Goal: Communication & Community: Participate in discussion

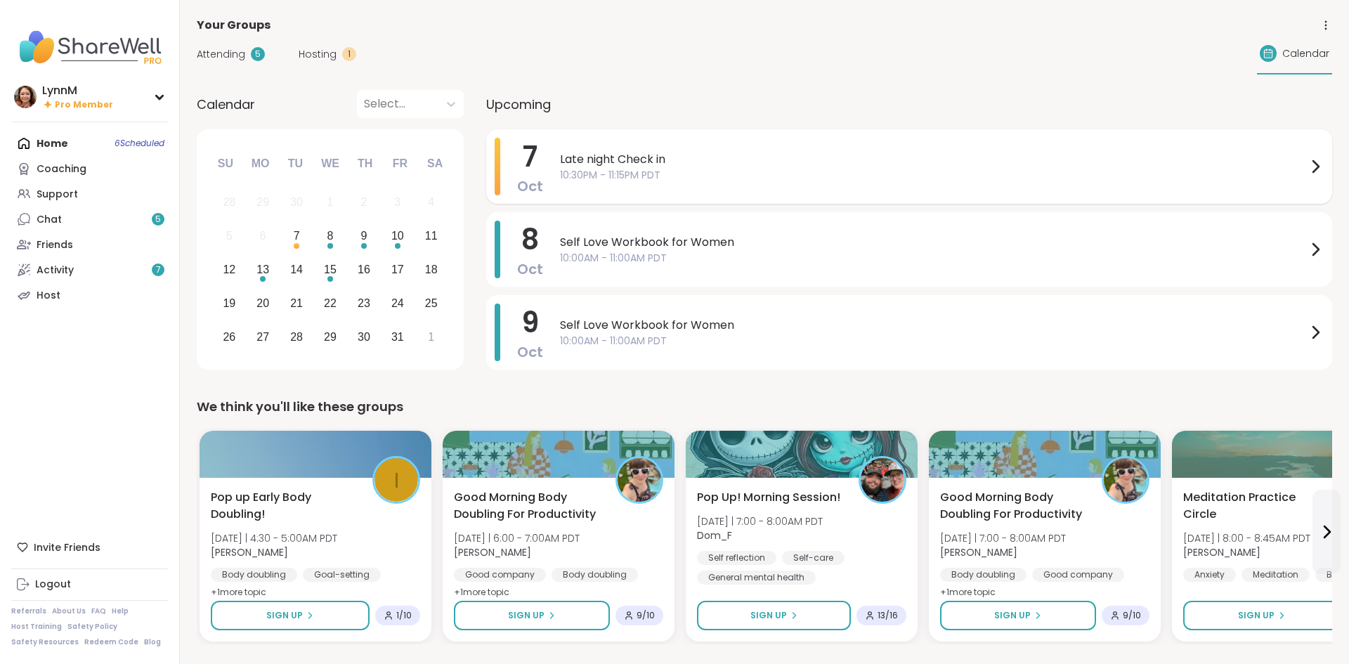
click at [1317, 169] on icon at bounding box center [1314, 166] width 17 height 17
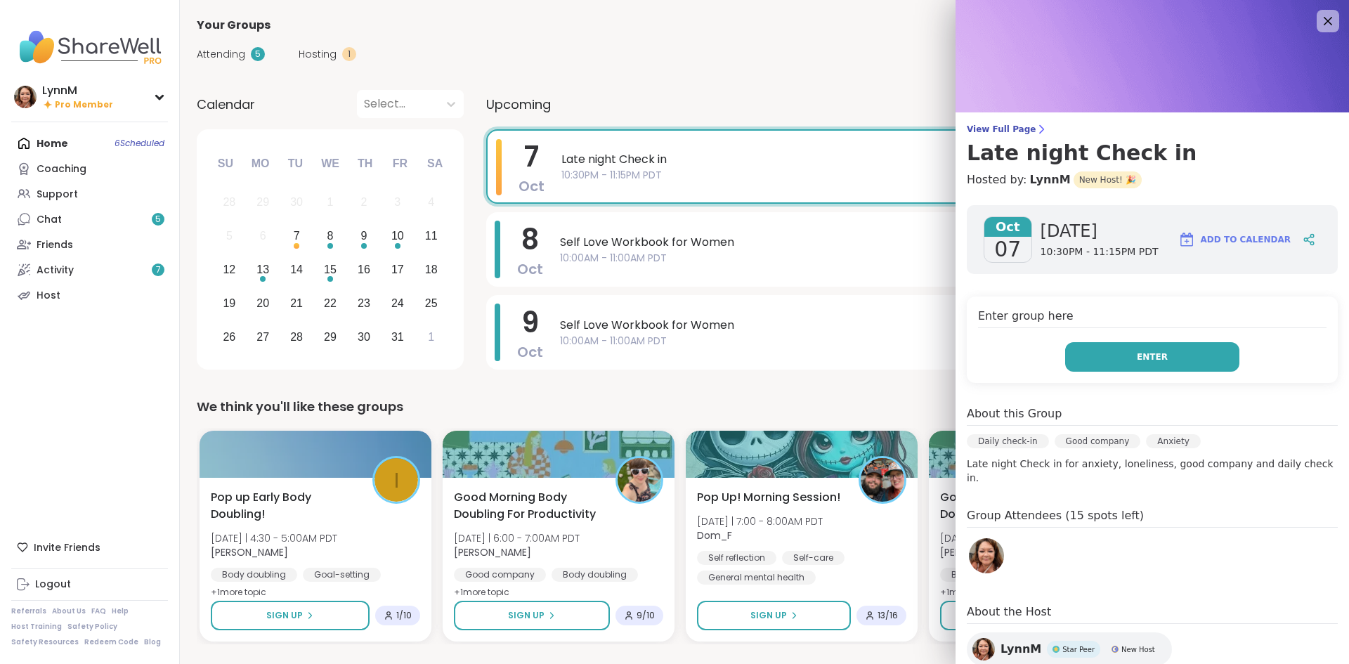
click at [1176, 361] on button "Enter" at bounding box center [1152, 356] width 174 height 29
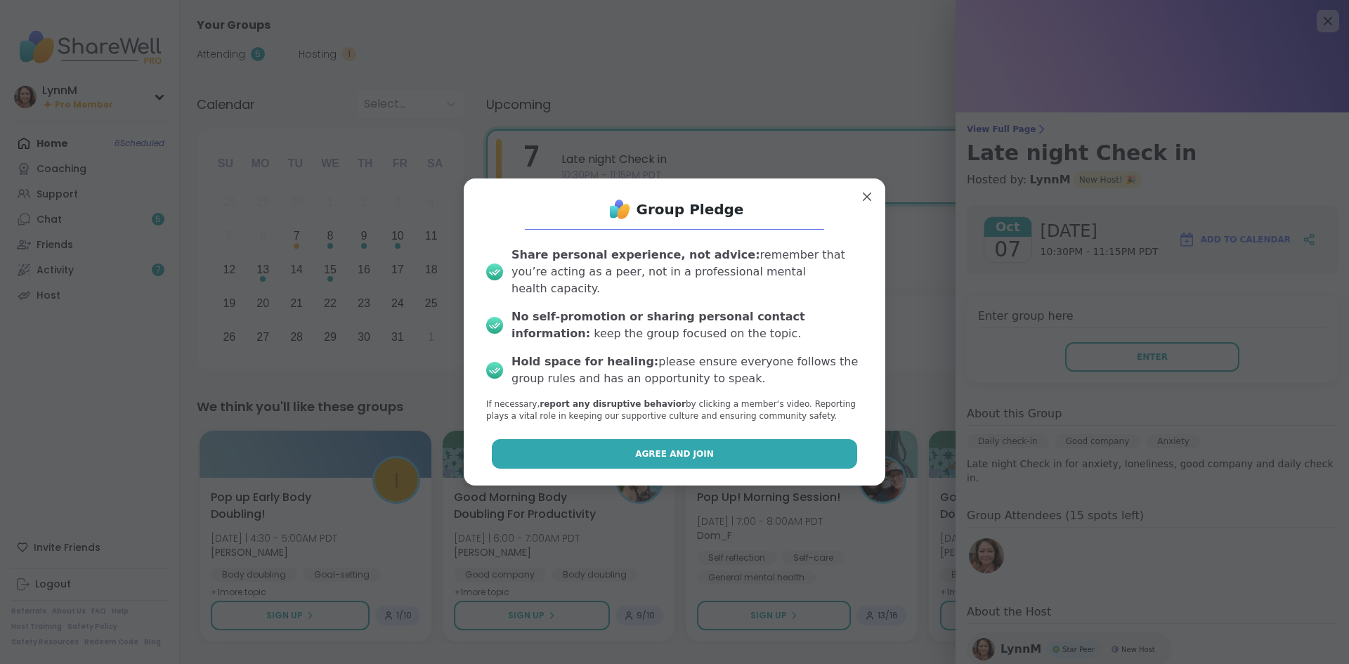
click at [713, 447] on button "Agree and Join" at bounding box center [675, 453] width 366 height 29
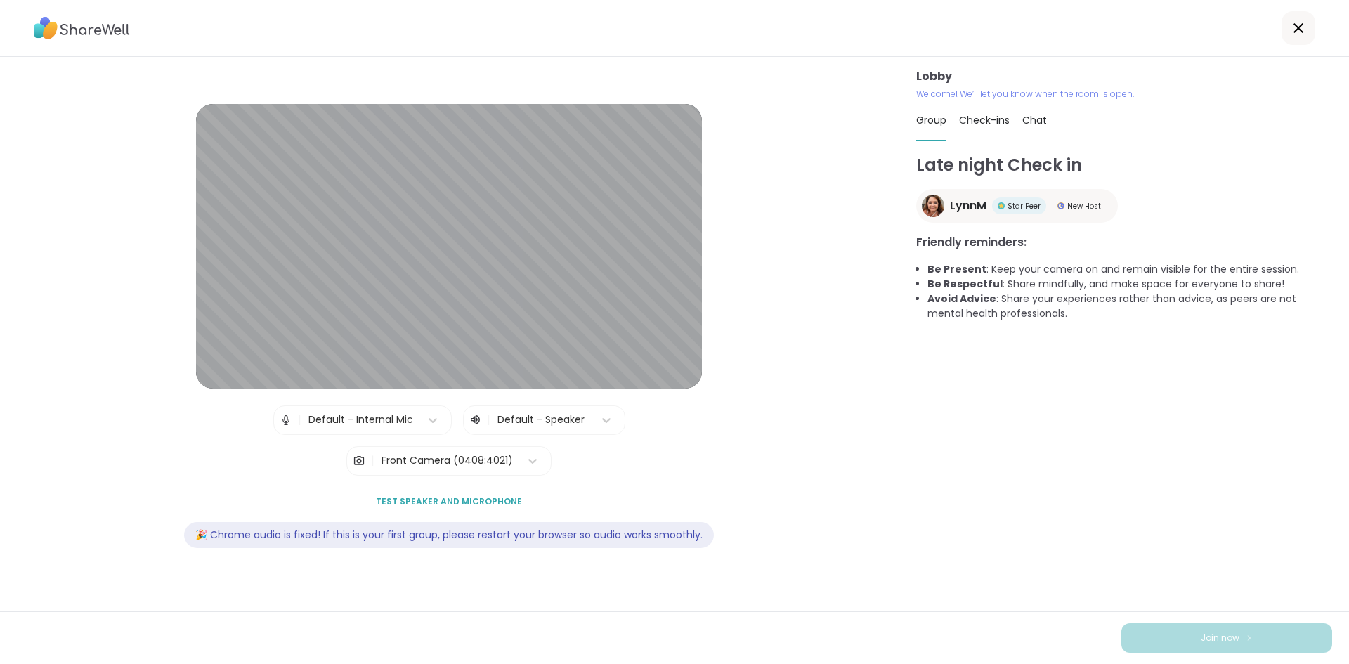
click at [1296, 35] on icon at bounding box center [1298, 28] width 17 height 17
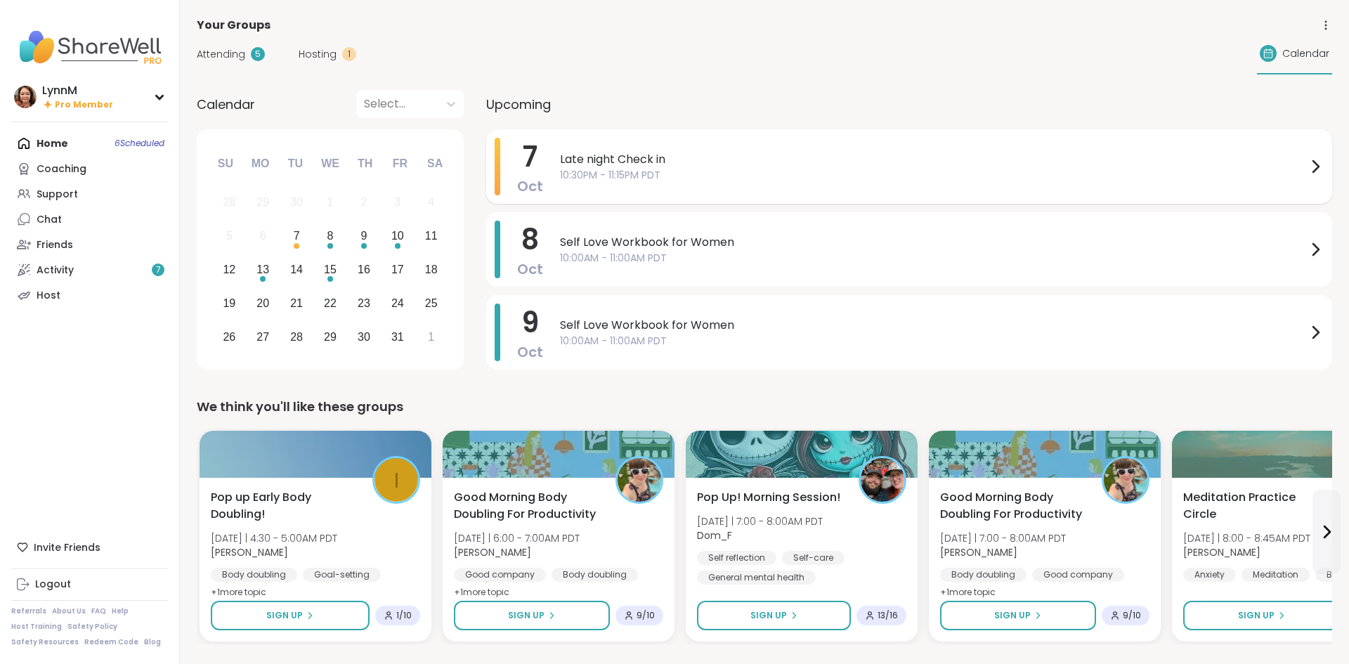
click at [1317, 173] on icon at bounding box center [1314, 166] width 17 height 17
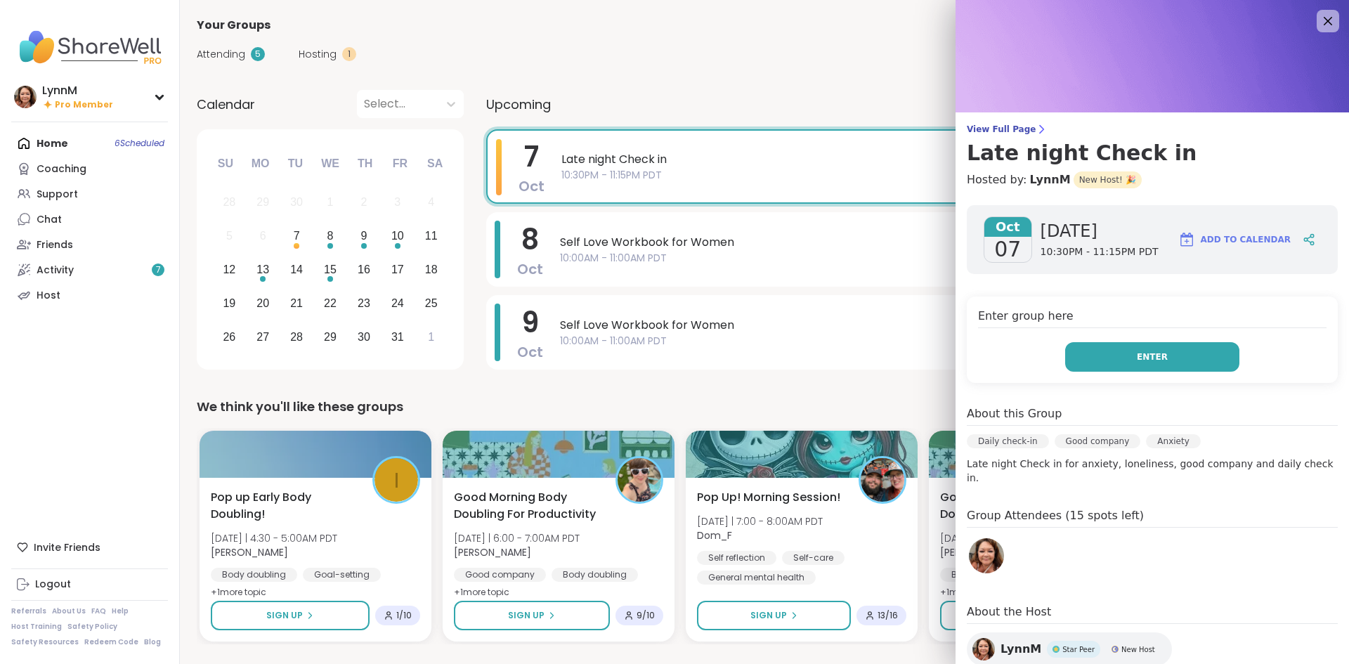
click at [1167, 362] on button "Enter" at bounding box center [1152, 356] width 174 height 29
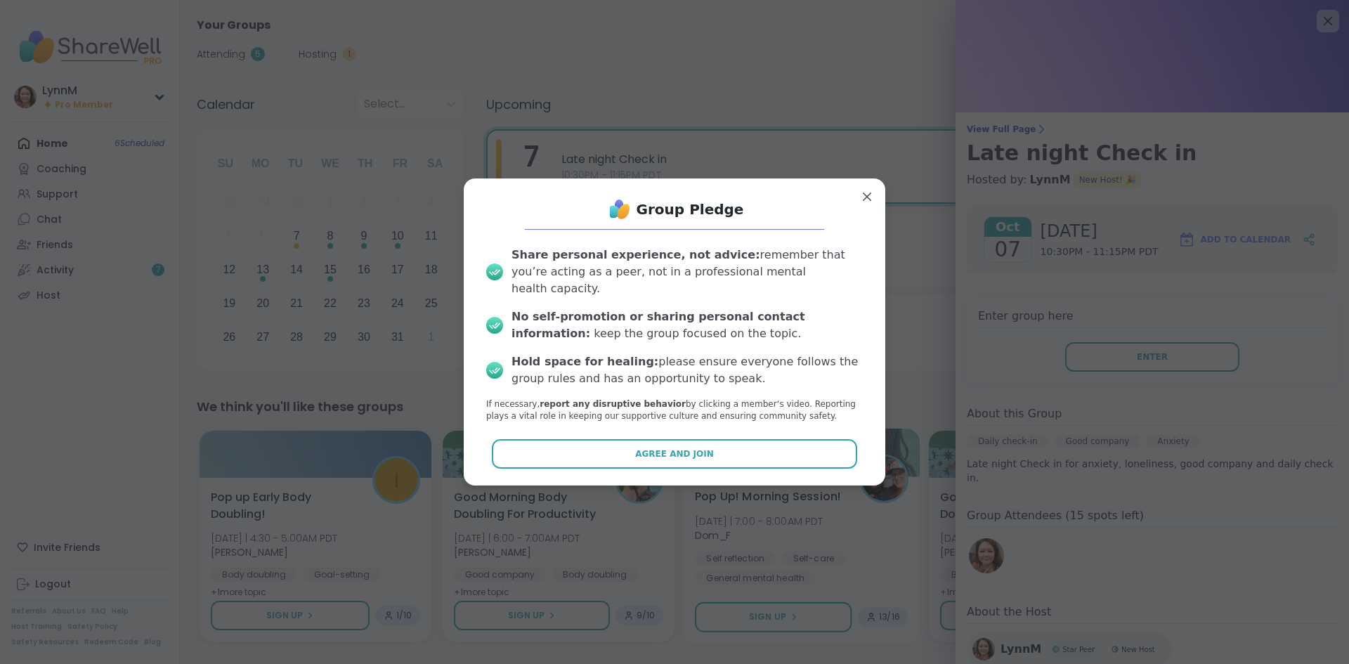
click at [719, 442] on button "Agree and Join" at bounding box center [675, 453] width 366 height 29
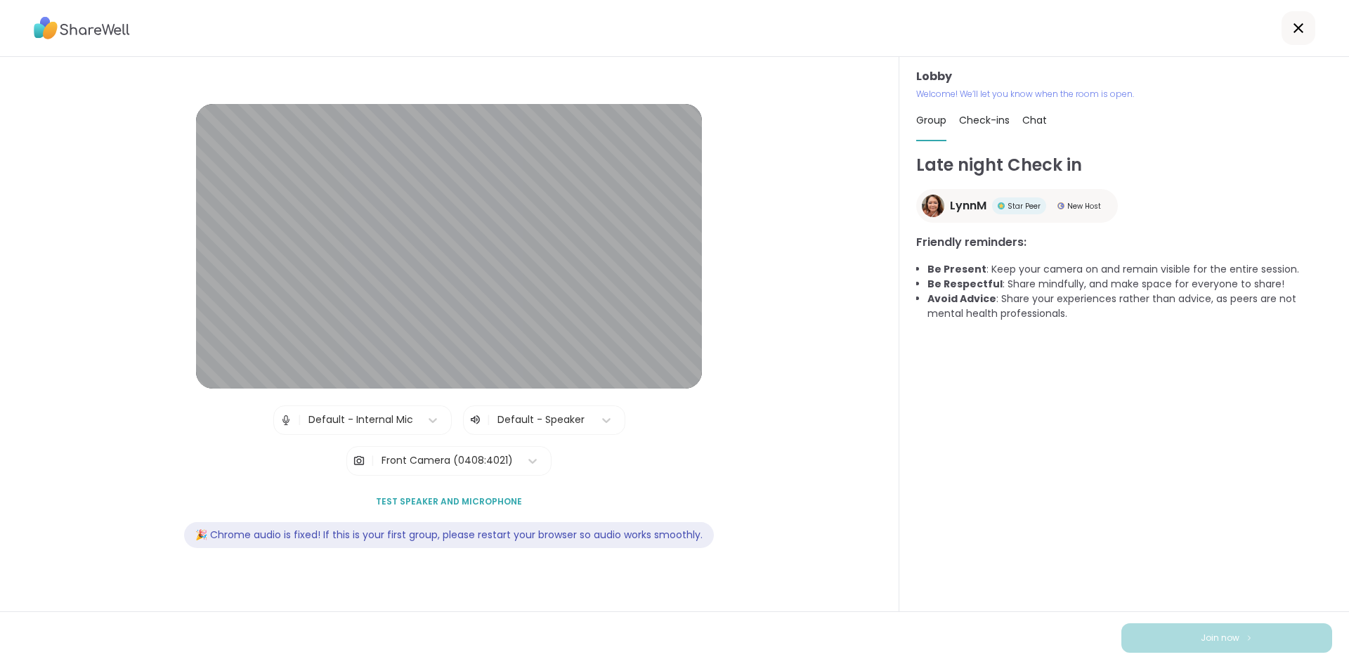
click at [1031, 122] on span "Chat" at bounding box center [1034, 120] width 25 height 14
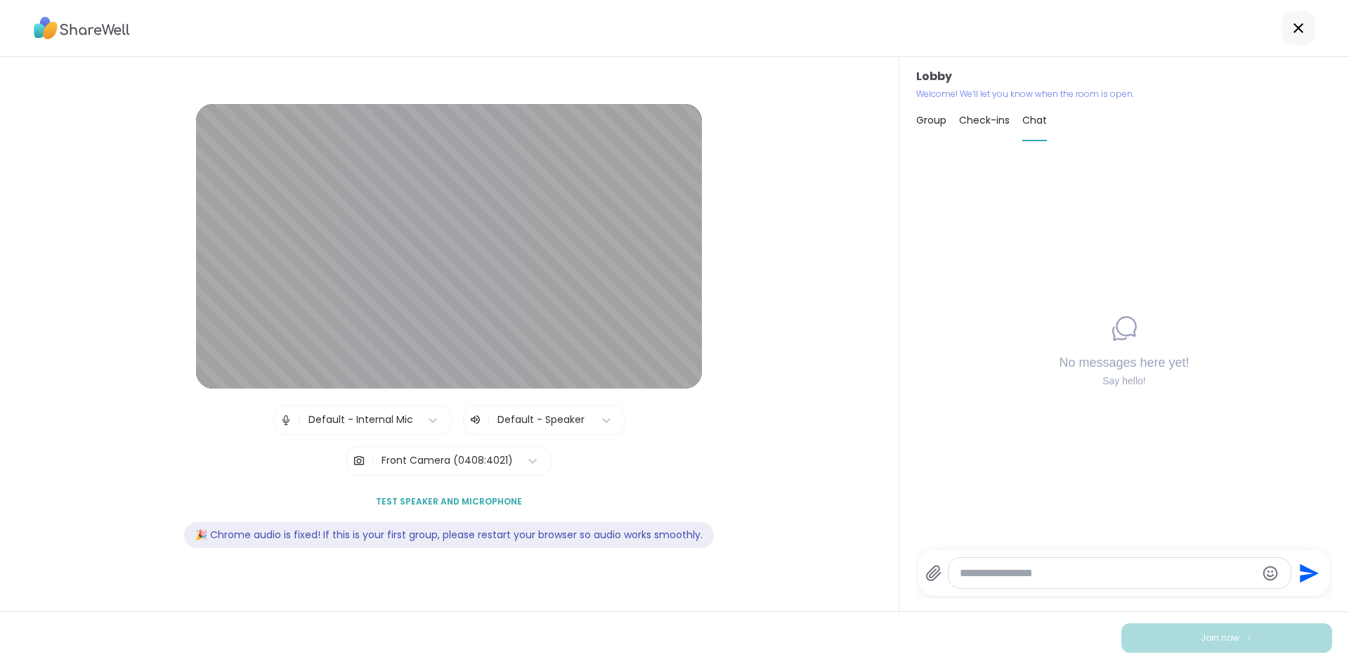
click at [989, 126] on span "Check-ins" at bounding box center [984, 120] width 51 height 14
type textarea "*"
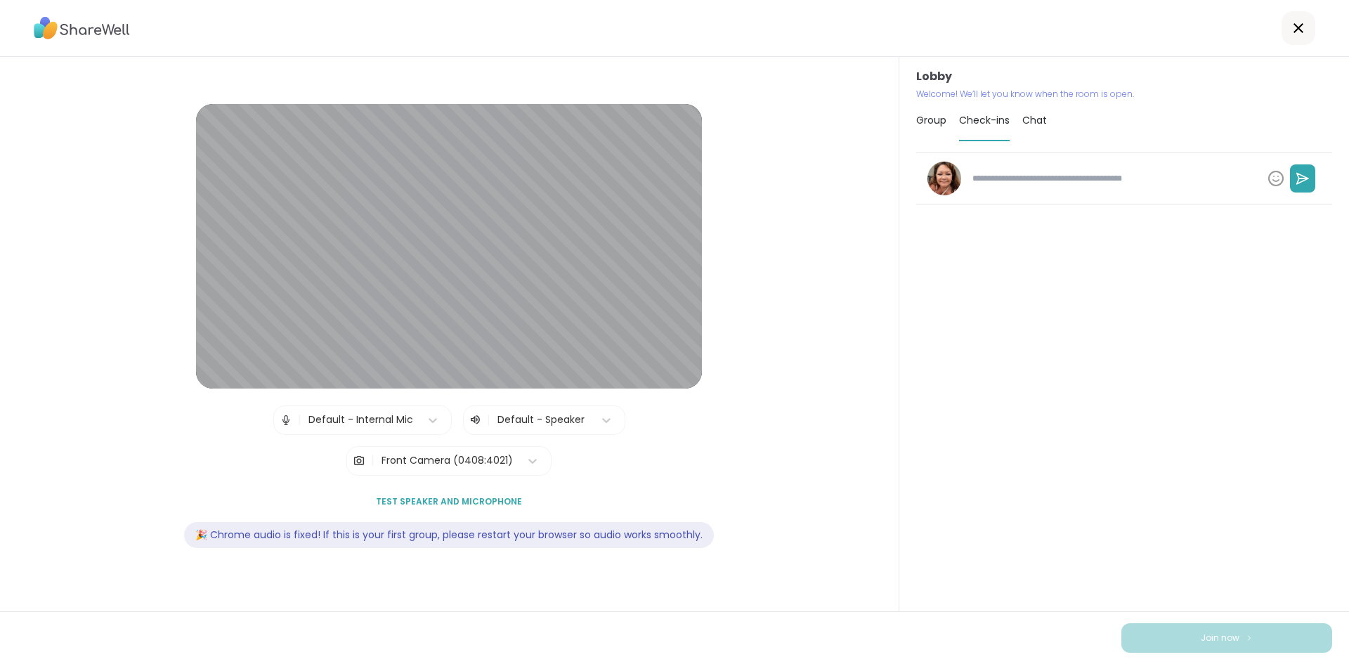
click at [1298, 32] on icon at bounding box center [1298, 28] width 17 height 17
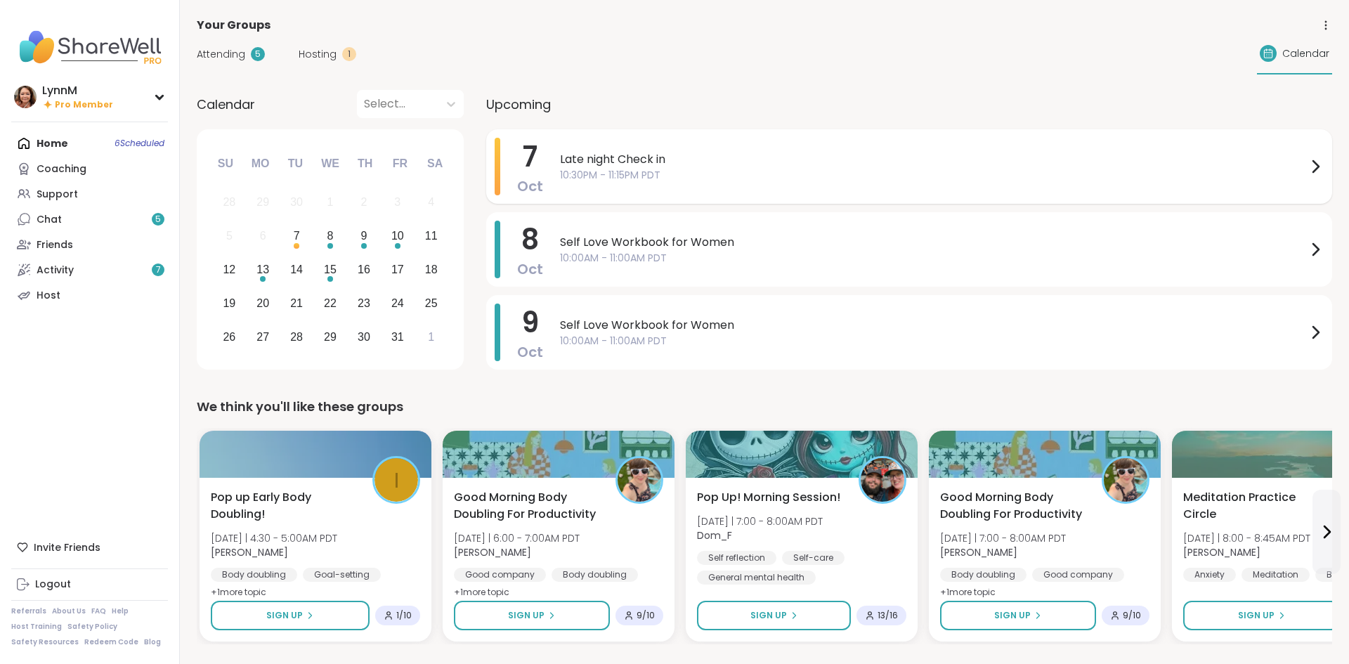
click at [1316, 163] on icon at bounding box center [1314, 166] width 17 height 17
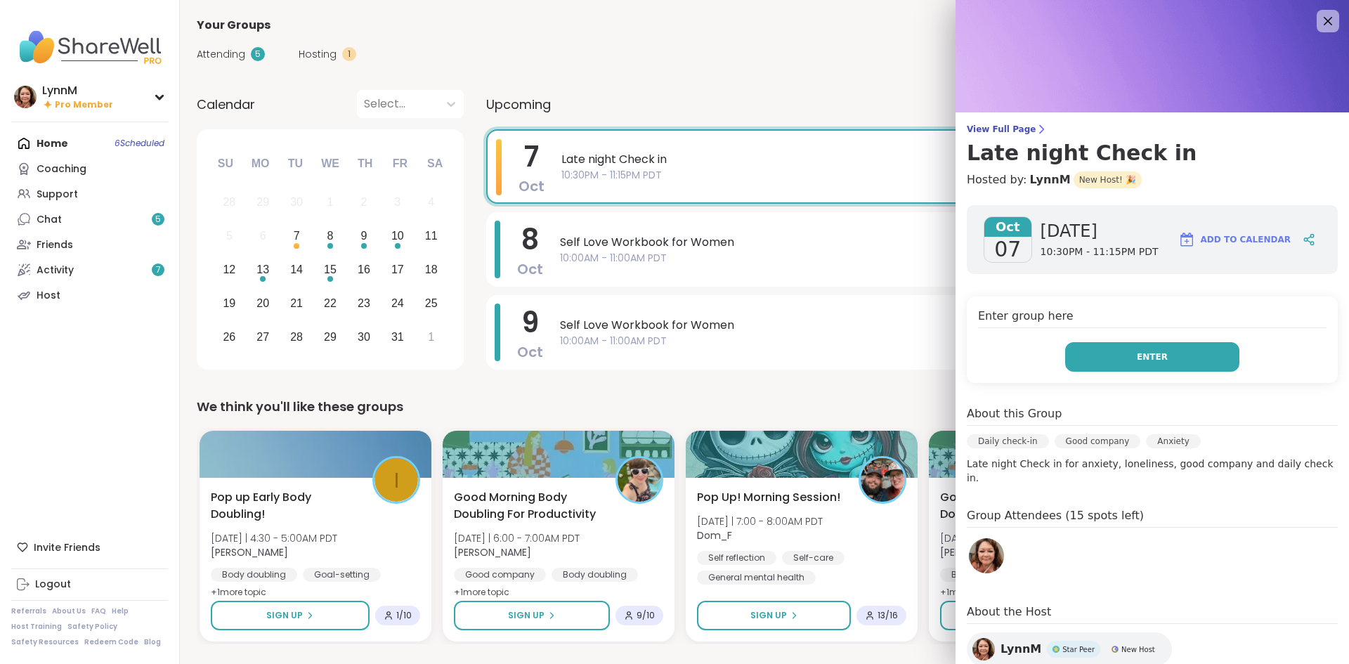
click at [1134, 362] on button "Enter" at bounding box center [1152, 356] width 174 height 29
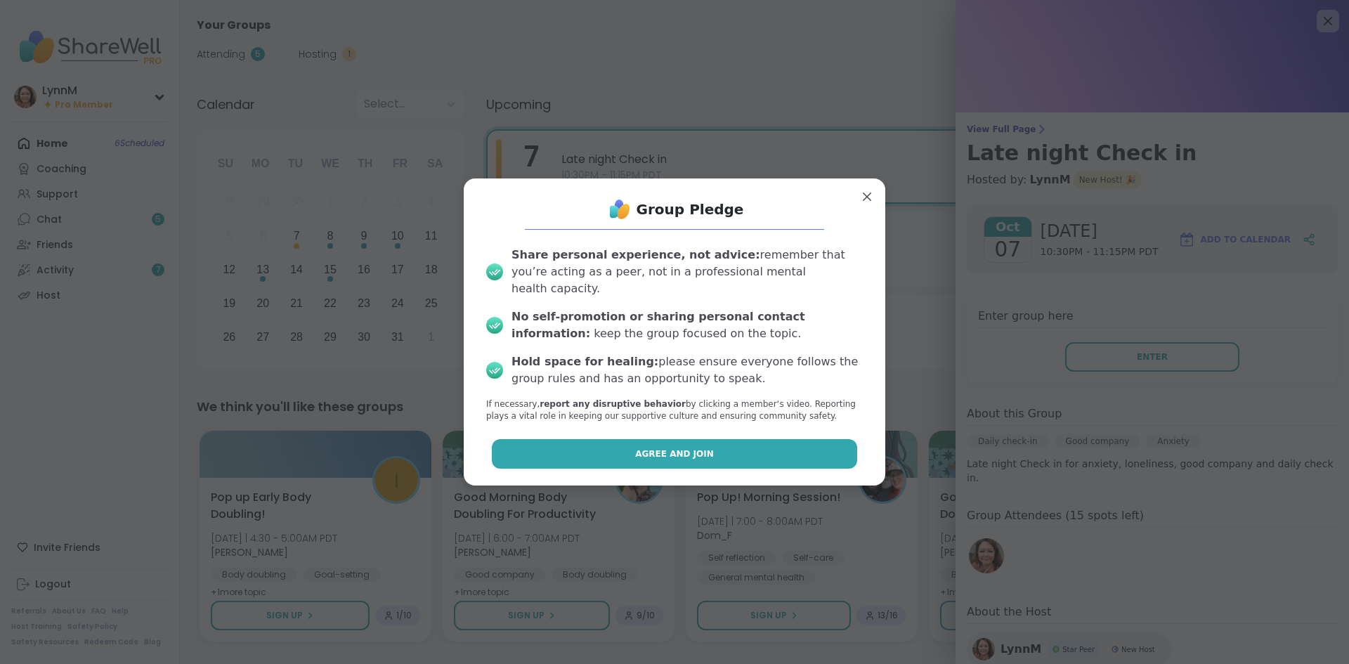
click at [770, 445] on button "Agree and Join" at bounding box center [675, 453] width 366 height 29
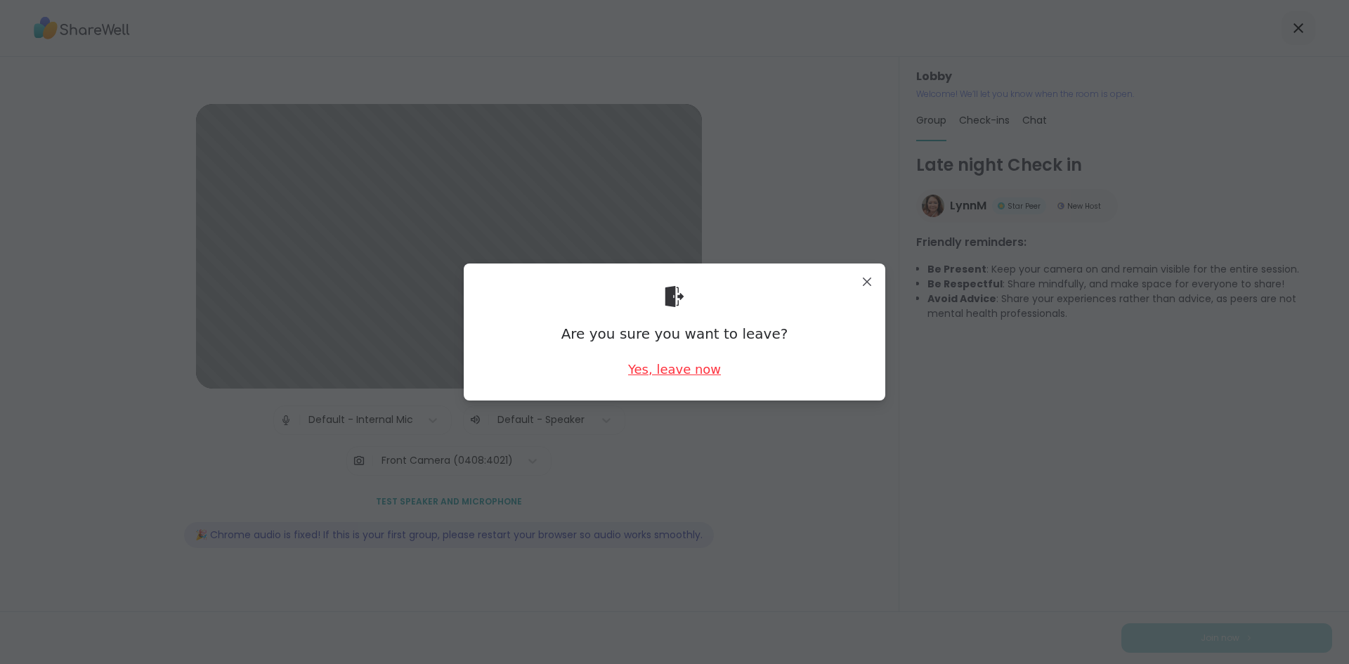
click at [667, 372] on div "Yes, leave now" at bounding box center [674, 369] width 93 height 18
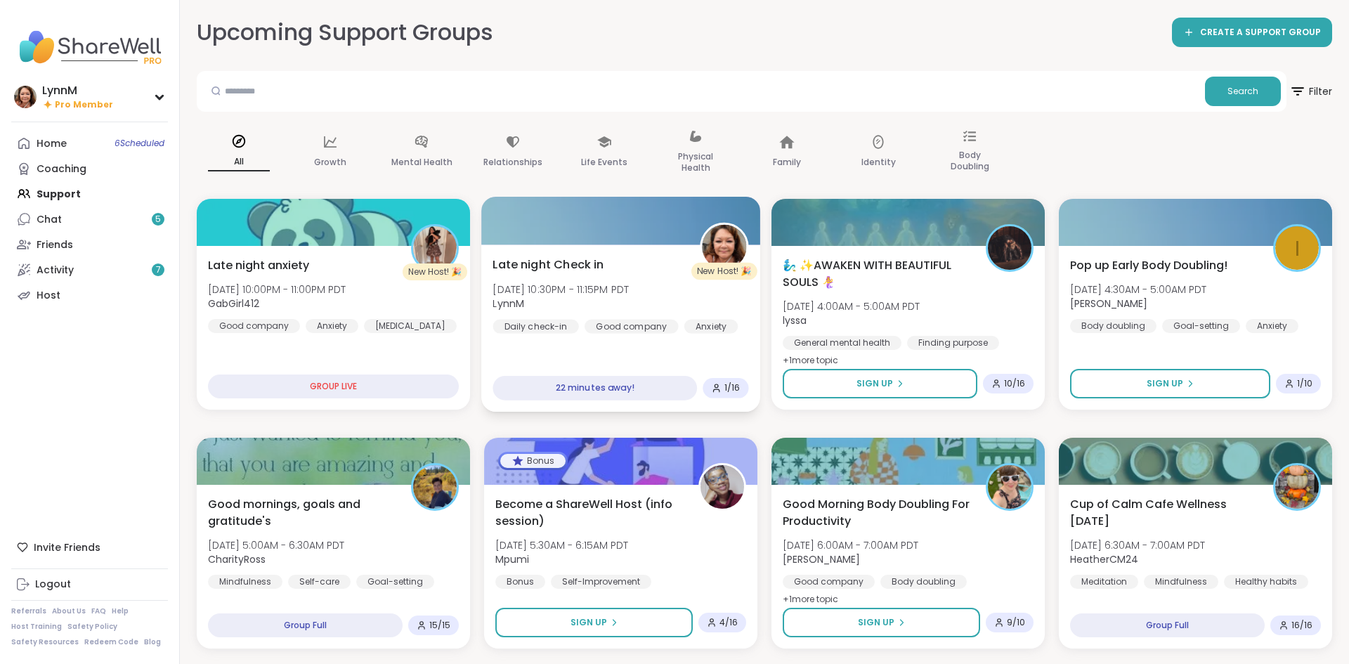
click at [572, 398] on div "22 minutes away!" at bounding box center [594, 388] width 204 height 25
click at [575, 392] on div "22 minutes away!" at bounding box center [594, 388] width 204 height 25
click at [580, 389] on div "22 minutes away!" at bounding box center [594, 388] width 204 height 25
click at [598, 160] on p "Life Events" at bounding box center [604, 162] width 46 height 17
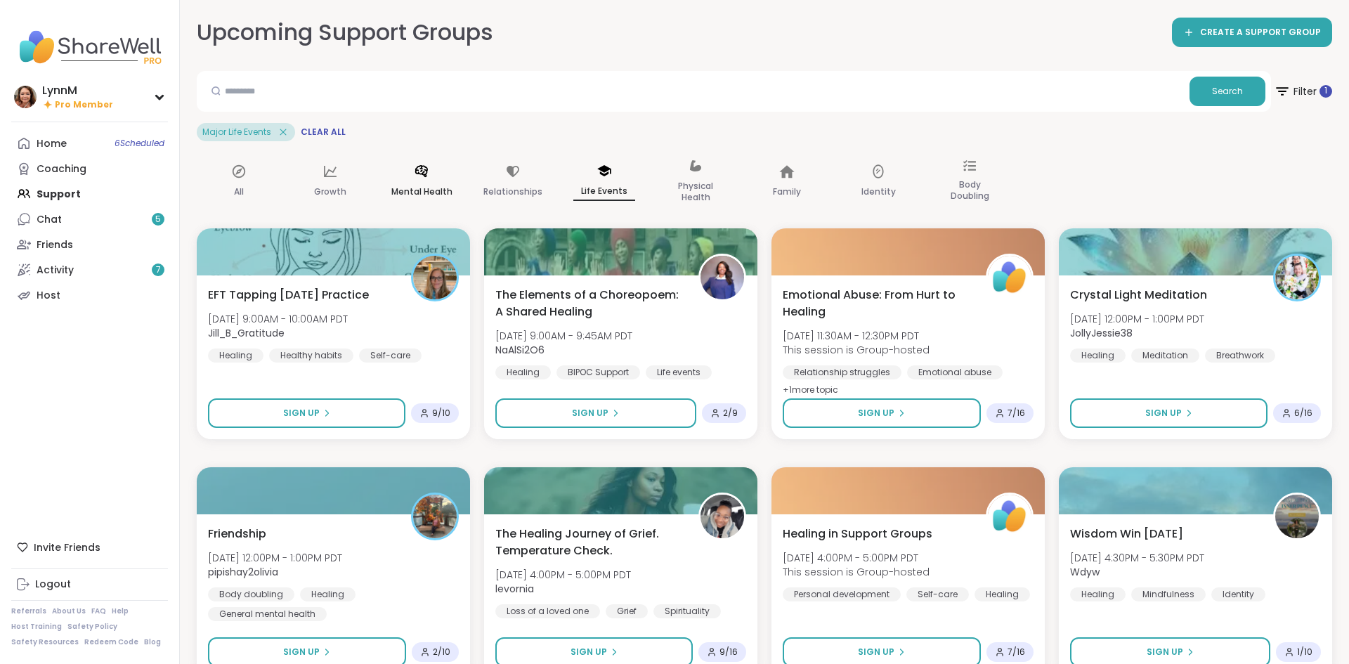
click at [421, 184] on p "Mental Health" at bounding box center [421, 191] width 61 height 17
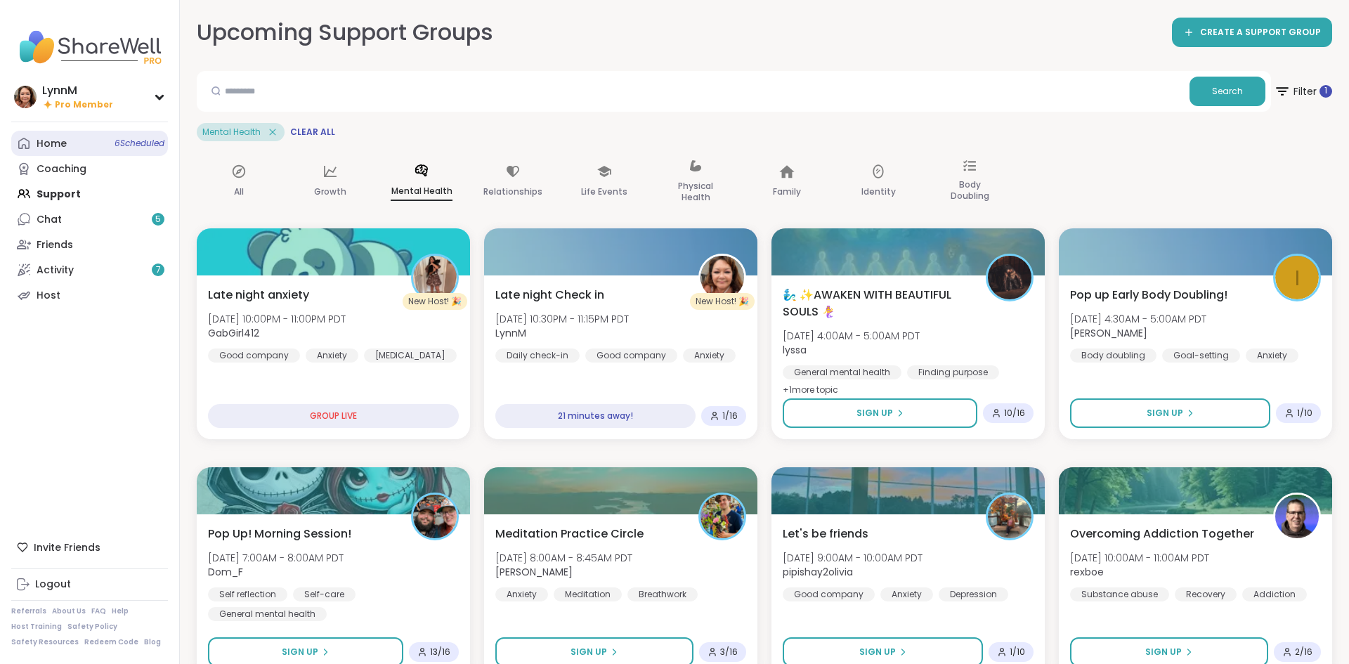
click at [147, 145] on span "6 Scheduled" at bounding box center [139, 143] width 50 height 11
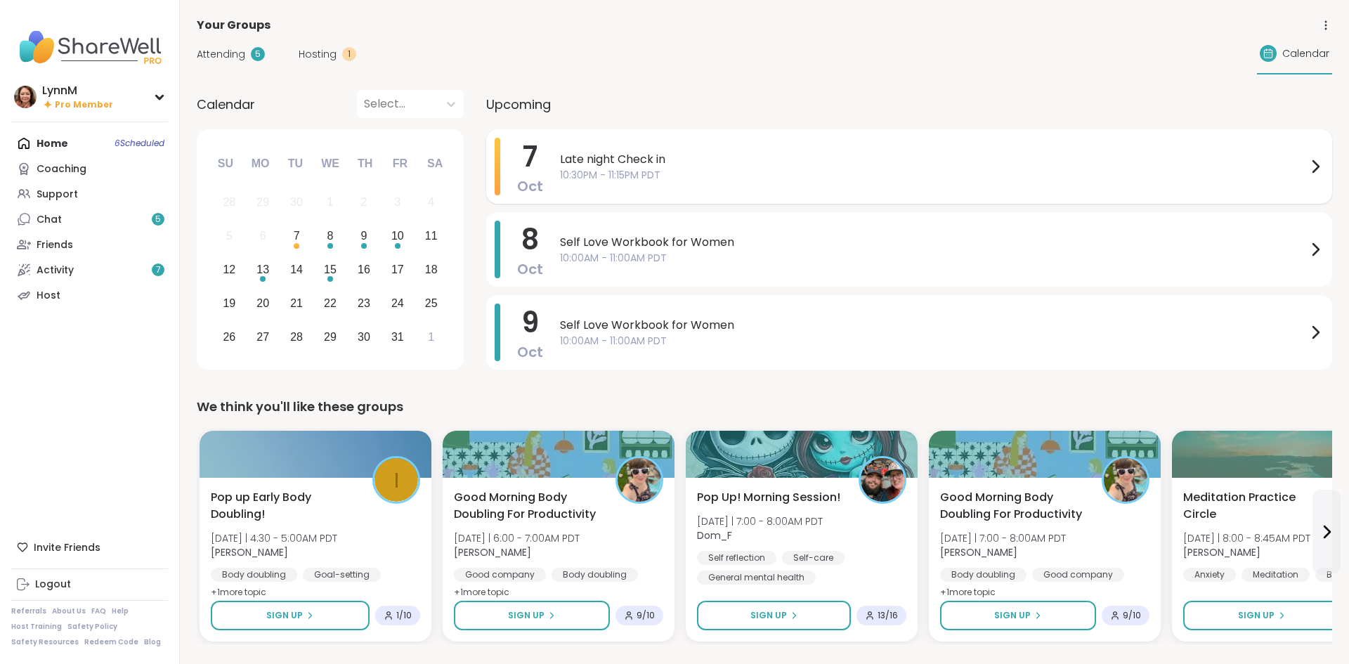
click at [1312, 169] on icon at bounding box center [1314, 166] width 17 height 17
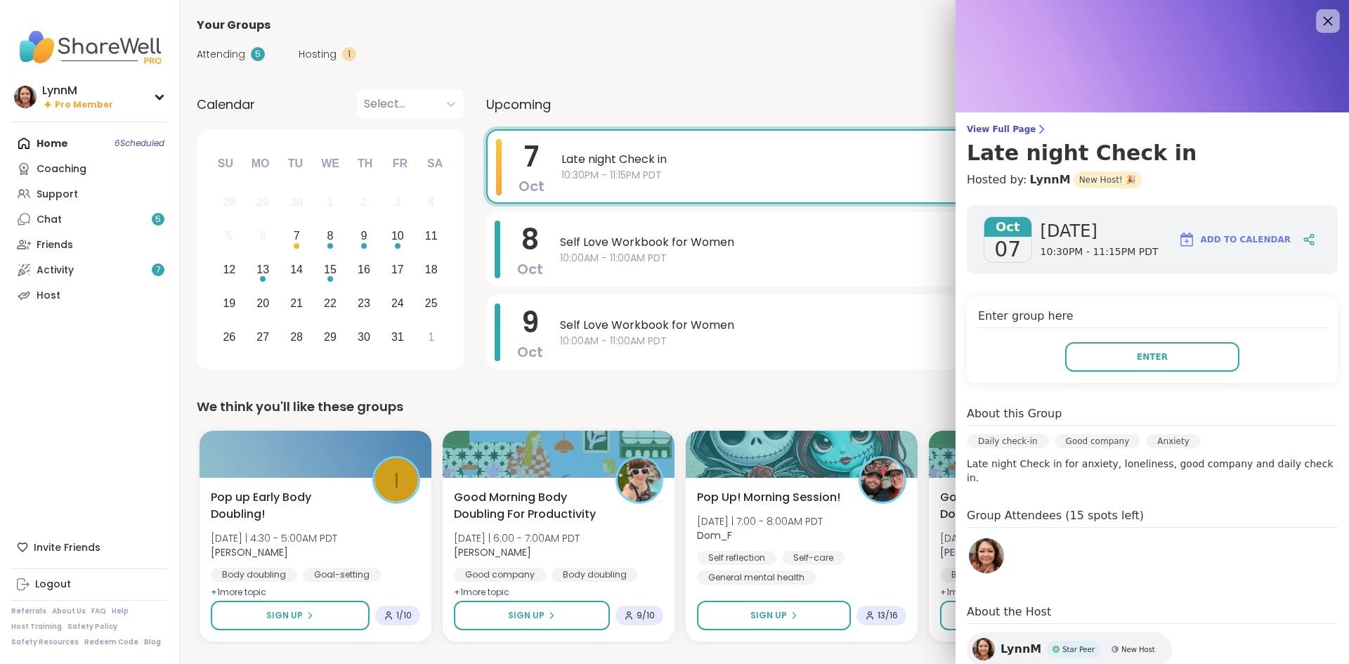
click at [1324, 22] on icon at bounding box center [1327, 21] width 18 height 18
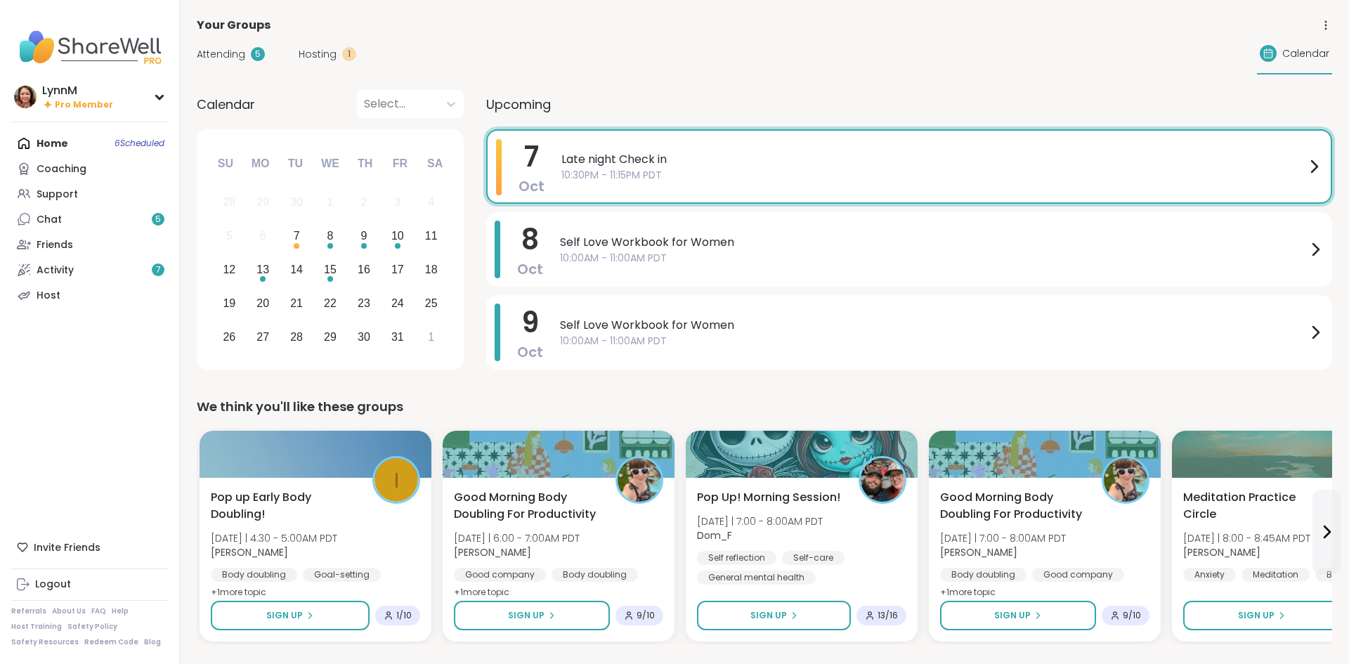
click at [1316, 168] on icon at bounding box center [1313, 166] width 17 height 17
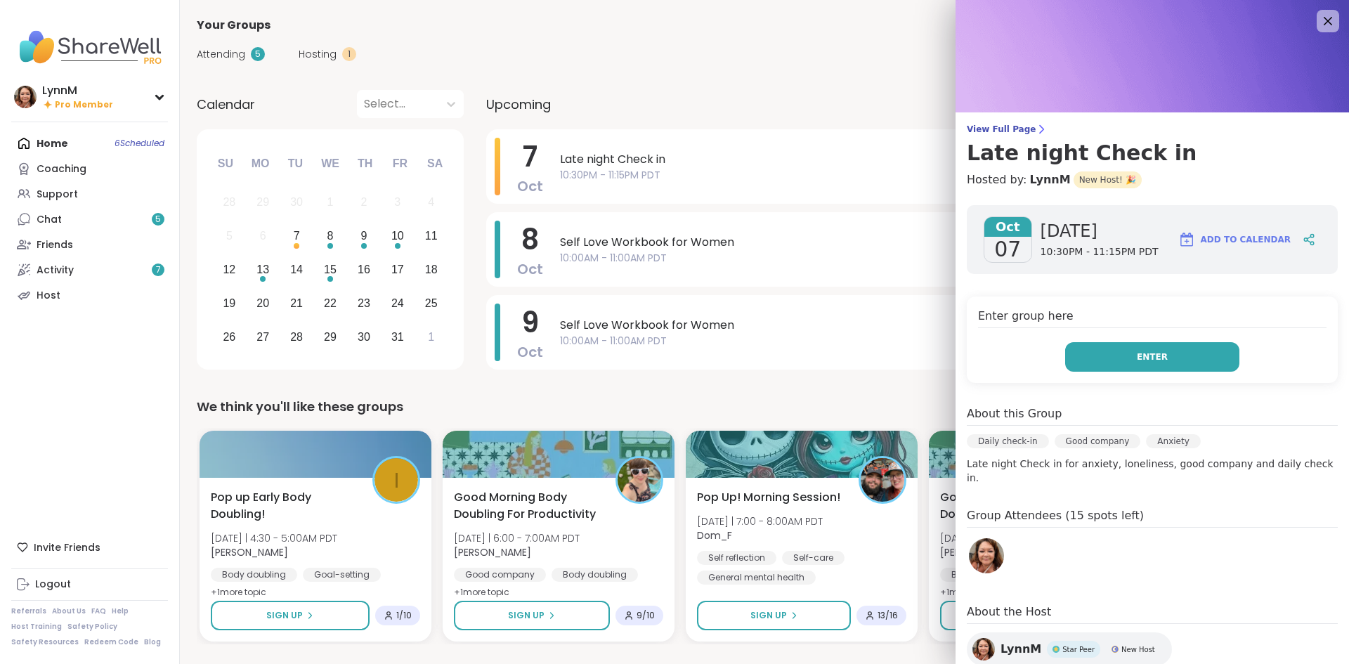
click at [1179, 358] on button "Enter" at bounding box center [1152, 356] width 174 height 29
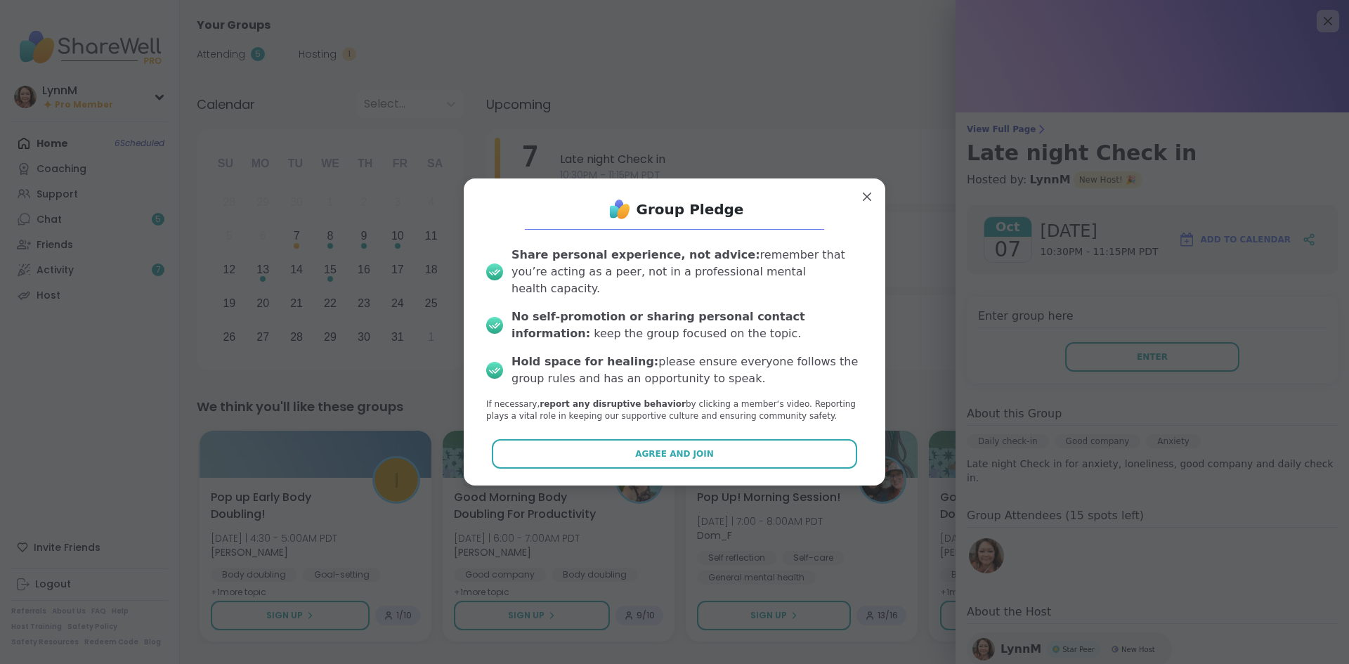
drag, startPoint x: 671, startPoint y: 445, endPoint x: 678, endPoint y: 442, distance: 7.9
click at [674, 447] on span "Agree and Join" at bounding box center [674, 453] width 79 height 13
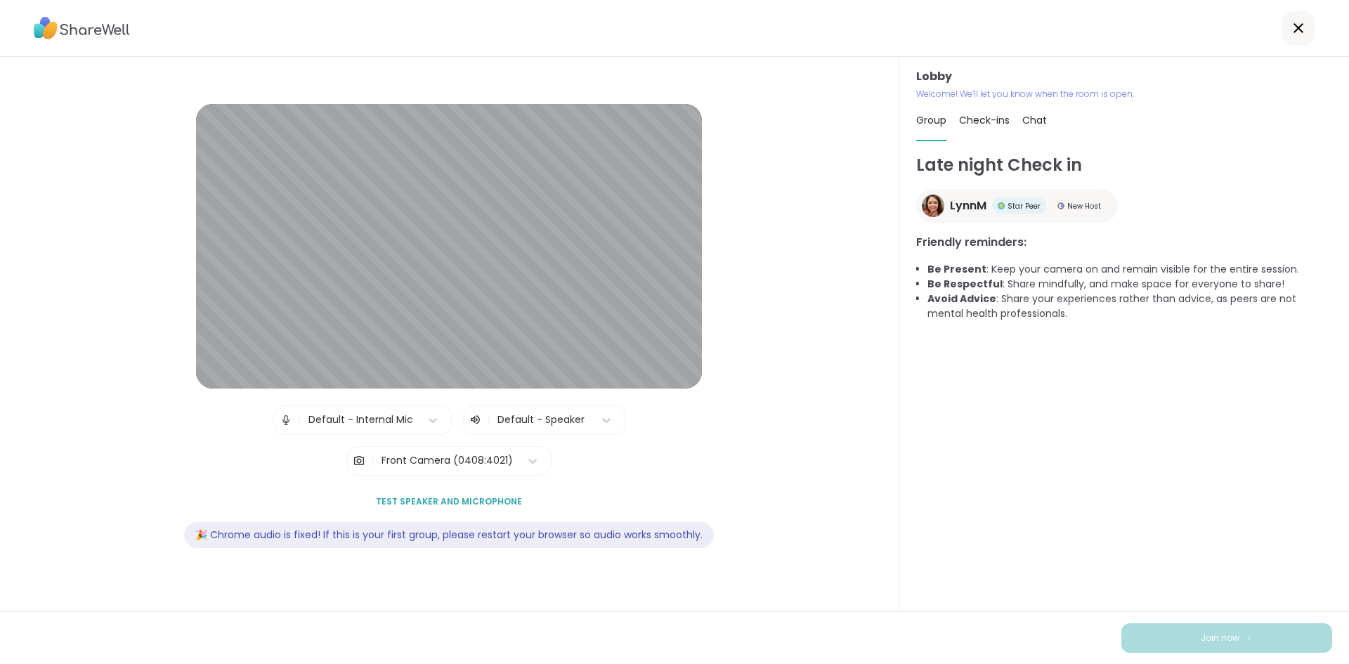
click at [1294, 35] on icon at bounding box center [1298, 28] width 17 height 17
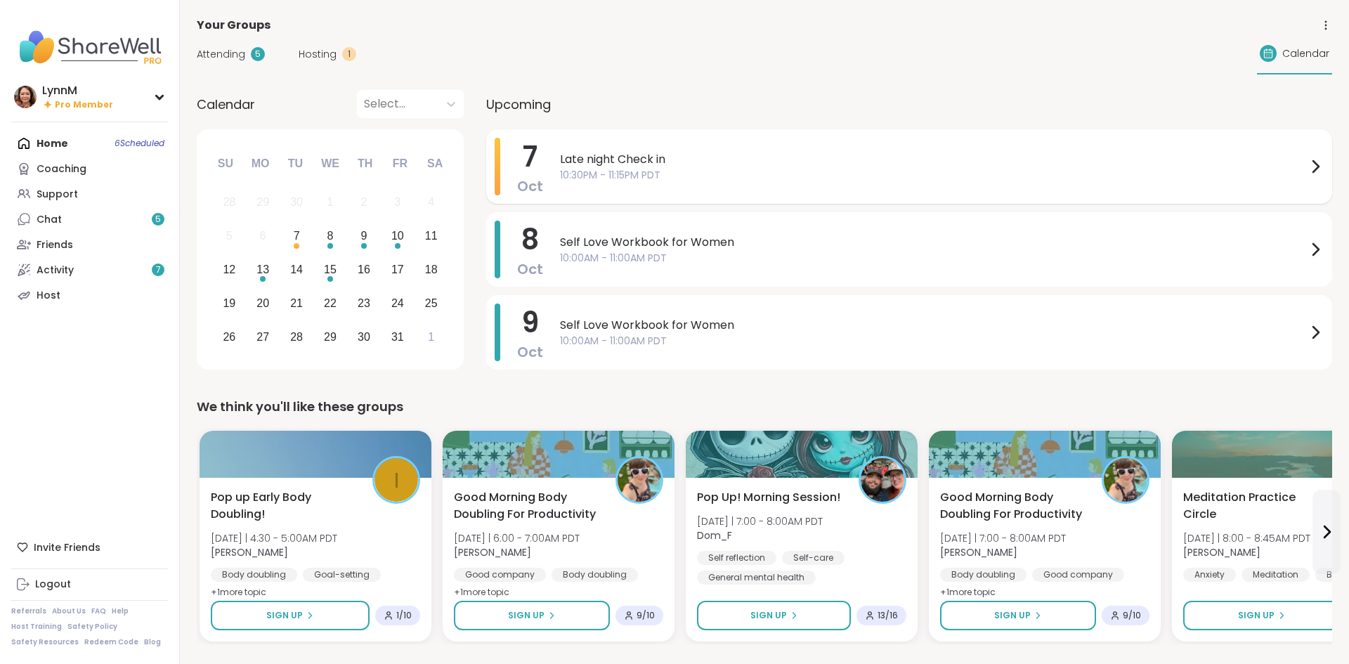
click at [591, 165] on span "Late night Check in" at bounding box center [933, 159] width 747 height 17
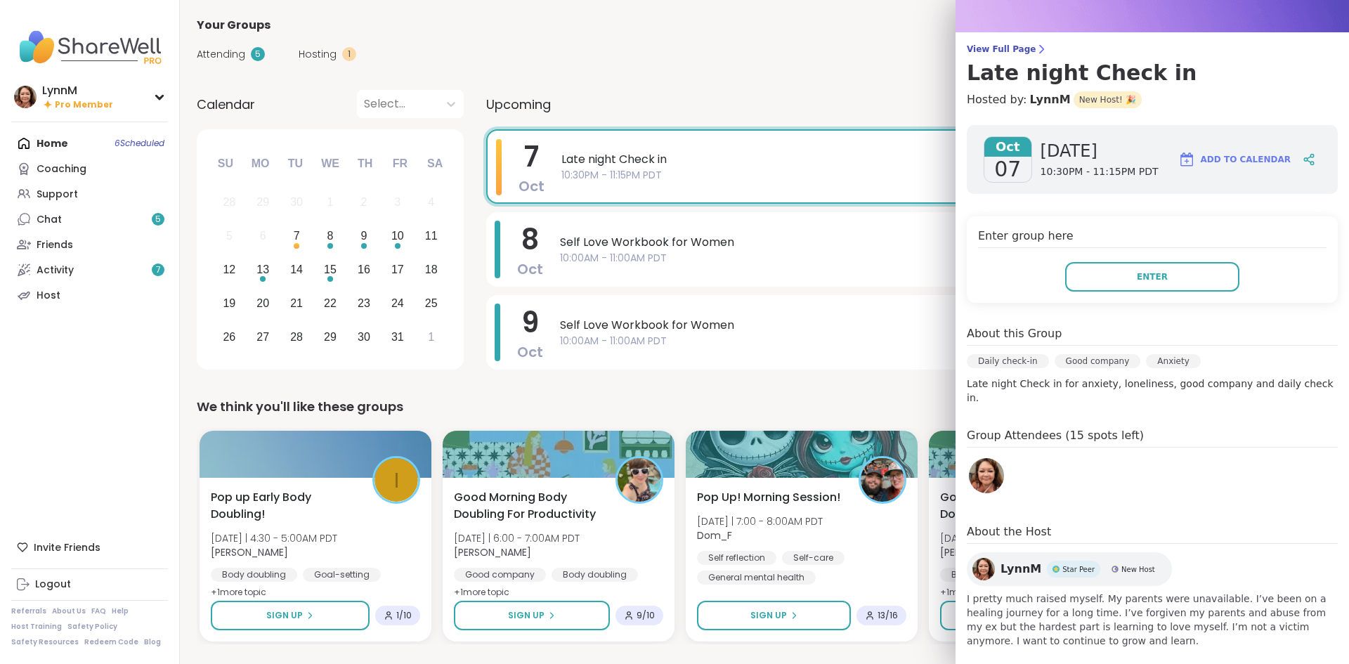
scroll to position [84, 0]
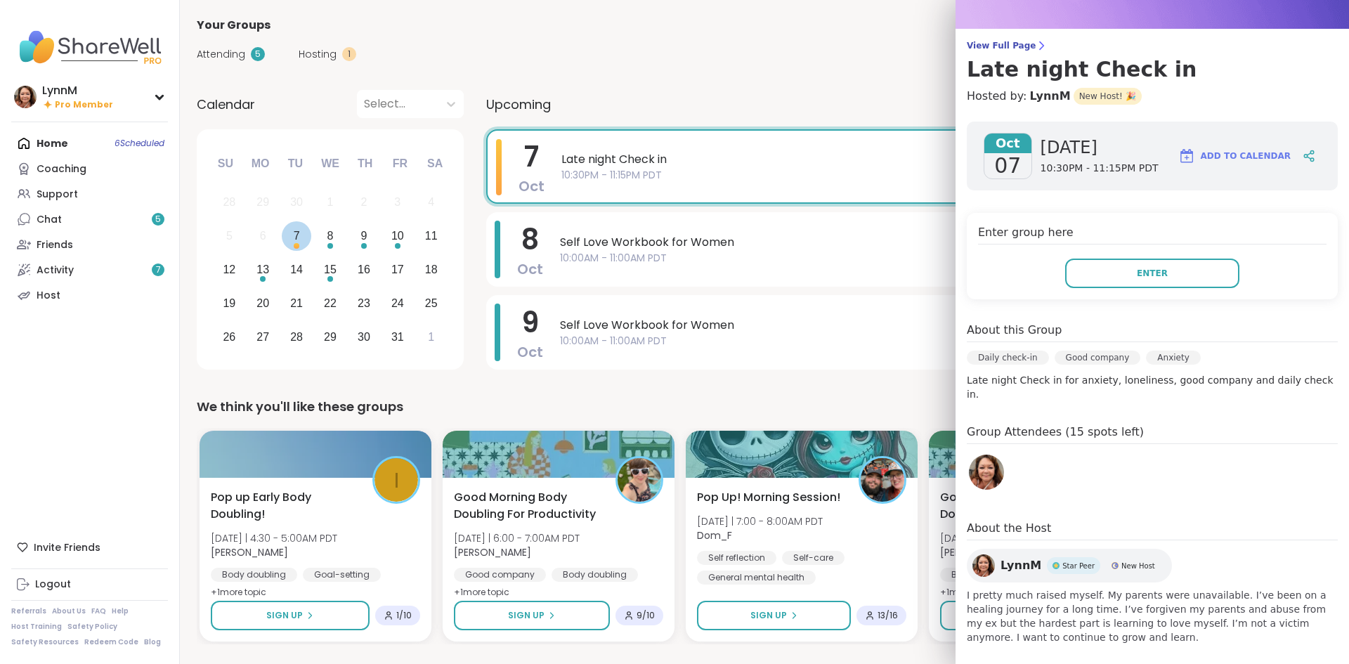
click at [298, 240] on div "7" at bounding box center [297, 235] width 6 height 19
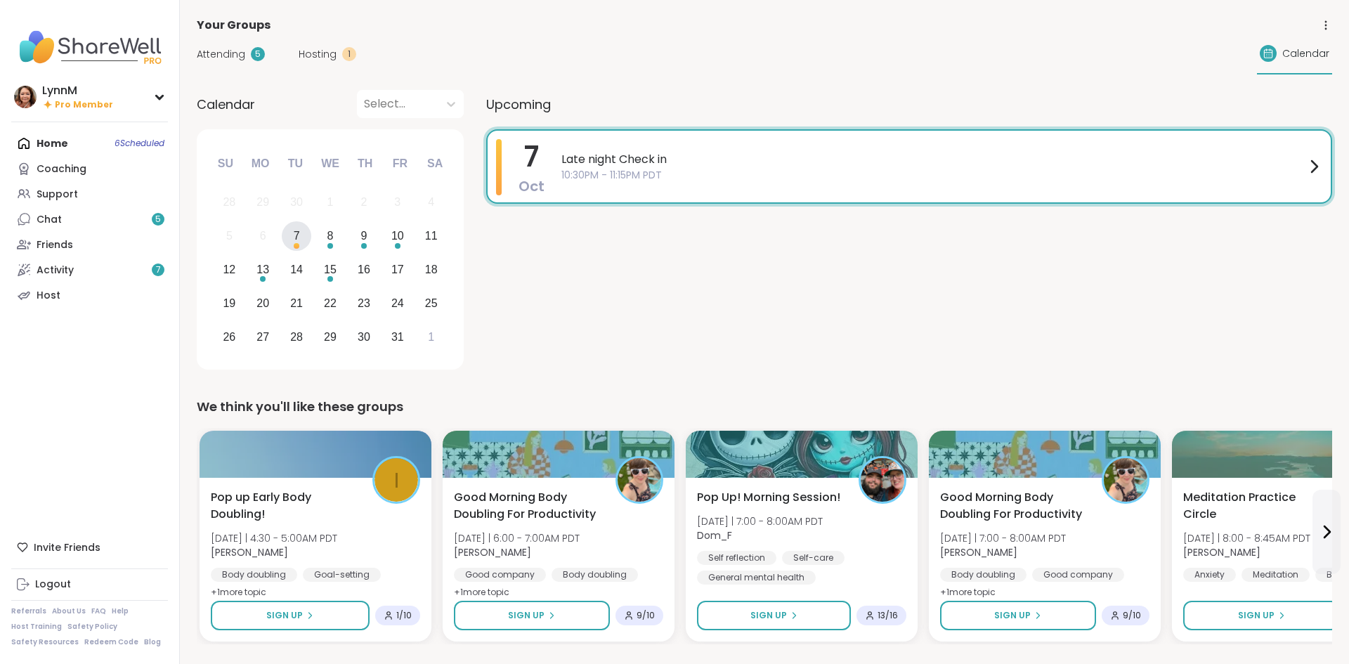
click at [298, 240] on div "7" at bounding box center [297, 235] width 6 height 19
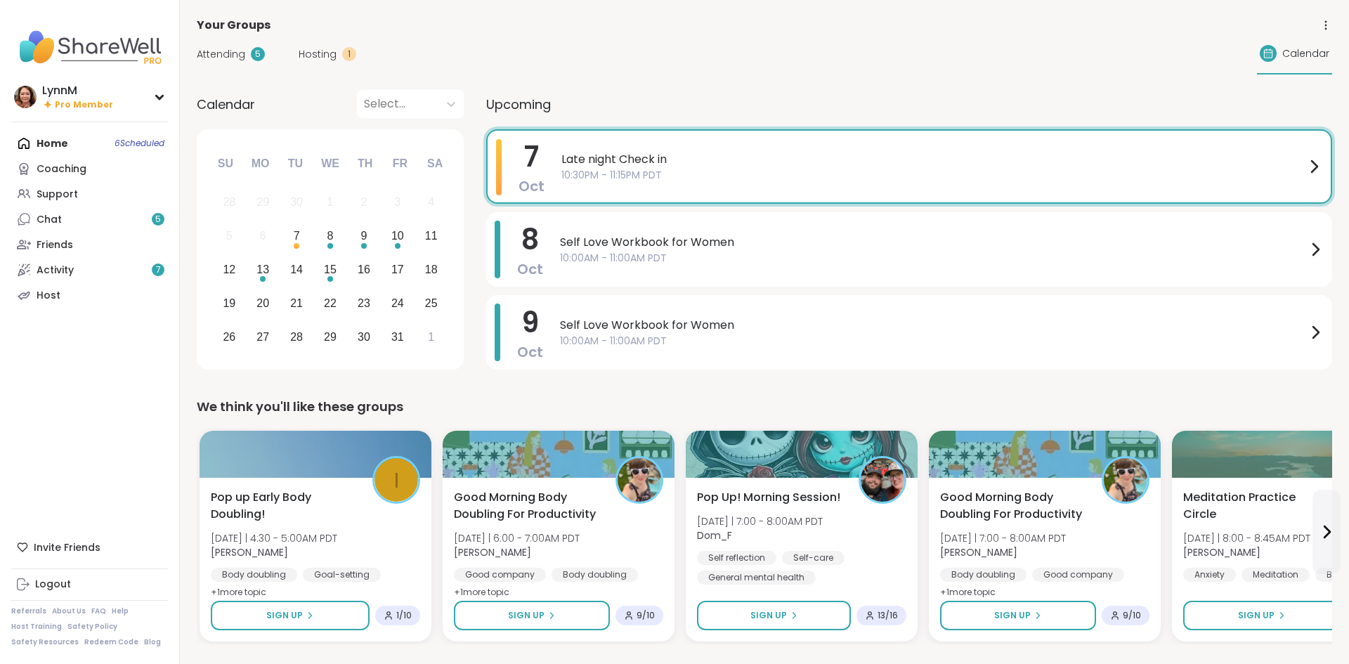
click at [1308, 167] on icon at bounding box center [1313, 166] width 17 height 17
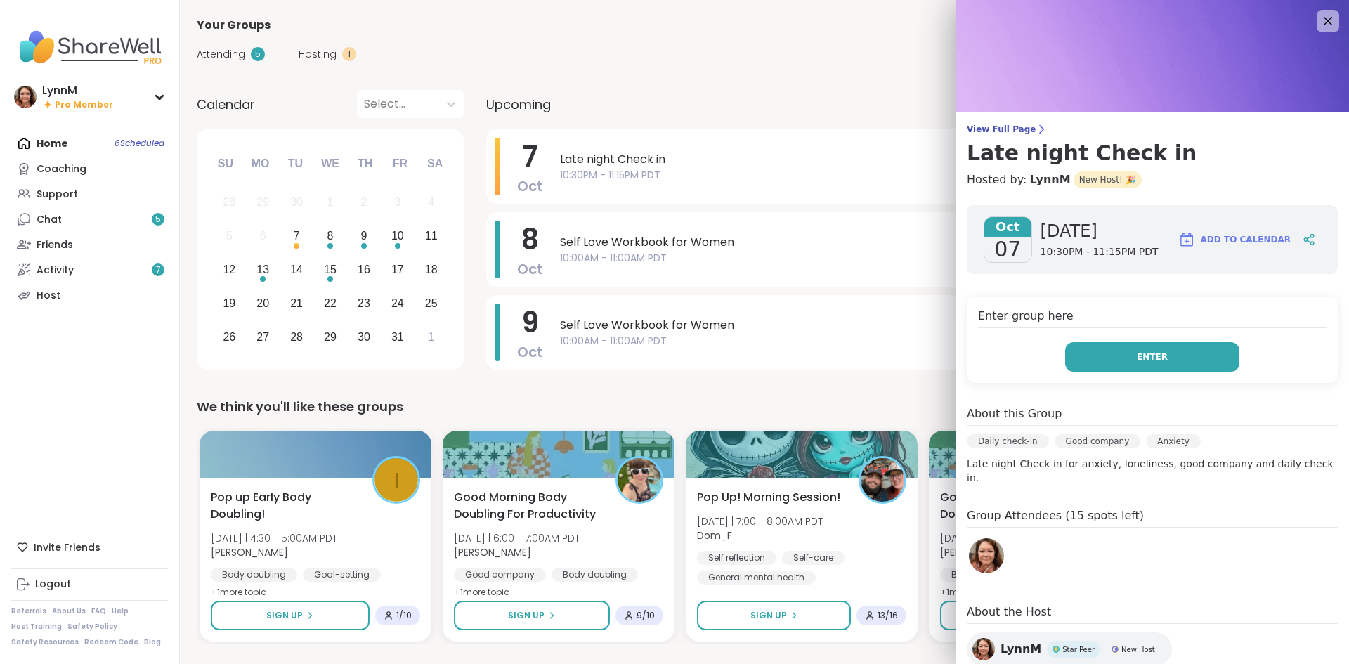
click at [1141, 359] on span "Enter" at bounding box center [1151, 356] width 31 height 13
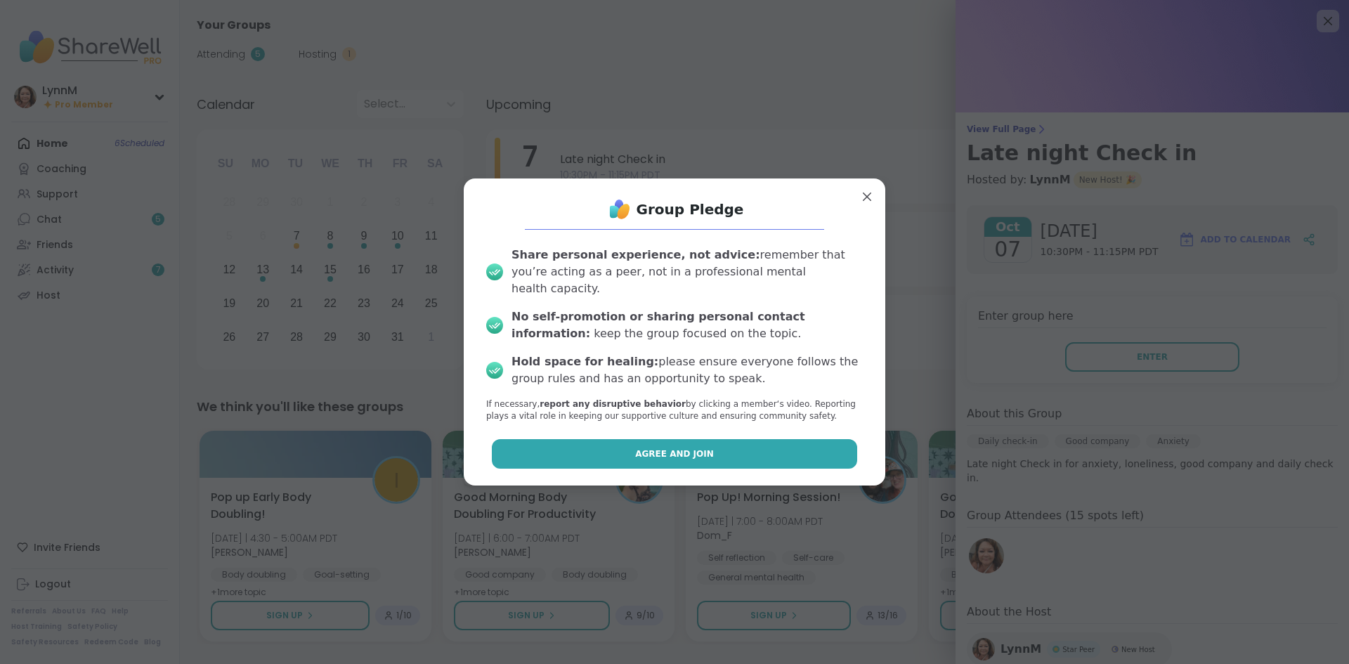
click at [796, 441] on button "Agree and Join" at bounding box center [675, 453] width 366 height 29
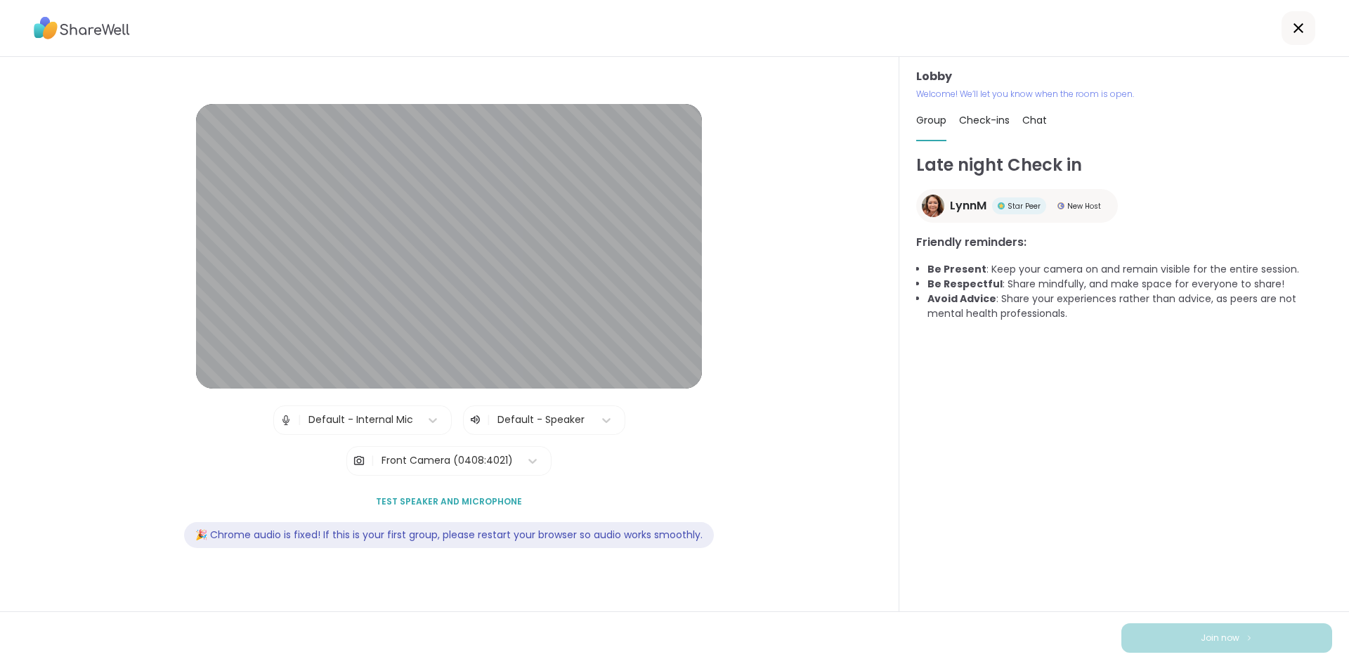
click at [426, 501] on span "Test speaker and microphone" at bounding box center [449, 501] width 146 height 13
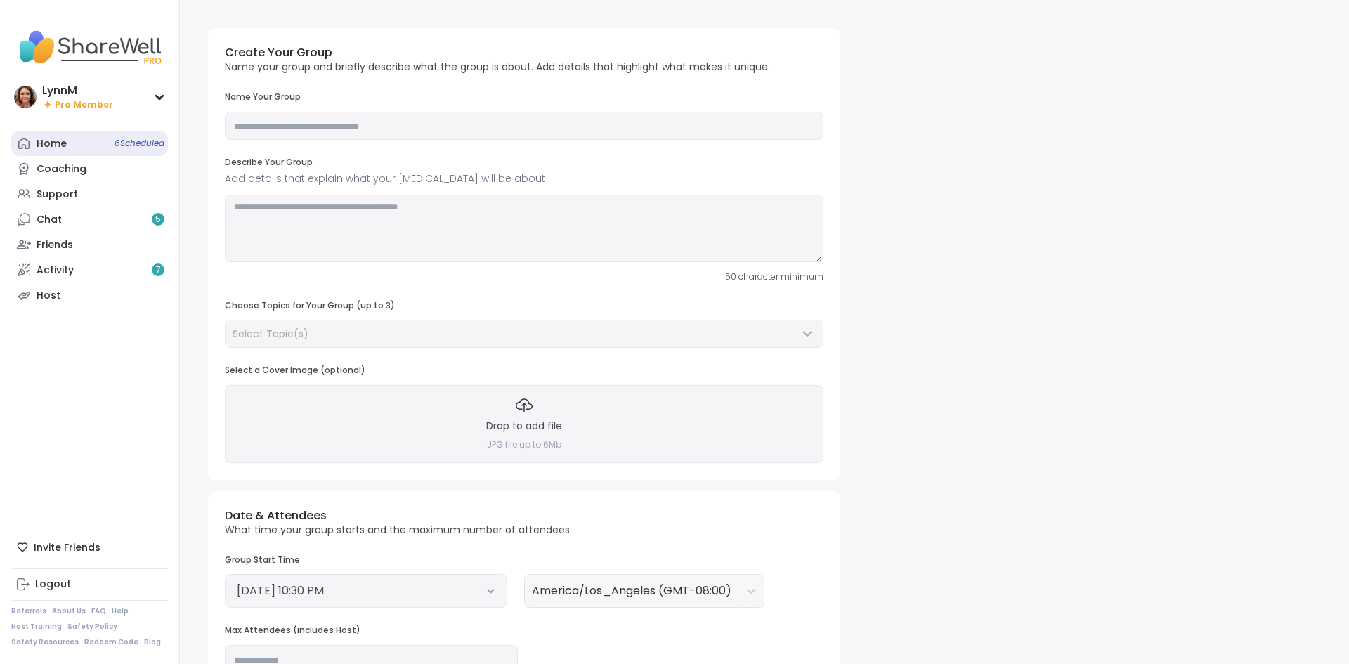
click at [137, 146] on span "6 Scheduled" at bounding box center [139, 143] width 50 height 11
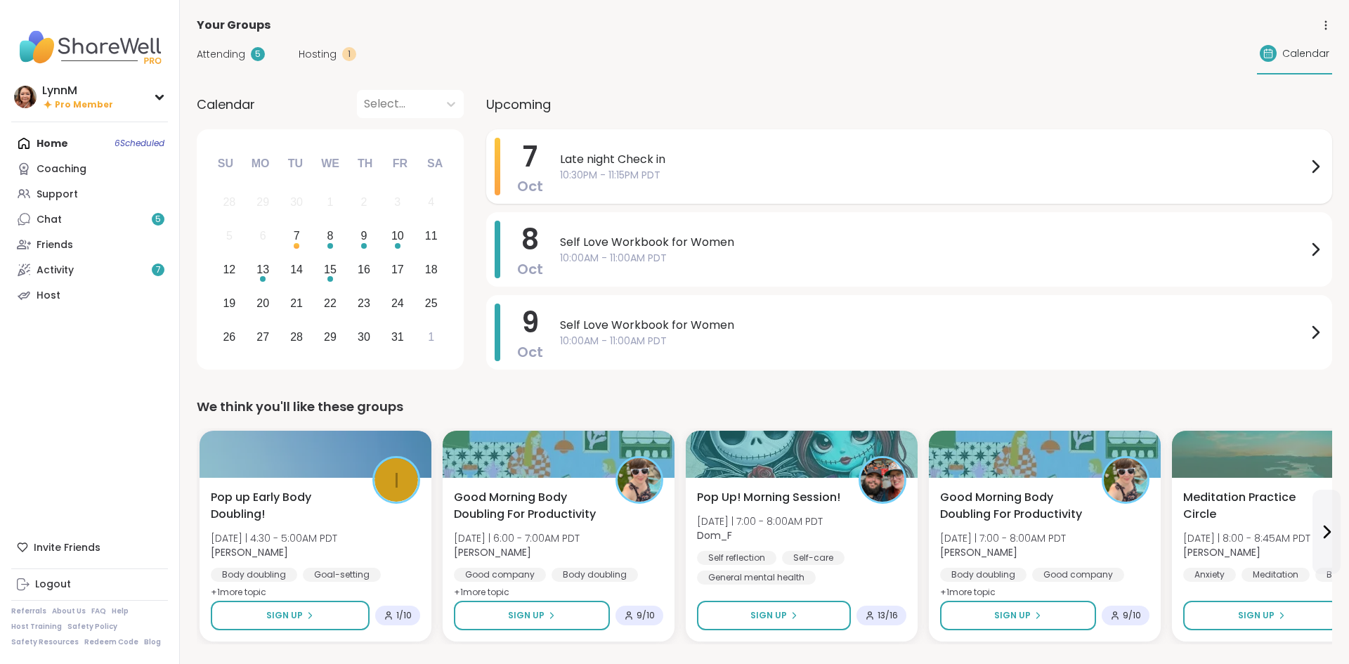
click at [652, 171] on span "10:30PM - 11:15PM PDT" at bounding box center [933, 175] width 747 height 15
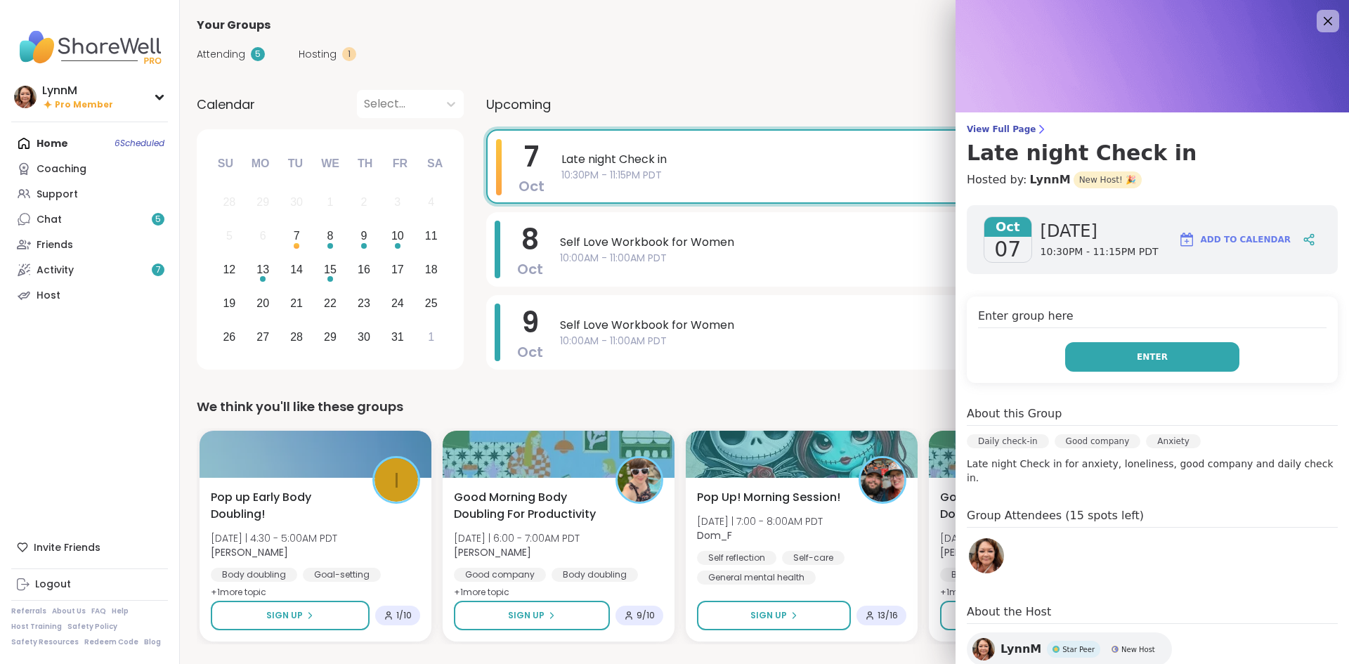
click at [1082, 355] on button "Enter" at bounding box center [1152, 356] width 174 height 29
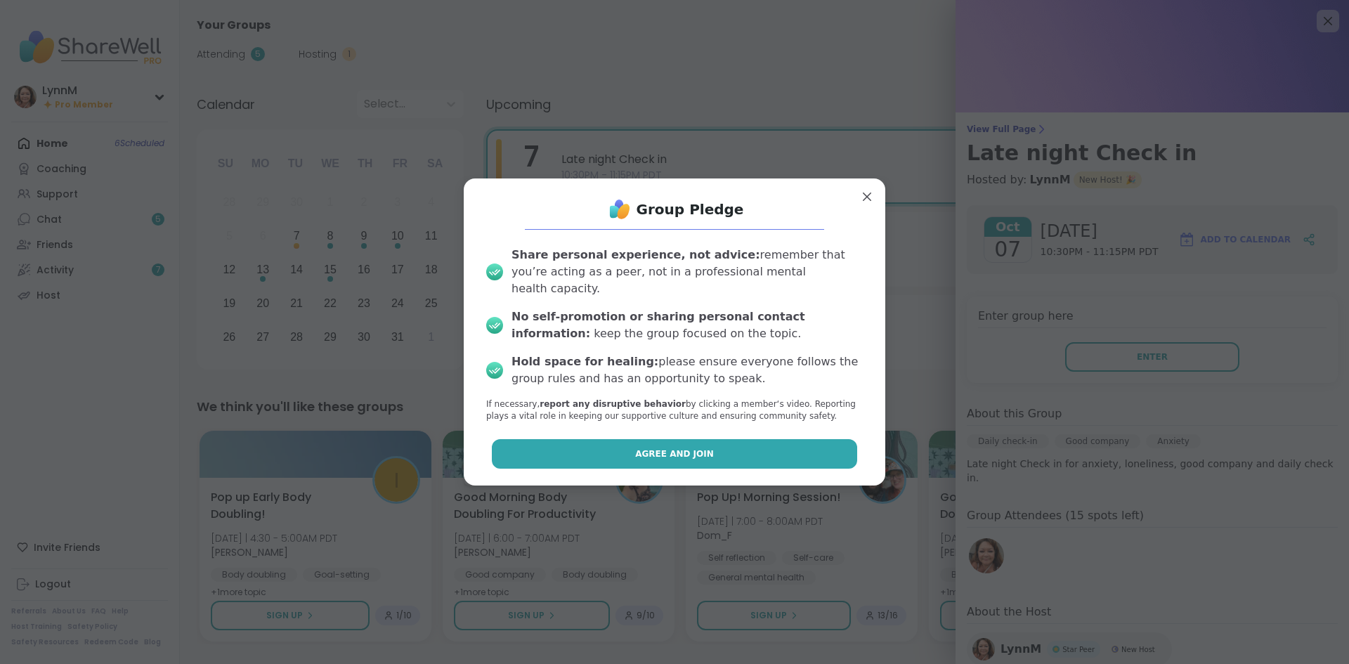
click at [709, 446] on button "Agree and Join" at bounding box center [675, 453] width 366 height 29
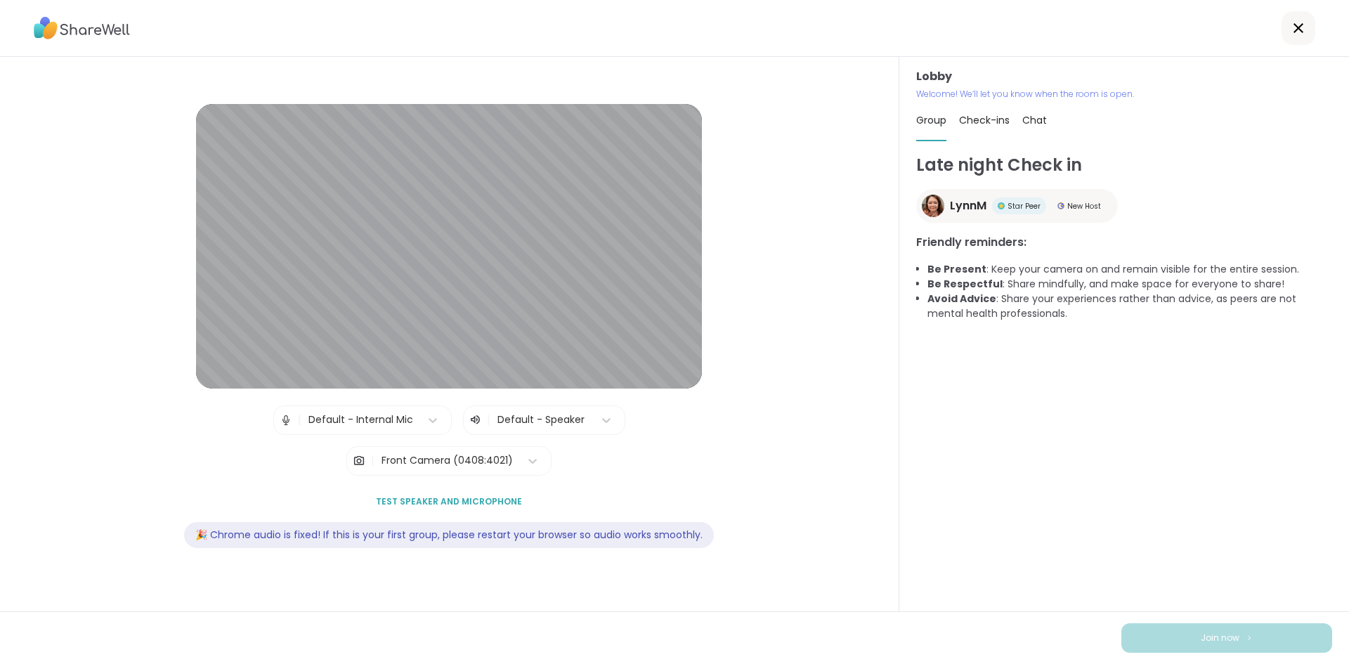
click at [1087, 211] on div "New Host" at bounding box center [1078, 205] width 55 height 17
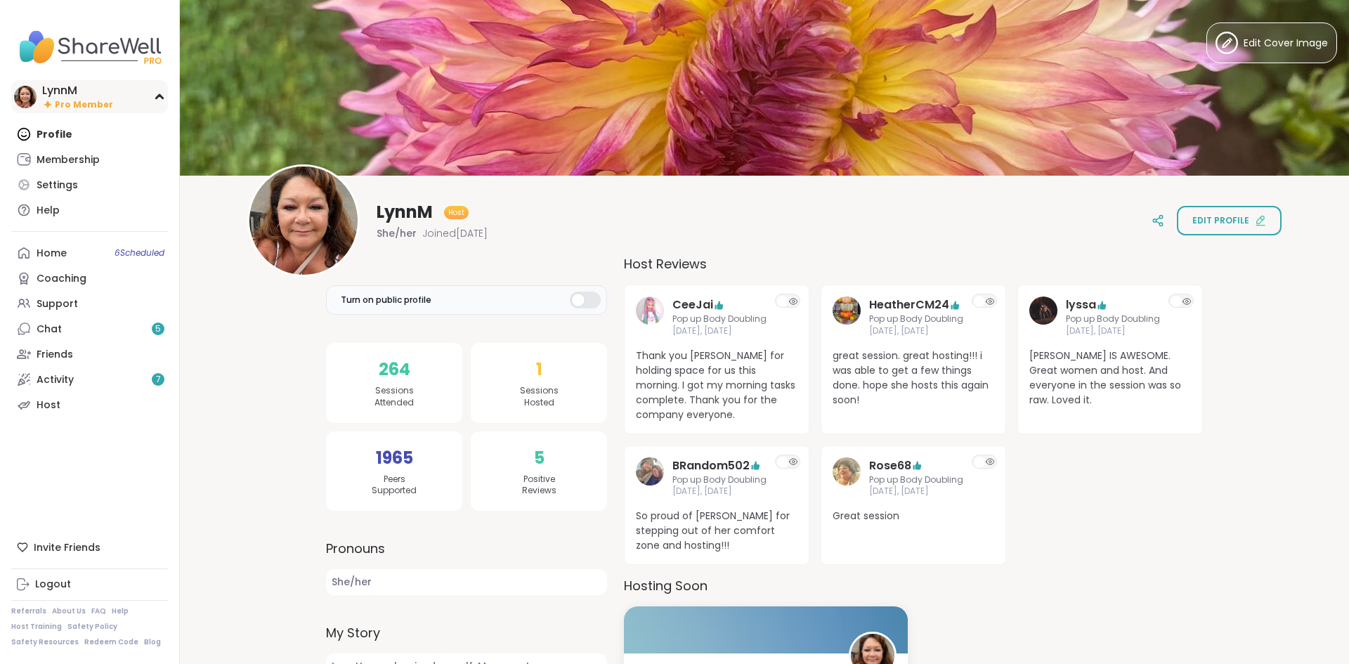
click at [53, 103] on icon at bounding box center [47, 104] width 11 height 12
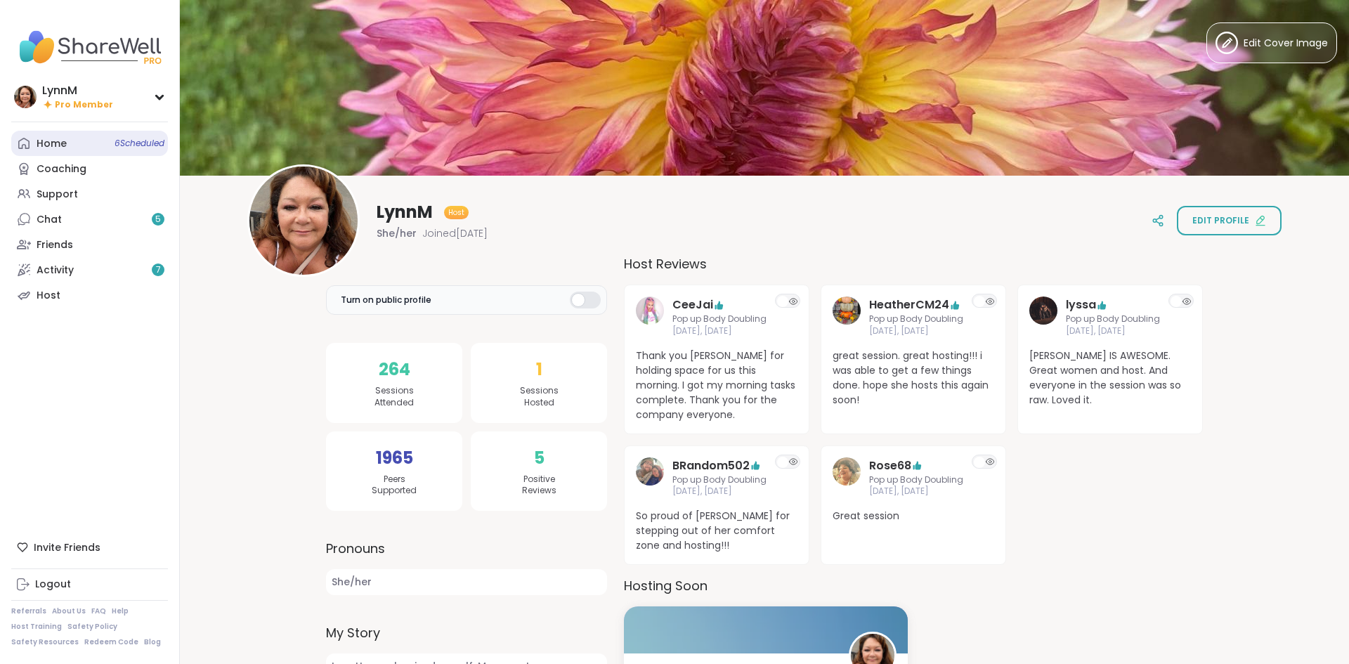
click at [54, 143] on div "Home 6 Scheduled" at bounding box center [52, 144] width 30 height 14
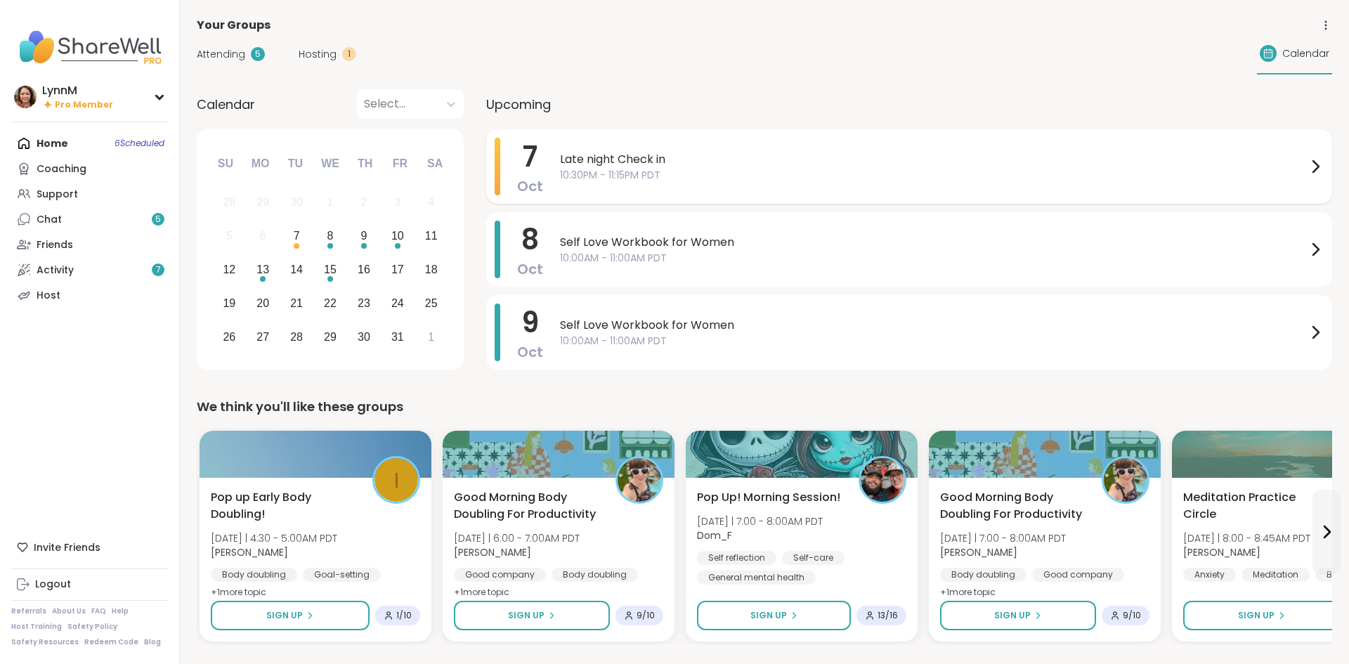
click at [1316, 169] on icon at bounding box center [1314, 166] width 17 height 17
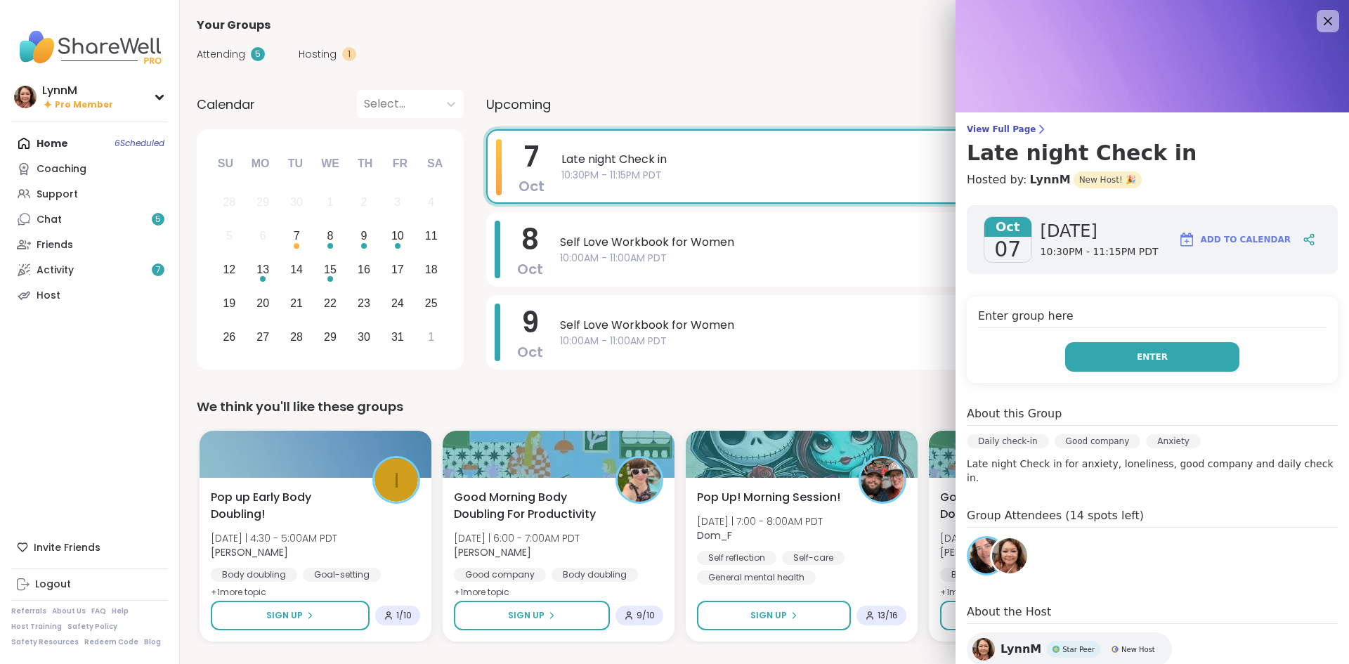
click at [1096, 361] on button "Enter" at bounding box center [1152, 356] width 174 height 29
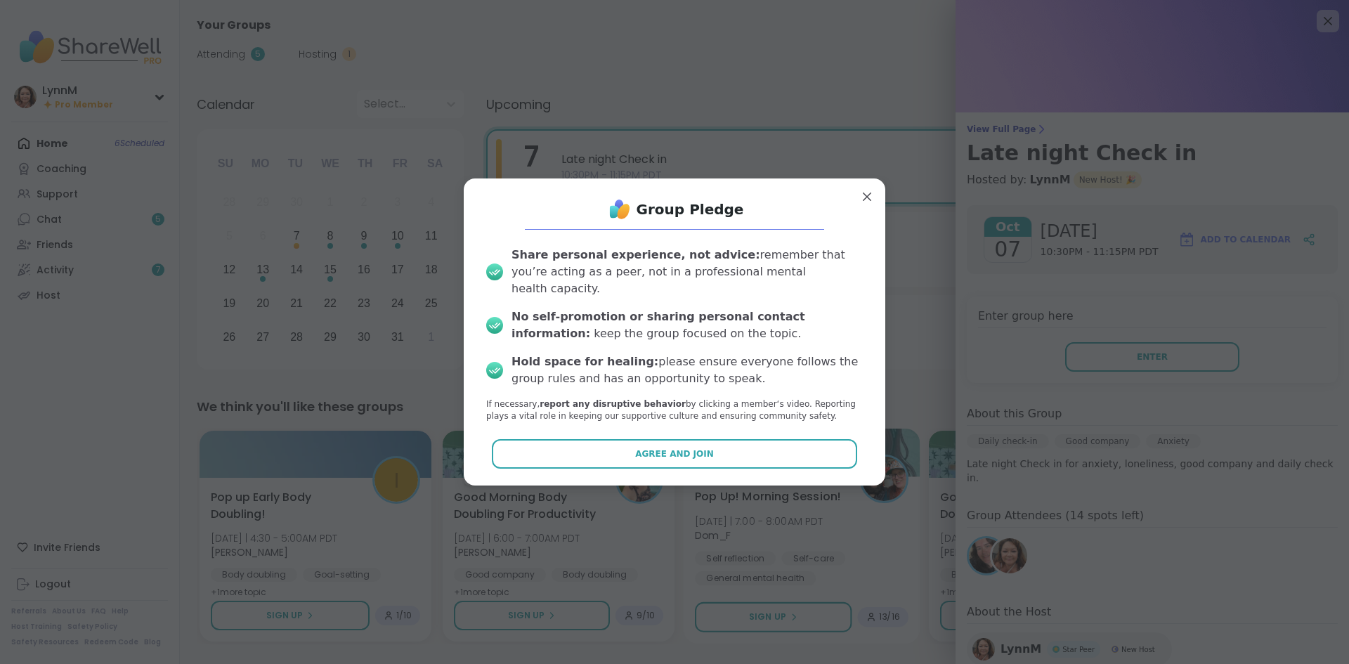
click at [791, 446] on button "Agree and Join" at bounding box center [675, 453] width 366 height 29
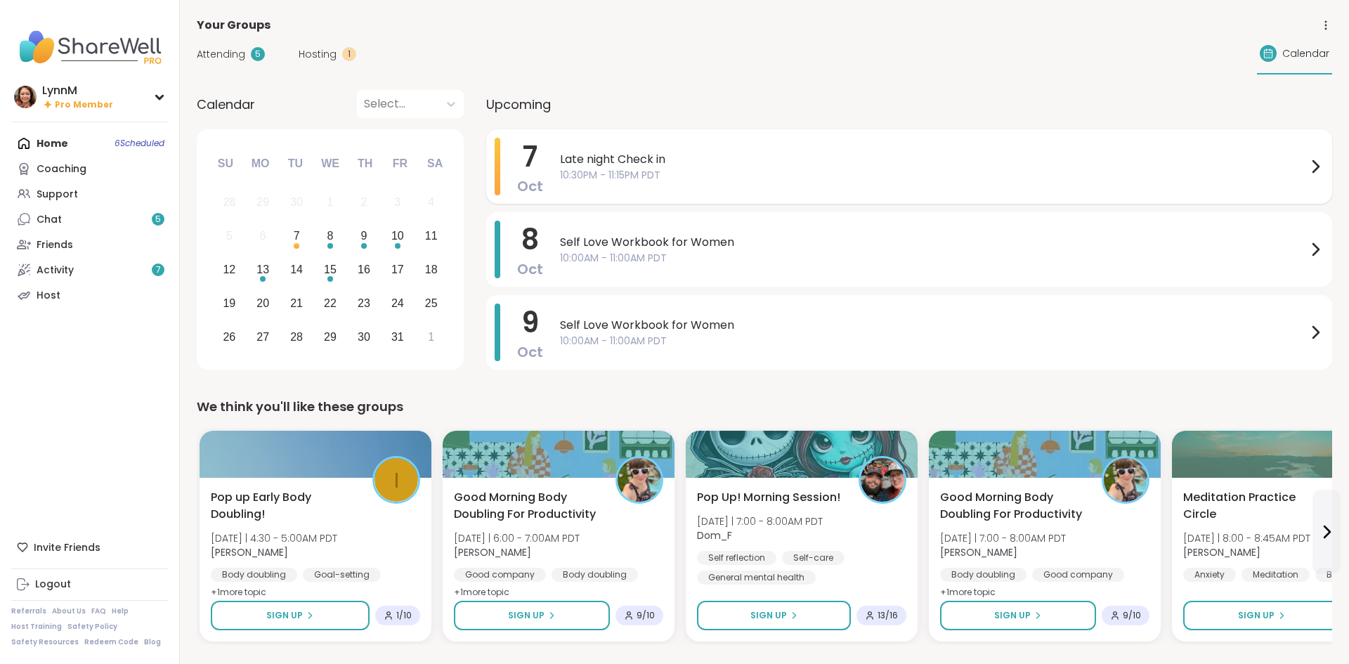
click at [1313, 172] on icon at bounding box center [1316, 166] width 6 height 11
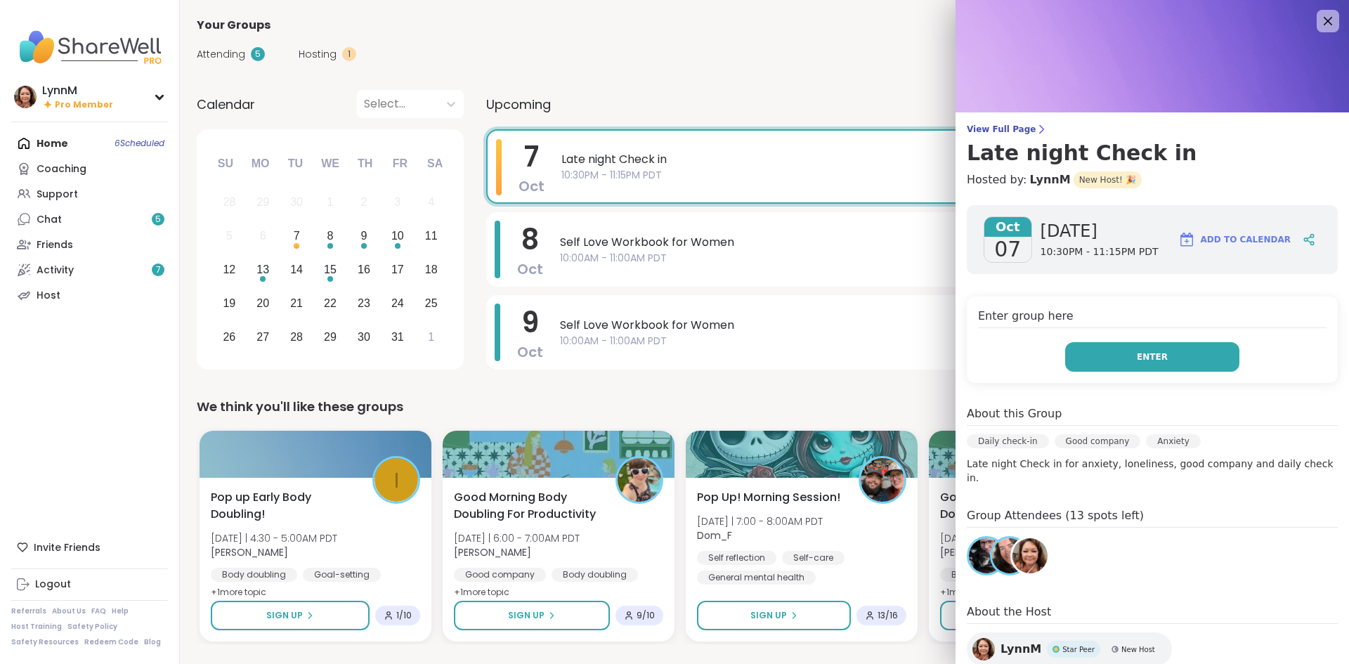
click at [1090, 361] on button "Enter" at bounding box center [1152, 356] width 174 height 29
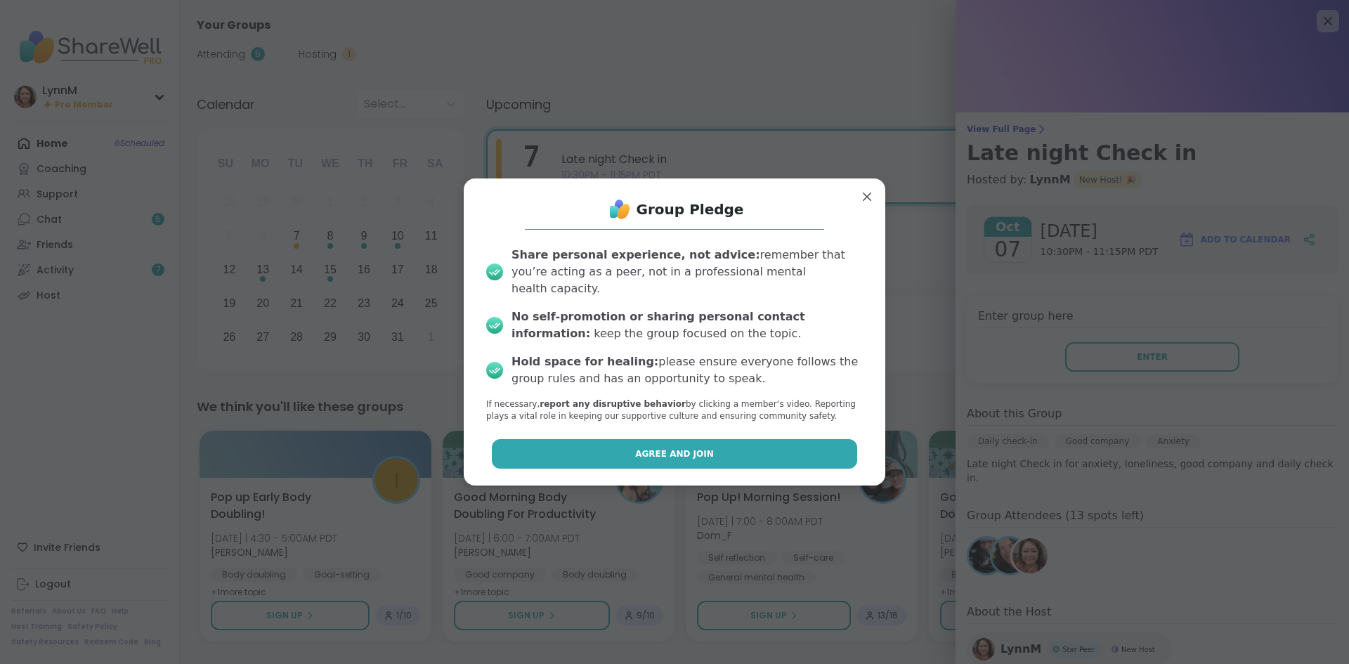
click at [723, 442] on button "Agree and Join" at bounding box center [675, 453] width 366 height 29
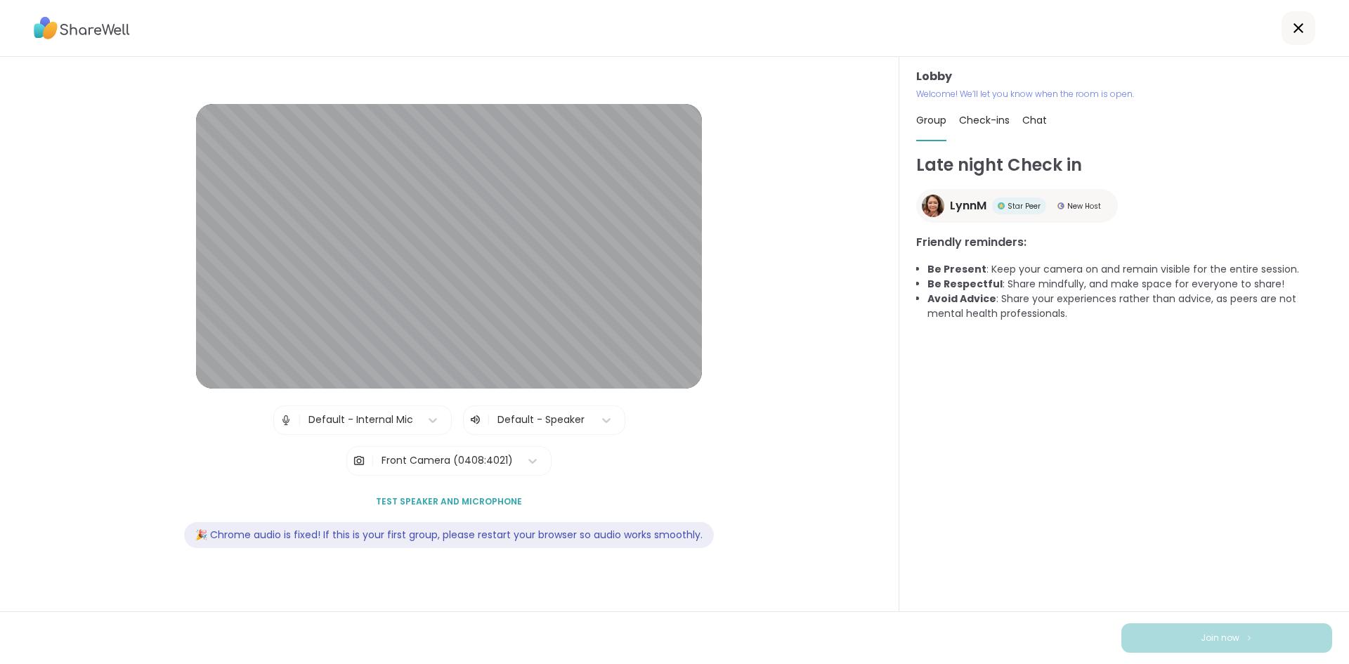
click at [1006, 451] on div "Lobby | Default - Internal Mic | Default - Speaker | Front Camera (0408:4021) T…" at bounding box center [674, 332] width 1349 height 664
click at [1062, 431] on div "Lobby | Default - Internal Mic | Default - Speaker | Front Camera (0408:4021) T…" at bounding box center [674, 332] width 1349 height 664
click at [1294, 29] on icon at bounding box center [1298, 28] width 17 height 17
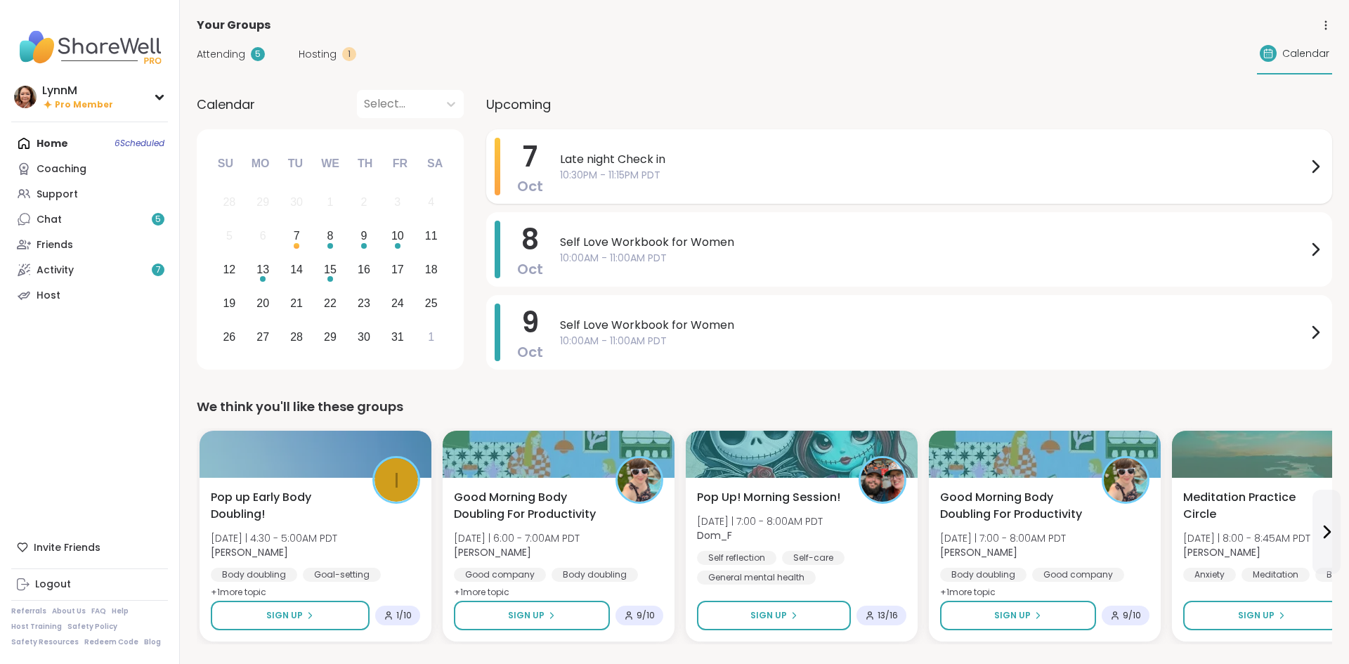
click at [1316, 168] on icon at bounding box center [1316, 166] width 6 height 11
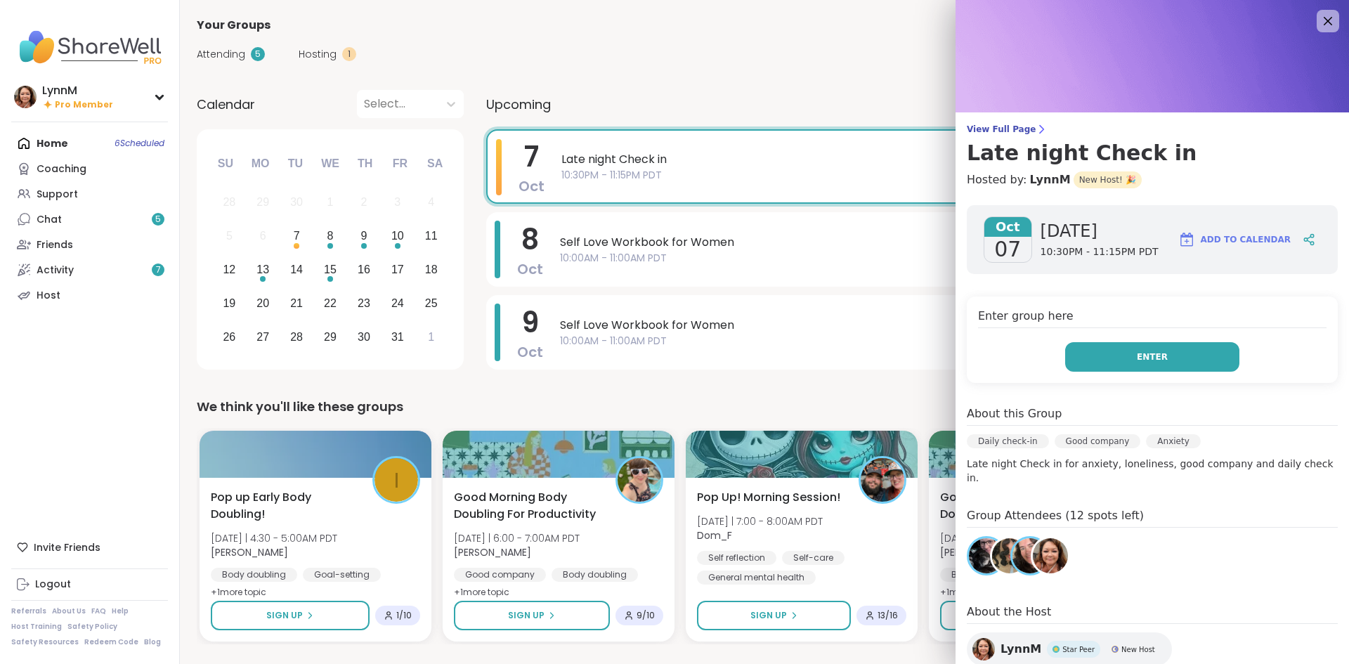
click at [1115, 359] on button "Enter" at bounding box center [1152, 356] width 174 height 29
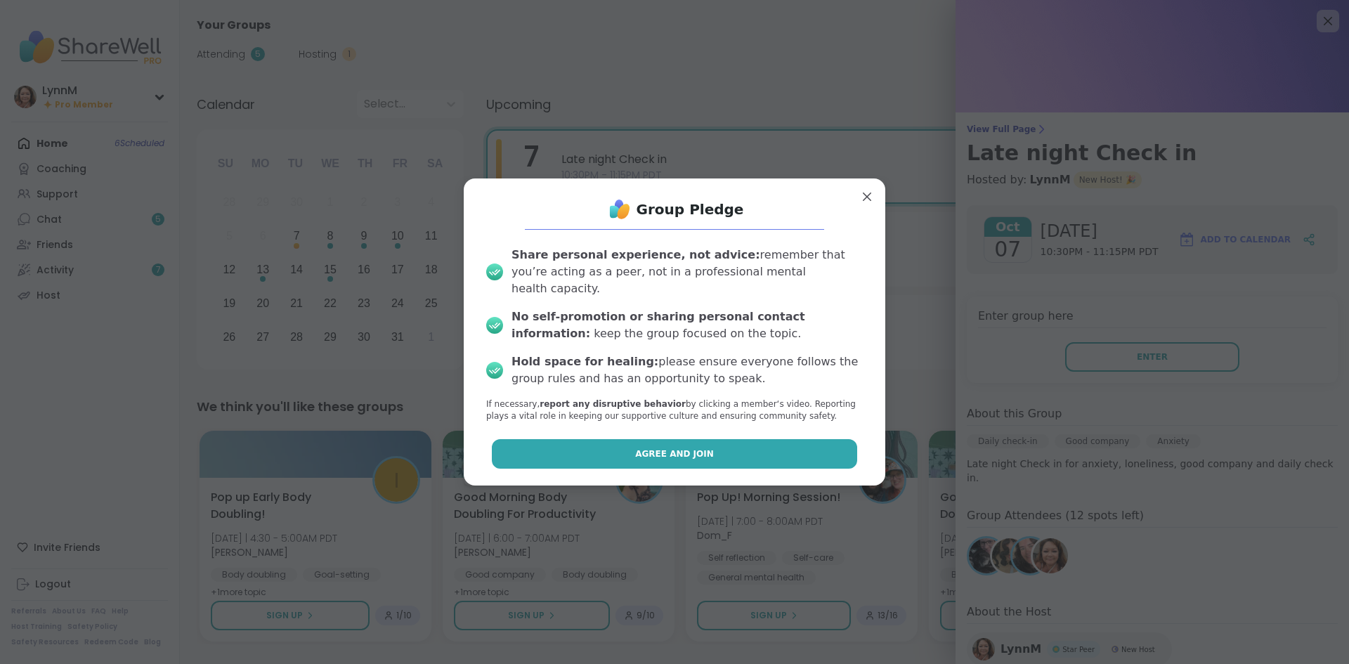
click at [704, 447] on span "Agree and Join" at bounding box center [674, 453] width 79 height 13
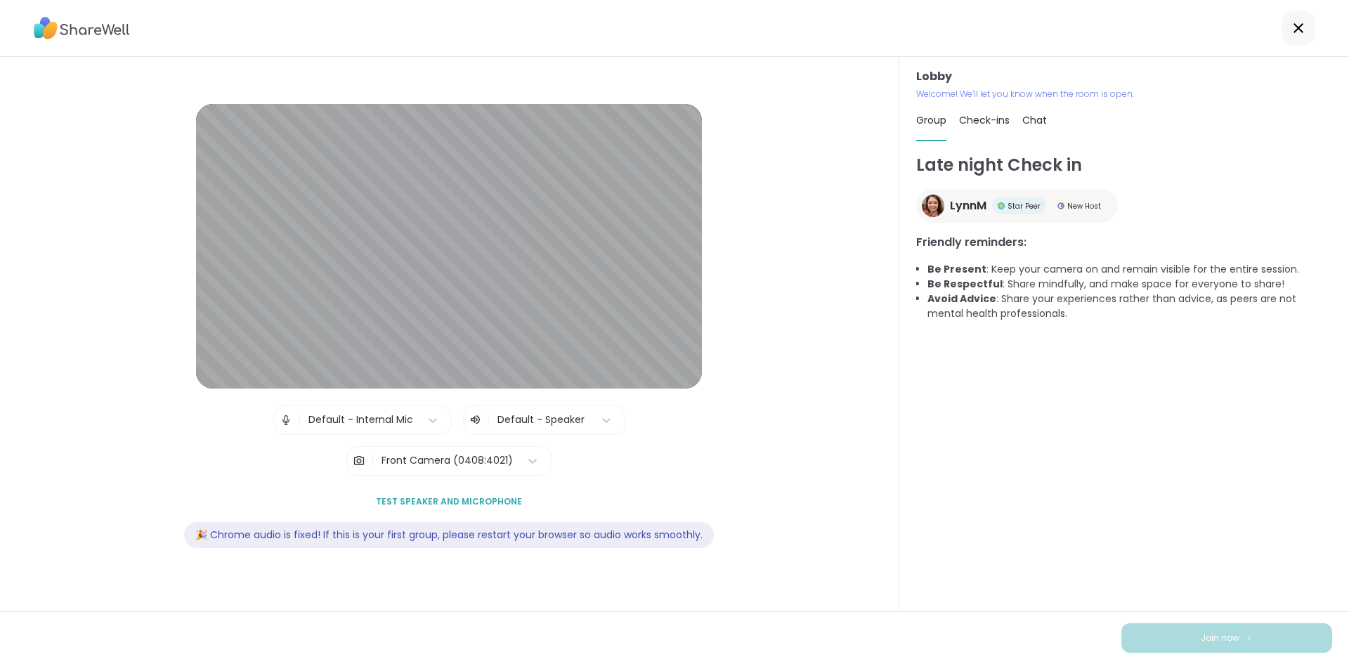
click at [1297, 29] on icon at bounding box center [1298, 28] width 17 height 17
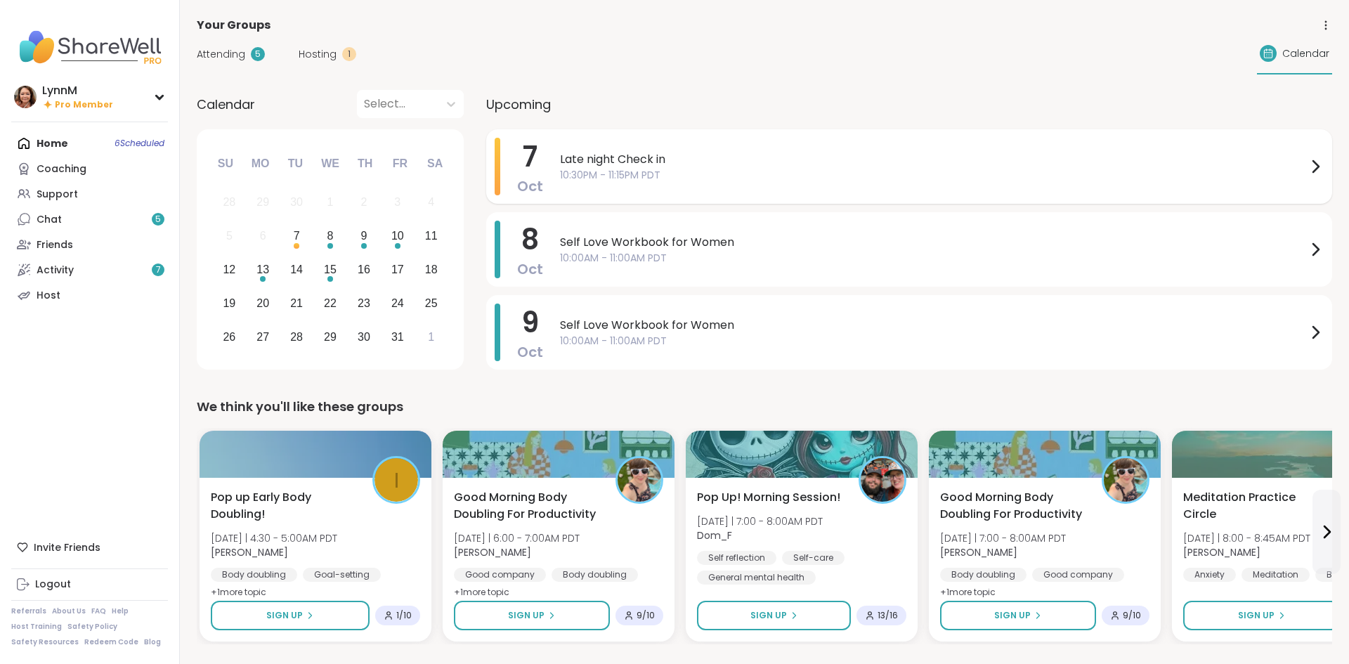
click at [636, 166] on span "Late night Check in" at bounding box center [933, 159] width 747 height 17
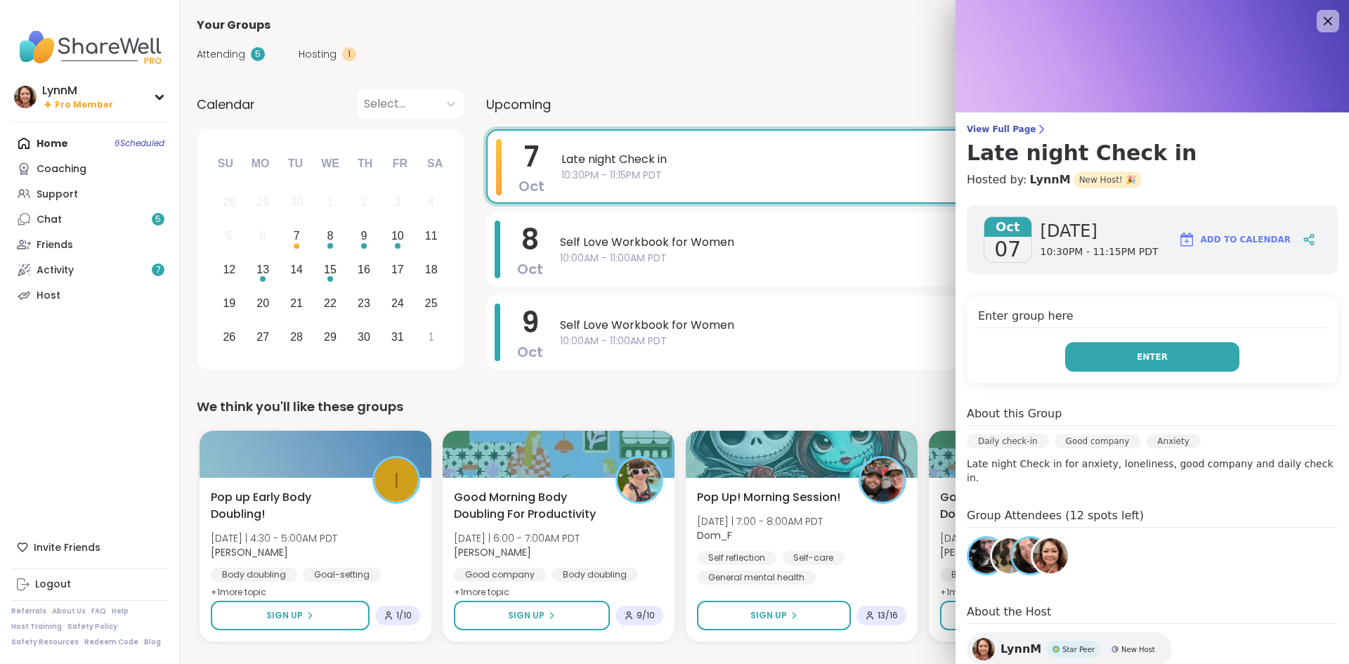
click at [1163, 360] on span "Enter" at bounding box center [1151, 356] width 31 height 13
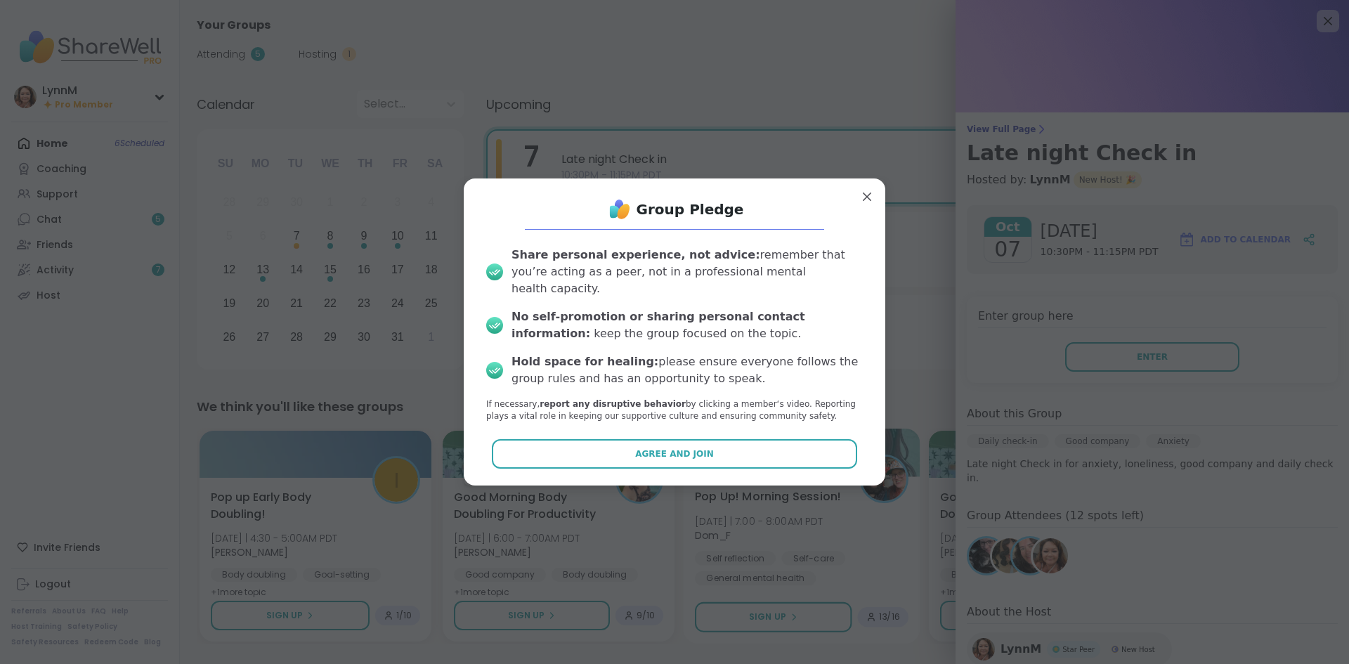
drag, startPoint x: 774, startPoint y: 444, endPoint x: 782, endPoint y: 438, distance: 10.0
click at [778, 440] on button "Agree and Join" at bounding box center [675, 453] width 366 height 29
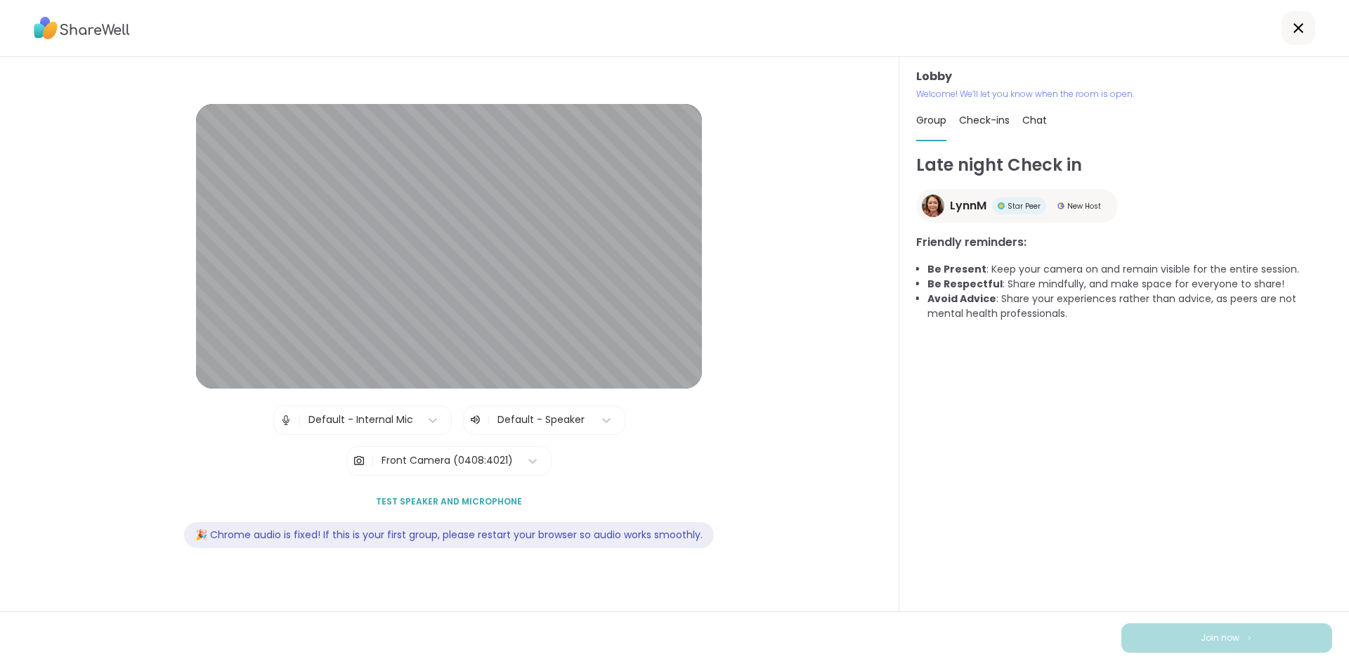
click at [1037, 122] on span "Chat" at bounding box center [1034, 120] width 25 height 14
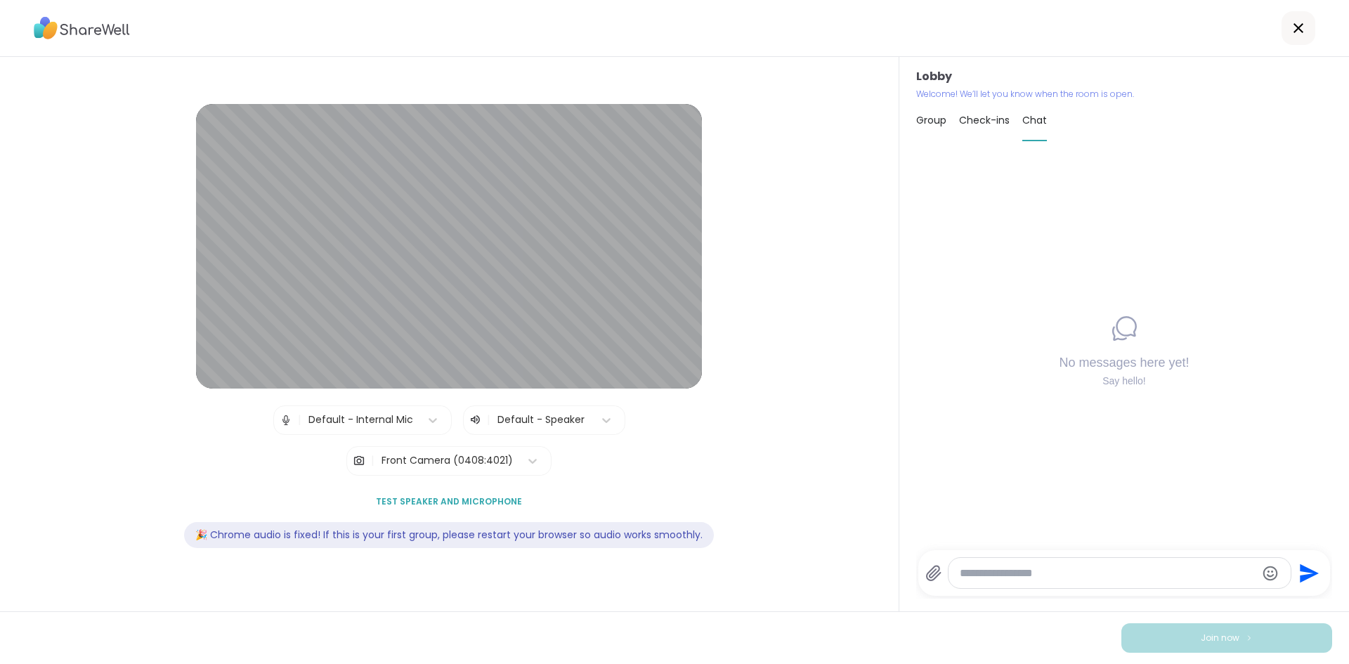
click at [1034, 577] on textarea "Type your message" at bounding box center [1107, 573] width 296 height 14
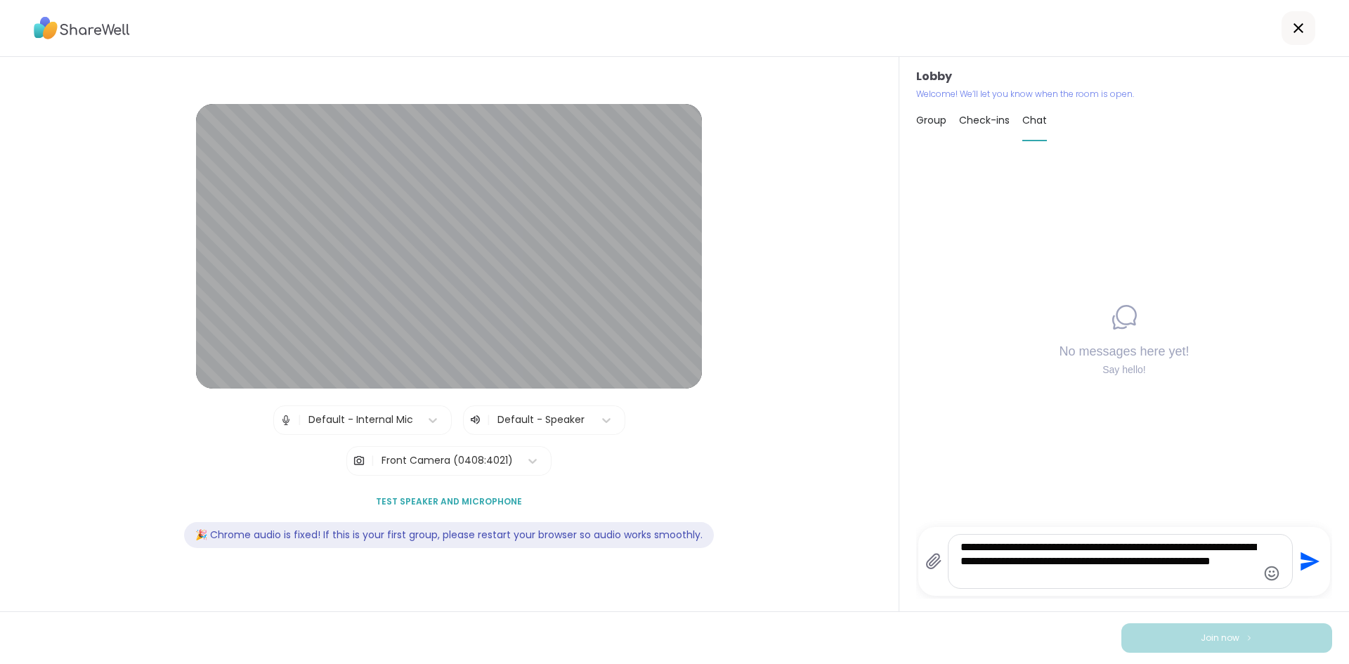
type textarea "**********"
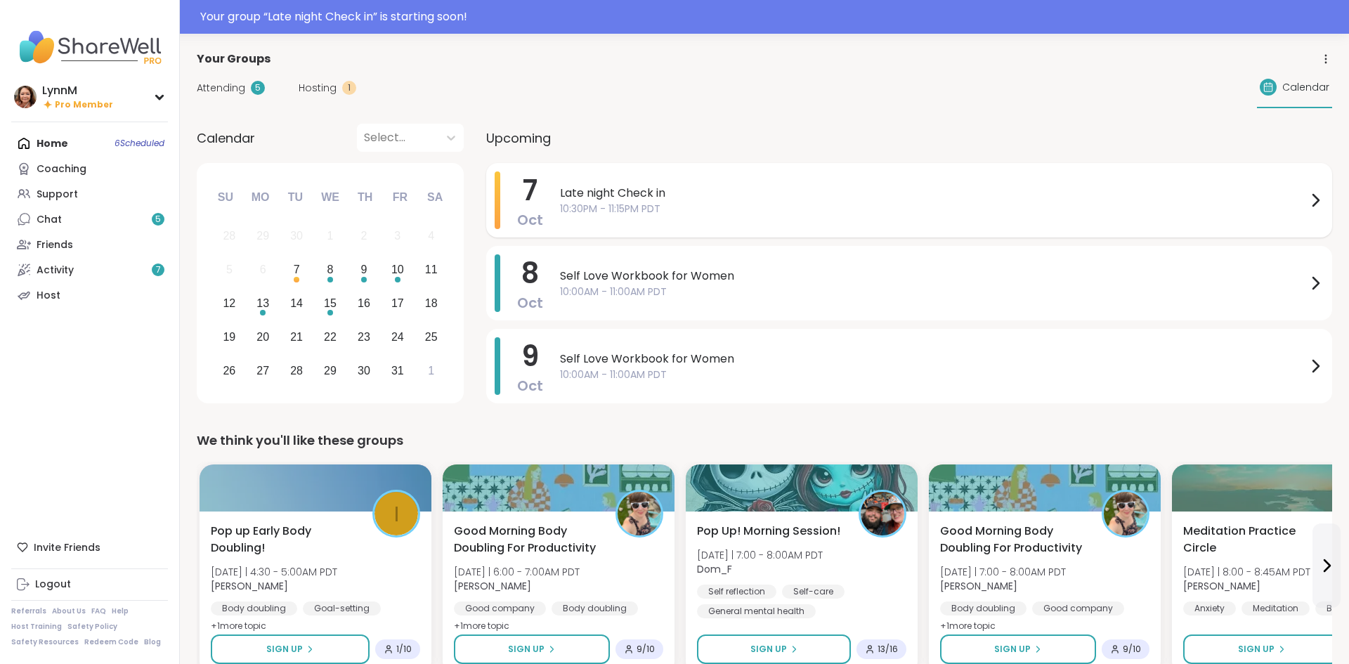
click at [1317, 200] on icon at bounding box center [1316, 200] width 6 height 11
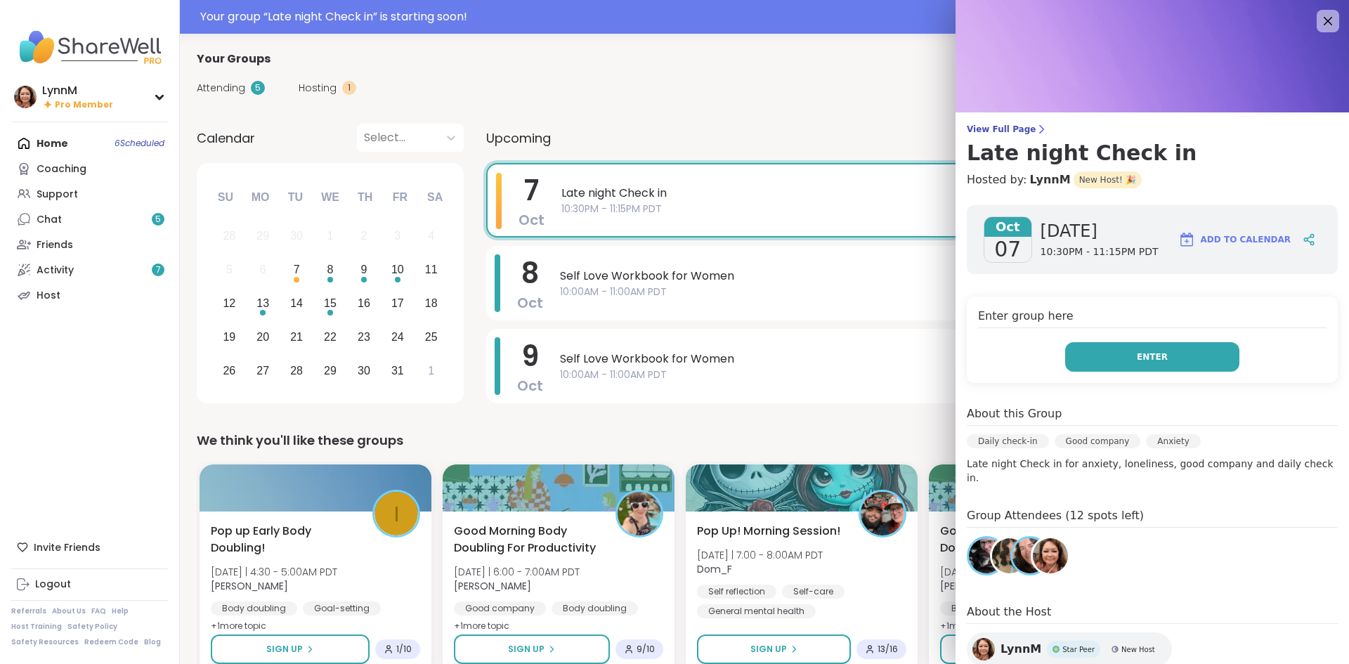
click at [1143, 358] on span "Enter" at bounding box center [1151, 356] width 31 height 13
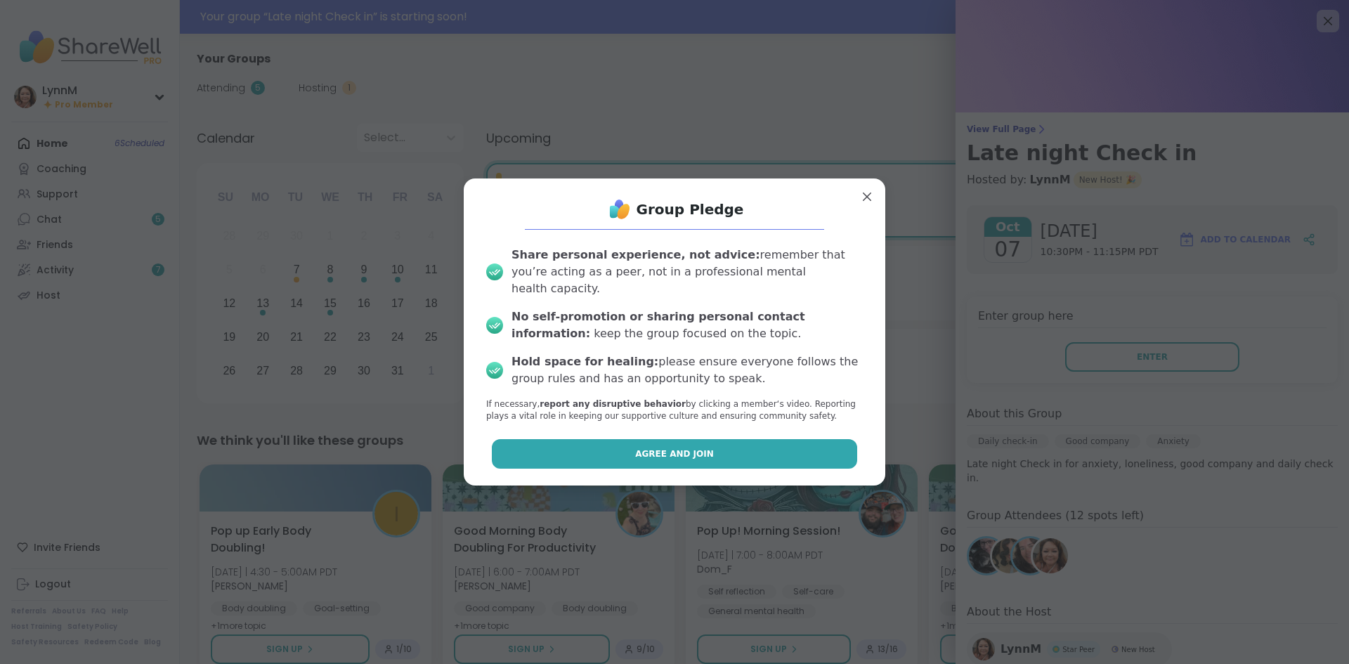
click at [615, 442] on button "Agree and Join" at bounding box center [675, 453] width 366 height 29
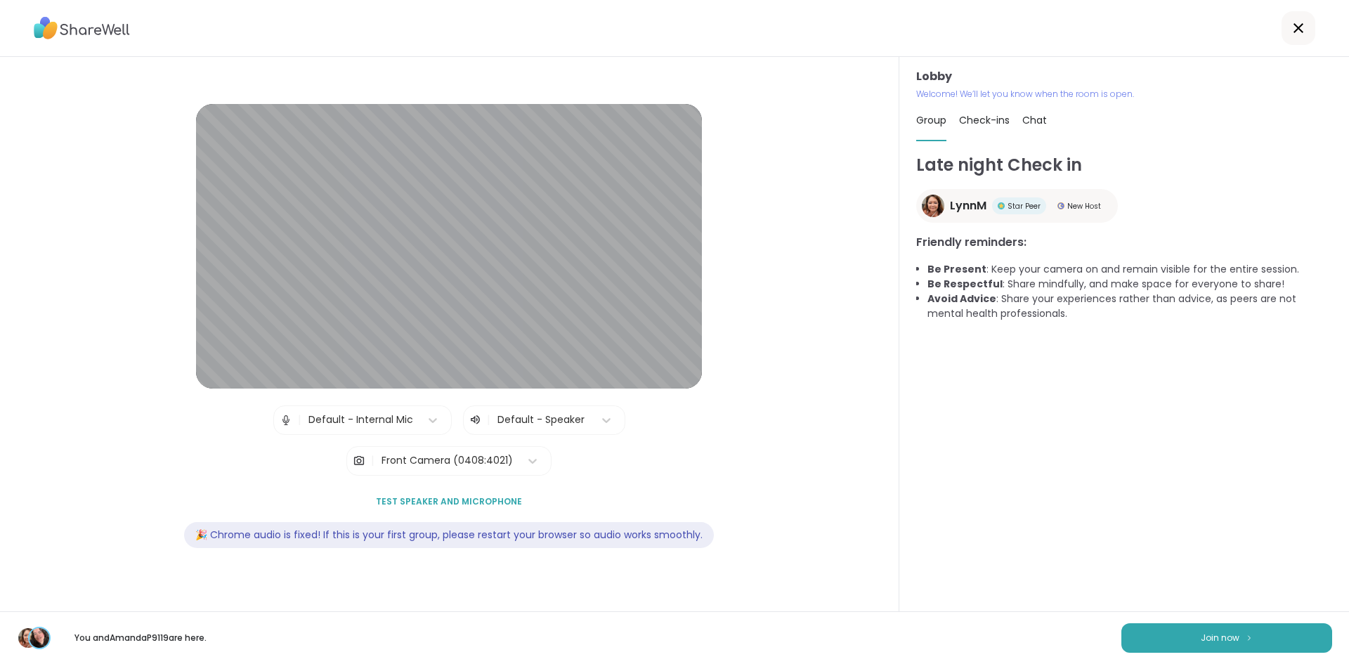
click at [1040, 124] on span "Chat" at bounding box center [1034, 120] width 25 height 14
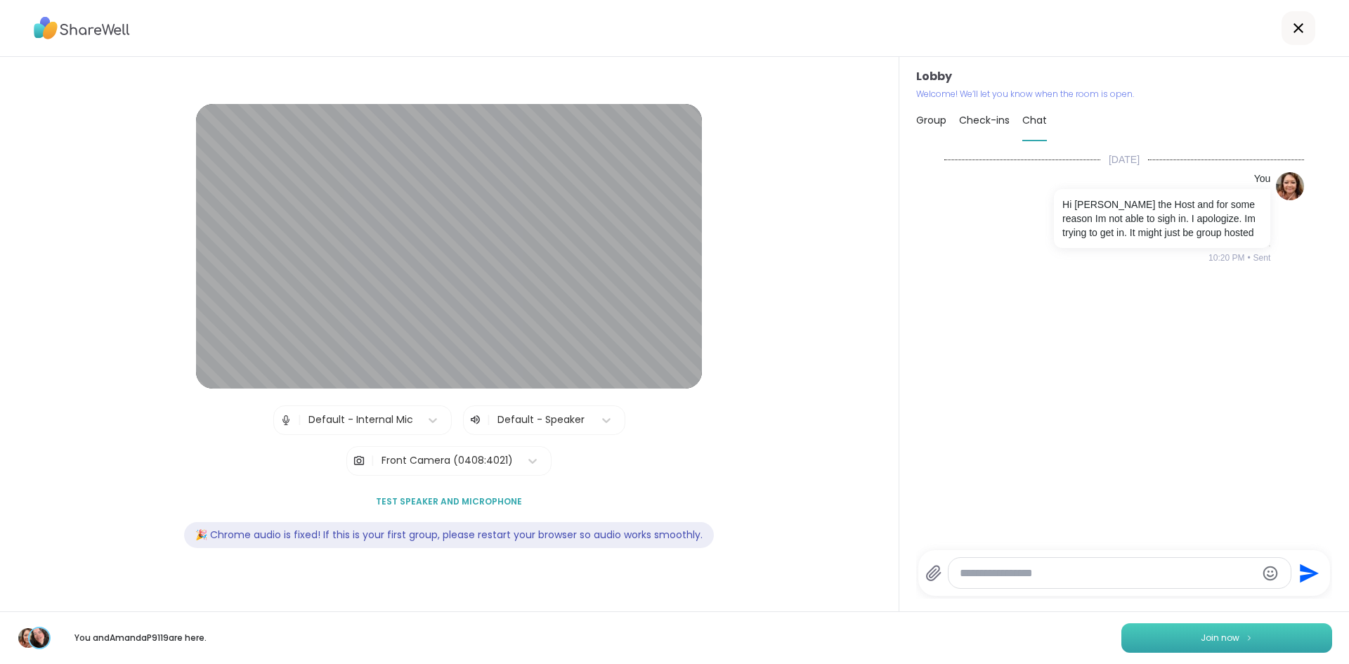
click at [1159, 636] on button "Join now" at bounding box center [1226, 637] width 211 height 29
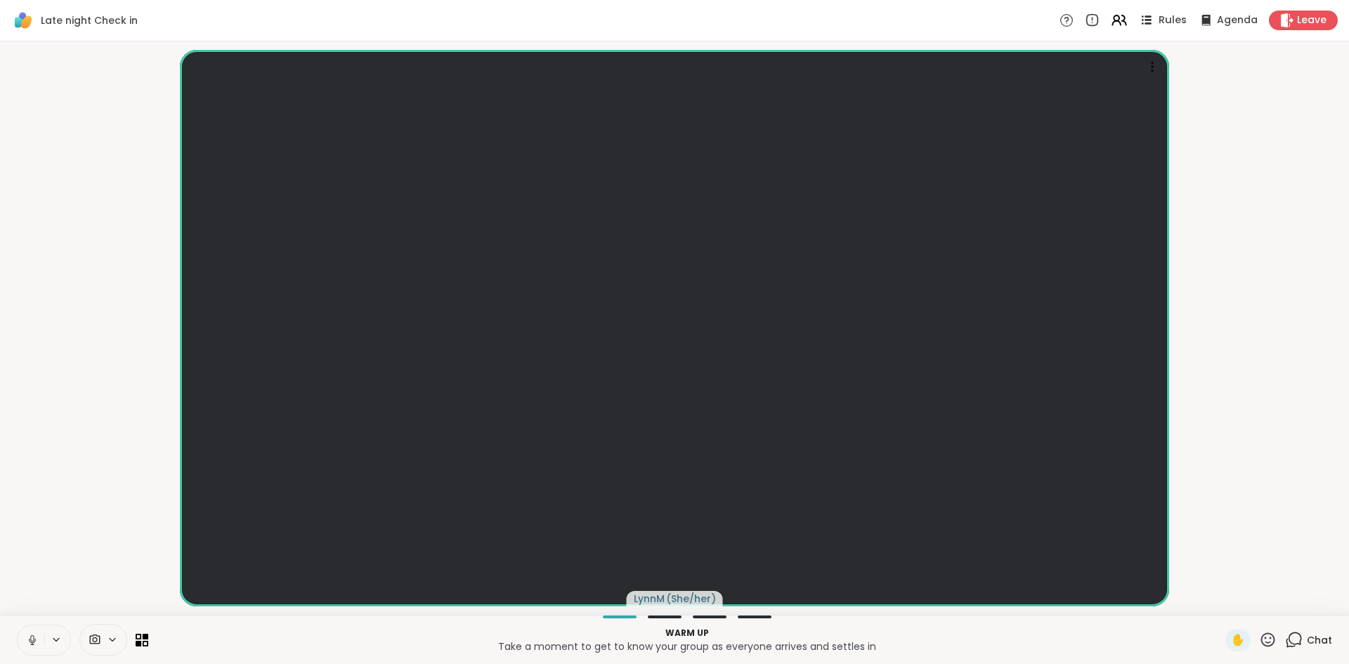
click at [1175, 24] on span "Rules" at bounding box center [1172, 20] width 29 height 15
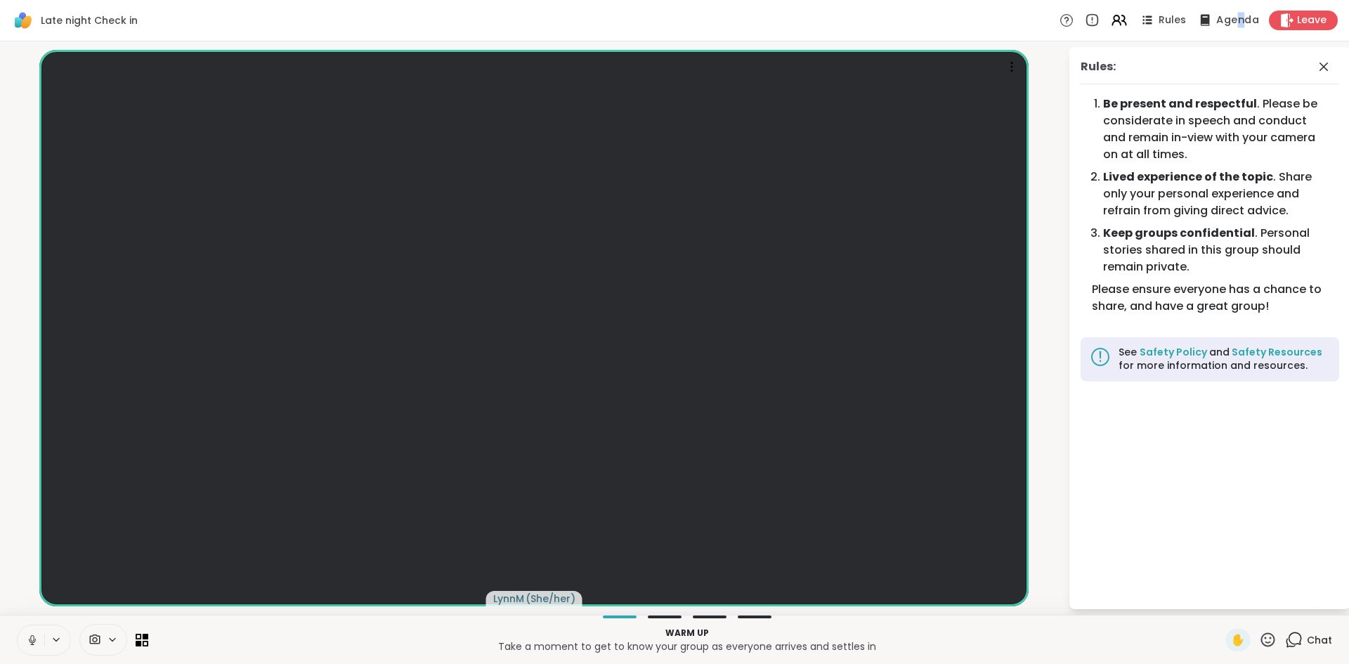
click at [1242, 22] on span "Agenda" at bounding box center [1237, 20] width 43 height 15
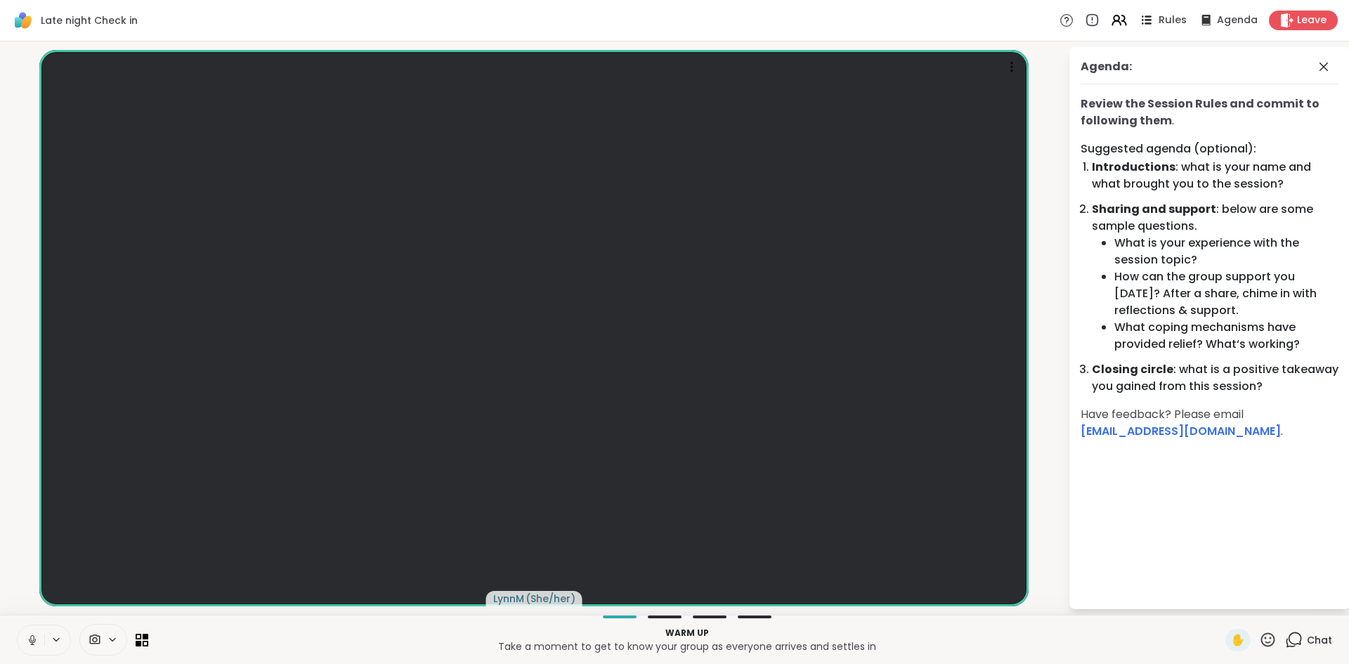
click at [1184, 22] on span "Rules" at bounding box center [1172, 20] width 29 height 15
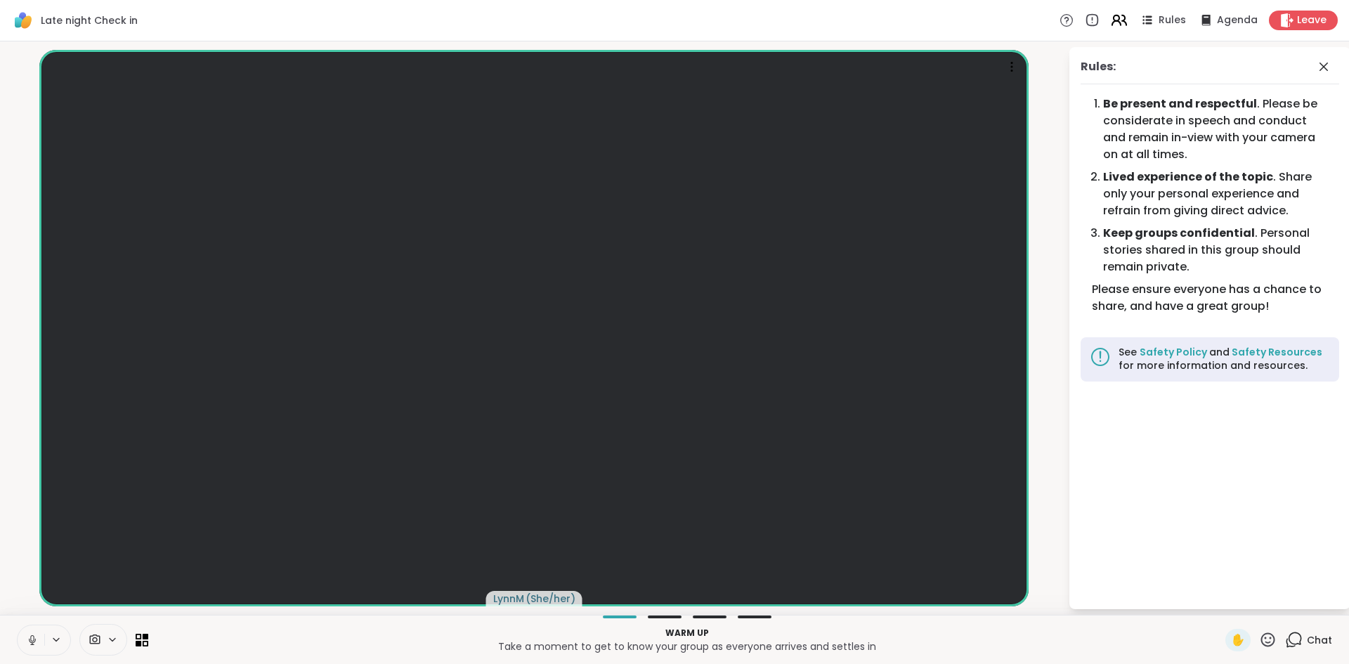
click at [1120, 25] on icon at bounding box center [1119, 20] width 18 height 18
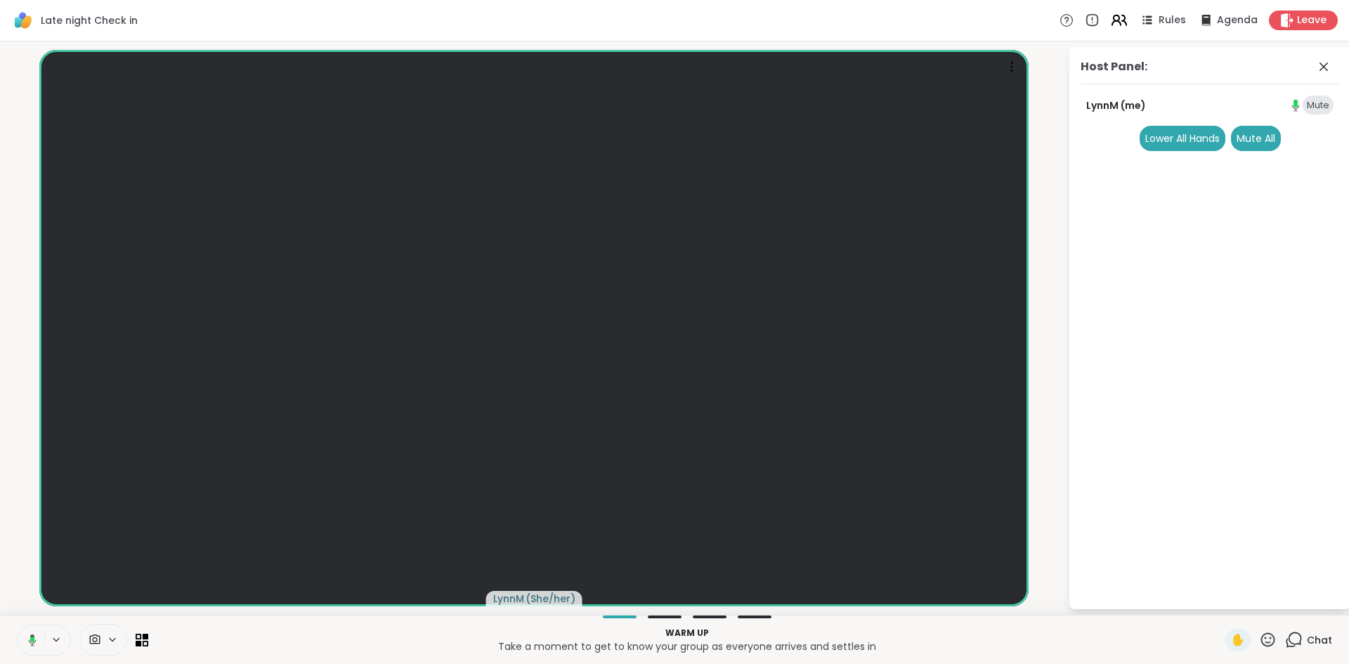
click at [1120, 25] on icon at bounding box center [1116, 23] width 8 height 4
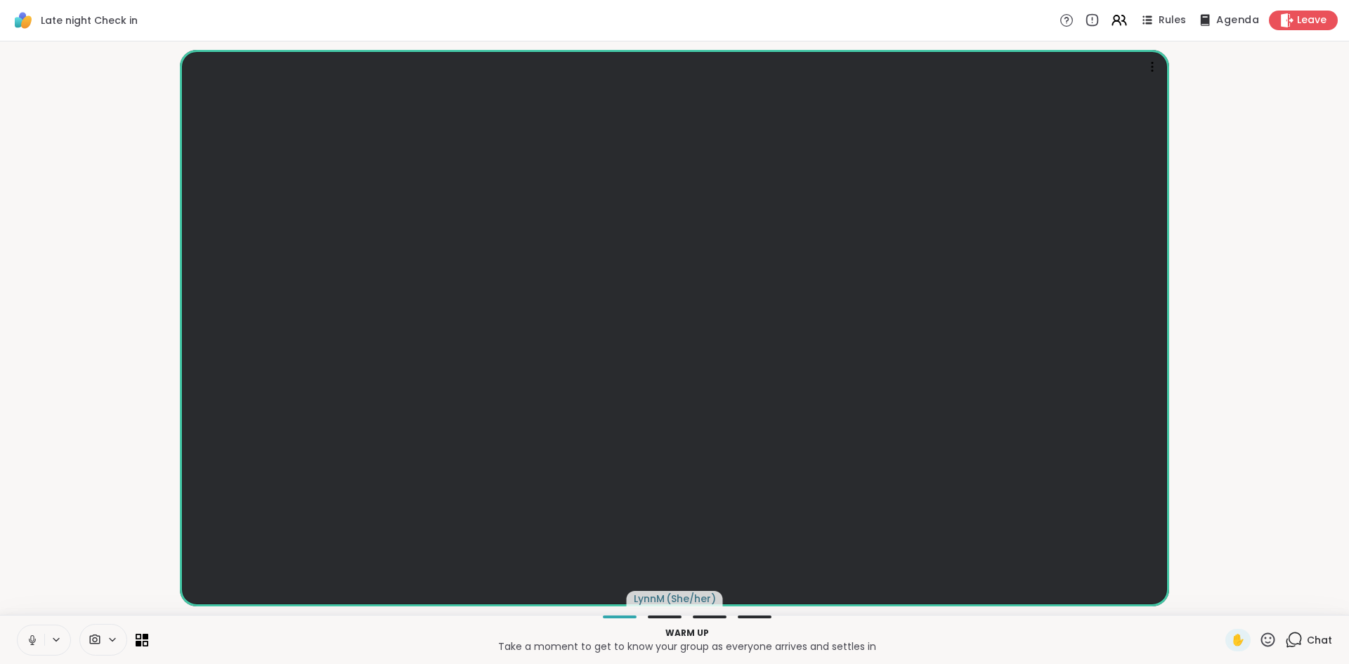
click at [1231, 25] on span "Agenda" at bounding box center [1237, 20] width 43 height 15
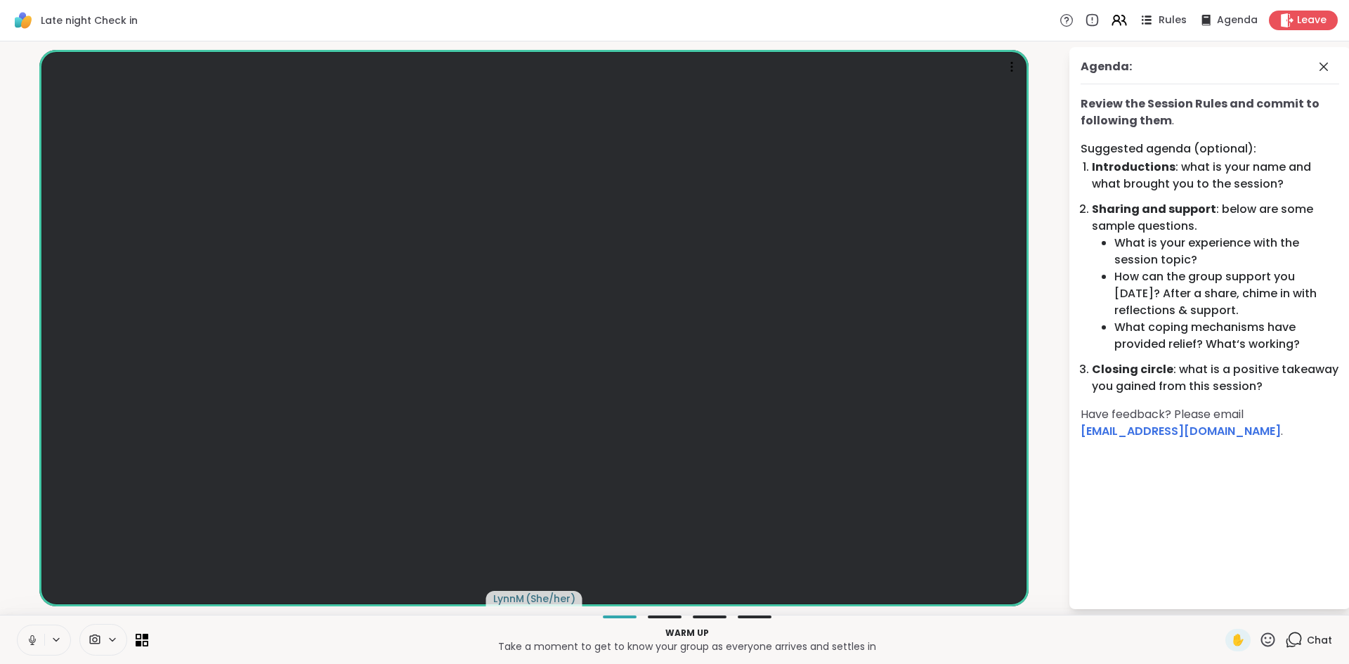
click at [1167, 23] on span "Rules" at bounding box center [1172, 20] width 29 height 15
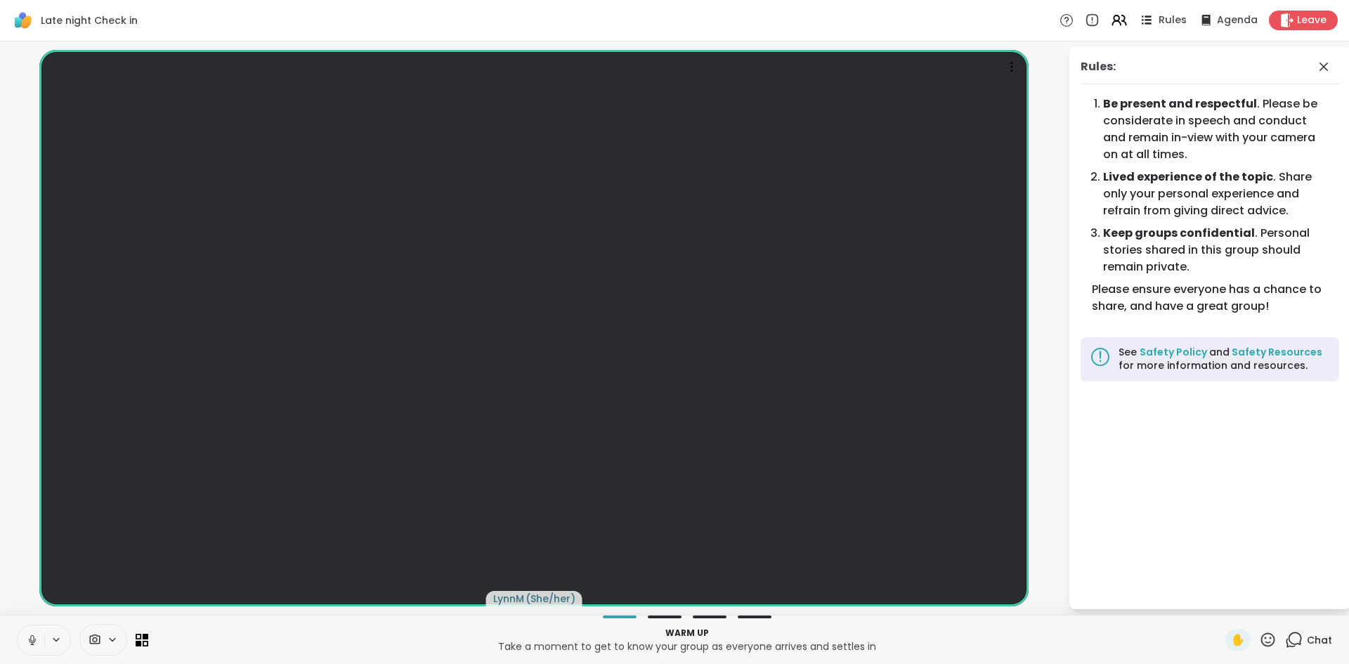
click at [1149, 25] on icon at bounding box center [1146, 20] width 18 height 18
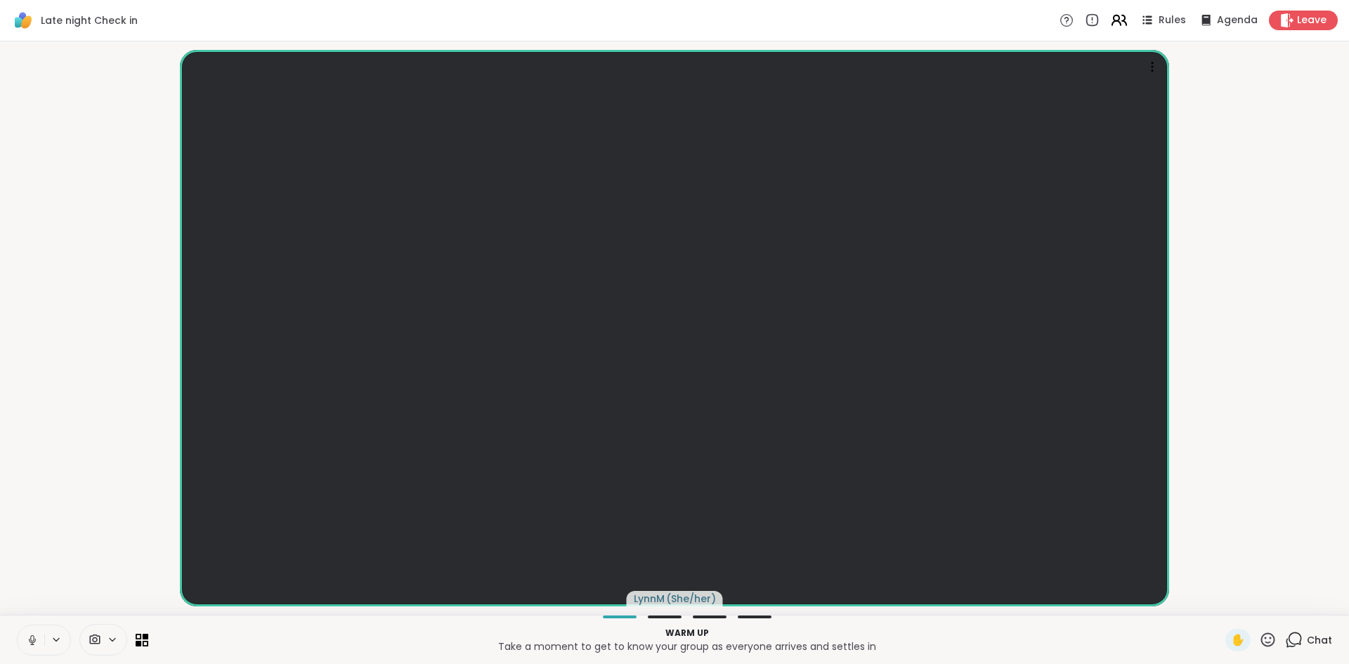
click at [1124, 23] on icon at bounding box center [1119, 20] width 18 height 18
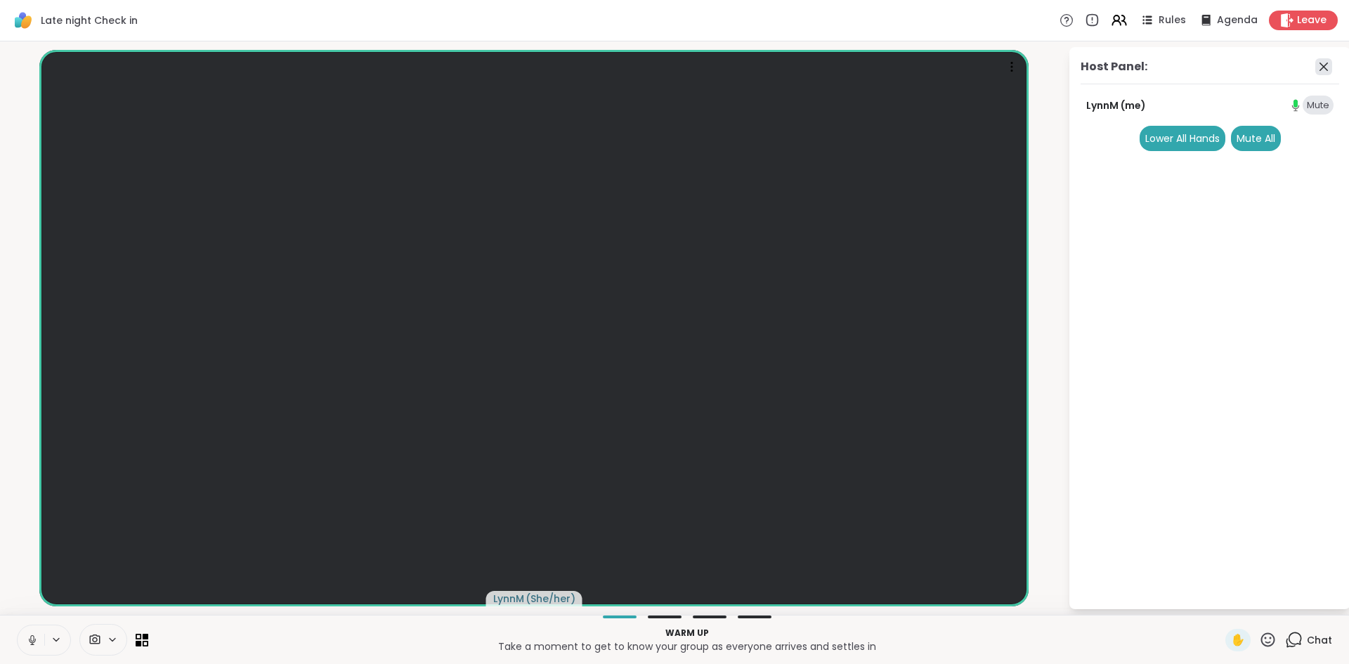
click at [1325, 74] on icon at bounding box center [1323, 66] width 17 height 17
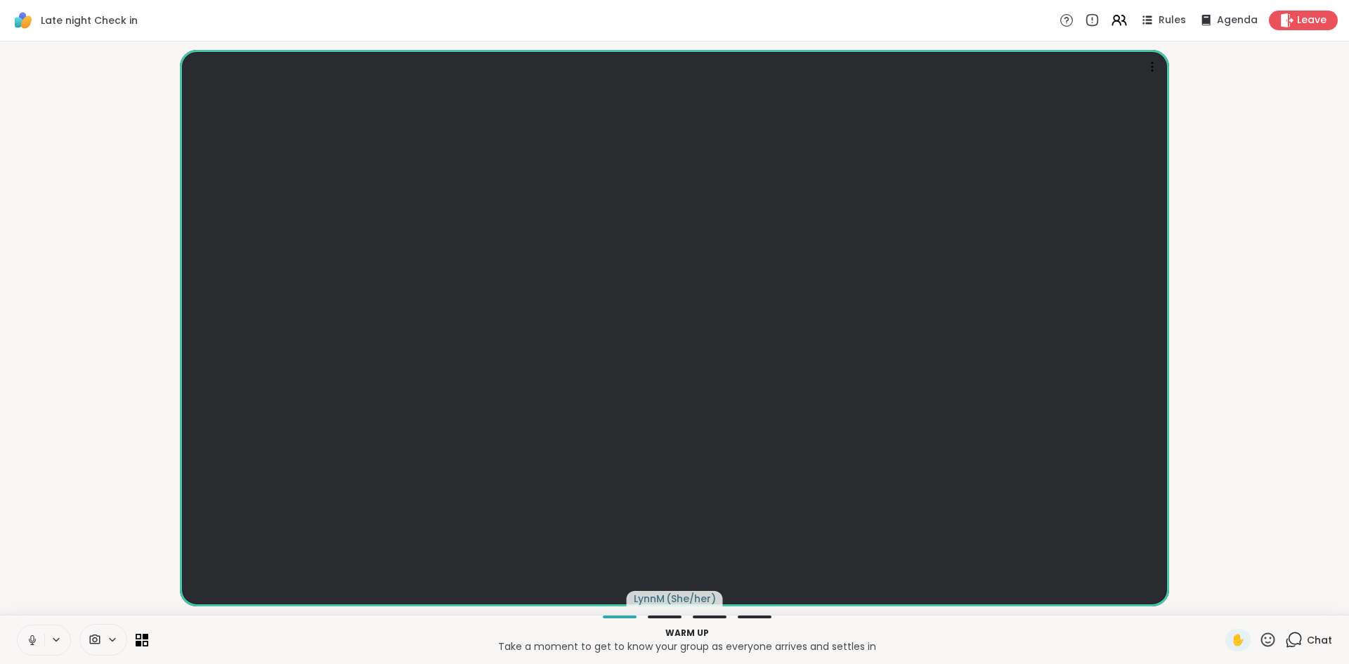
click at [1294, 639] on icon at bounding box center [1294, 640] width 18 height 18
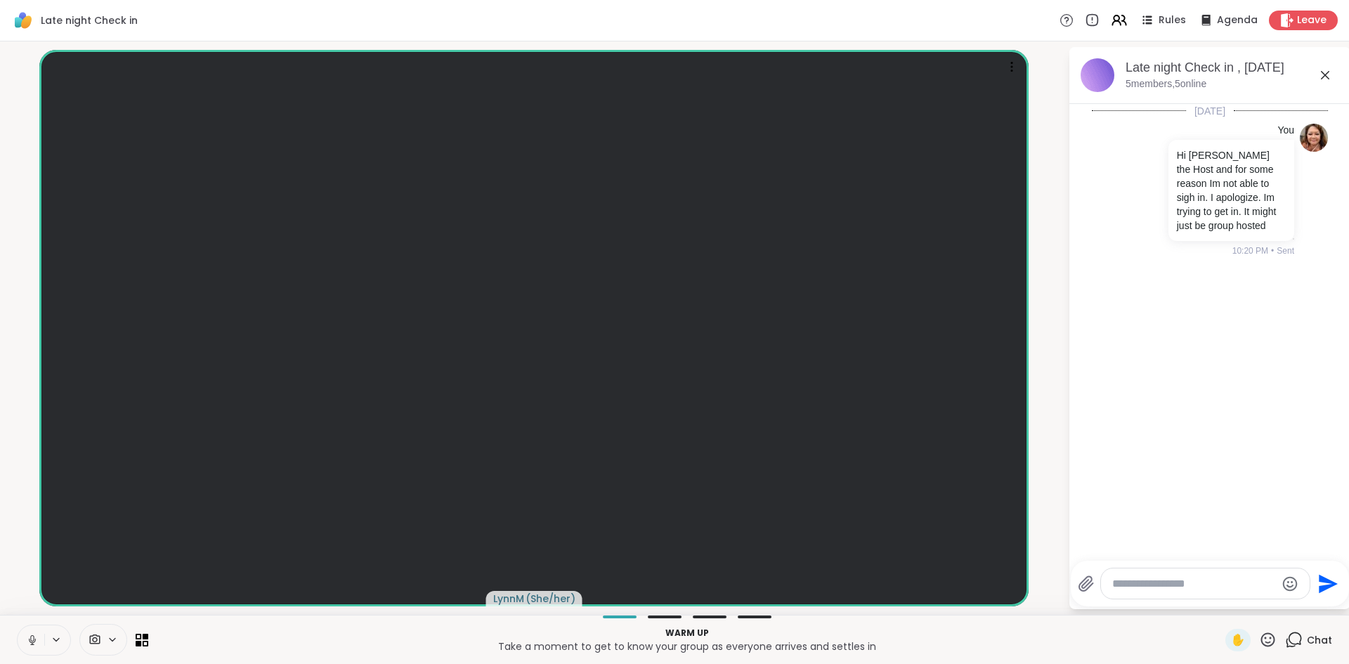
click at [1205, 586] on textarea "Type your message" at bounding box center [1194, 584] width 164 height 14
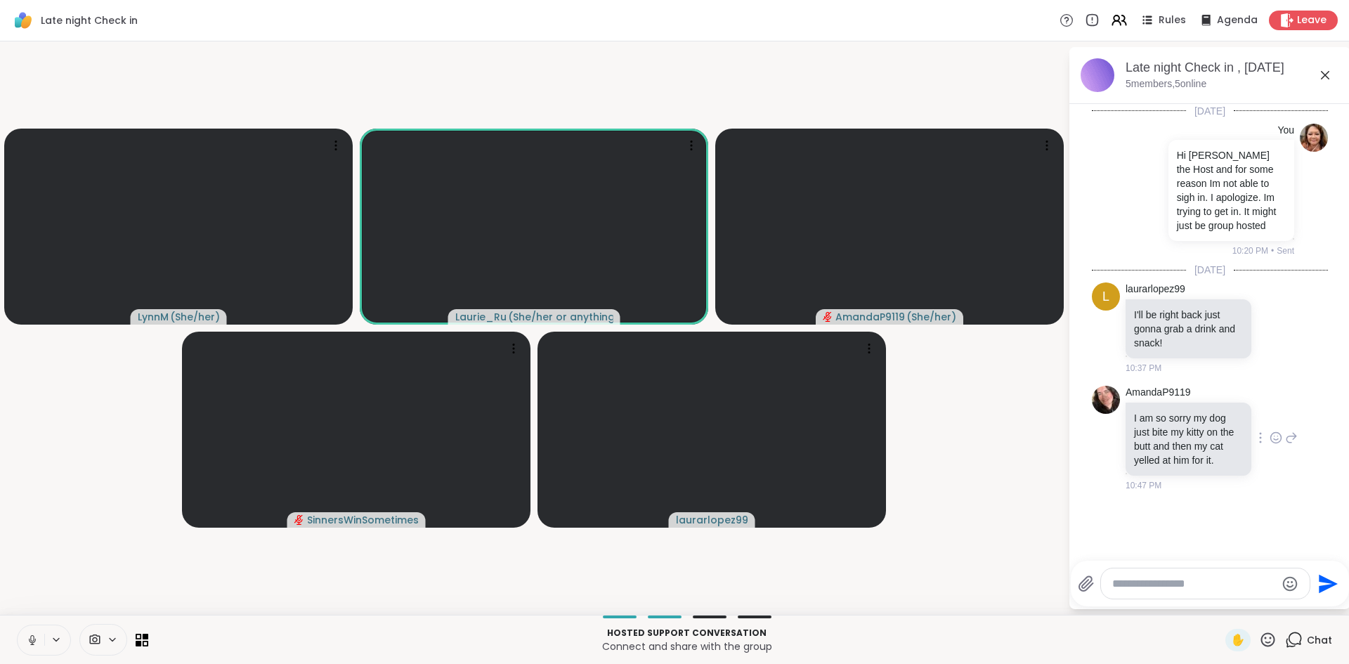
click at [1275, 440] on icon at bounding box center [1275, 438] width 13 height 14
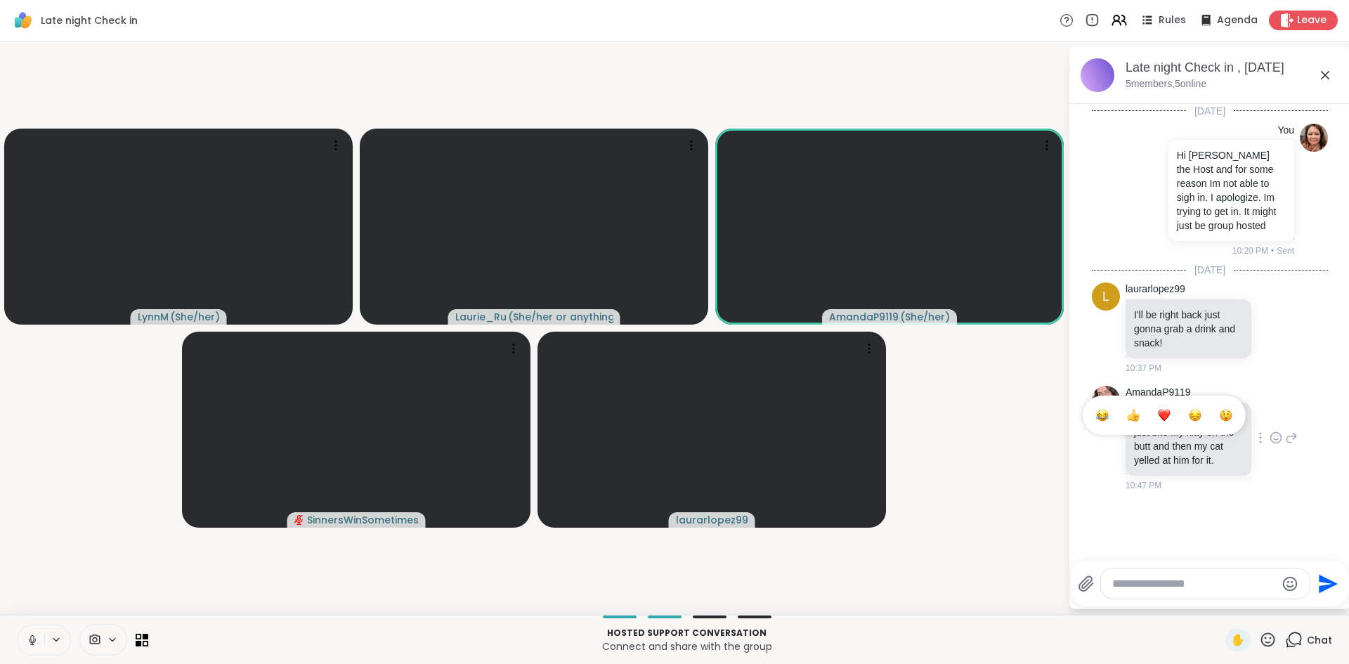
click at [1165, 419] on div "Select Reaction: Heart" at bounding box center [1163, 415] width 13 height 13
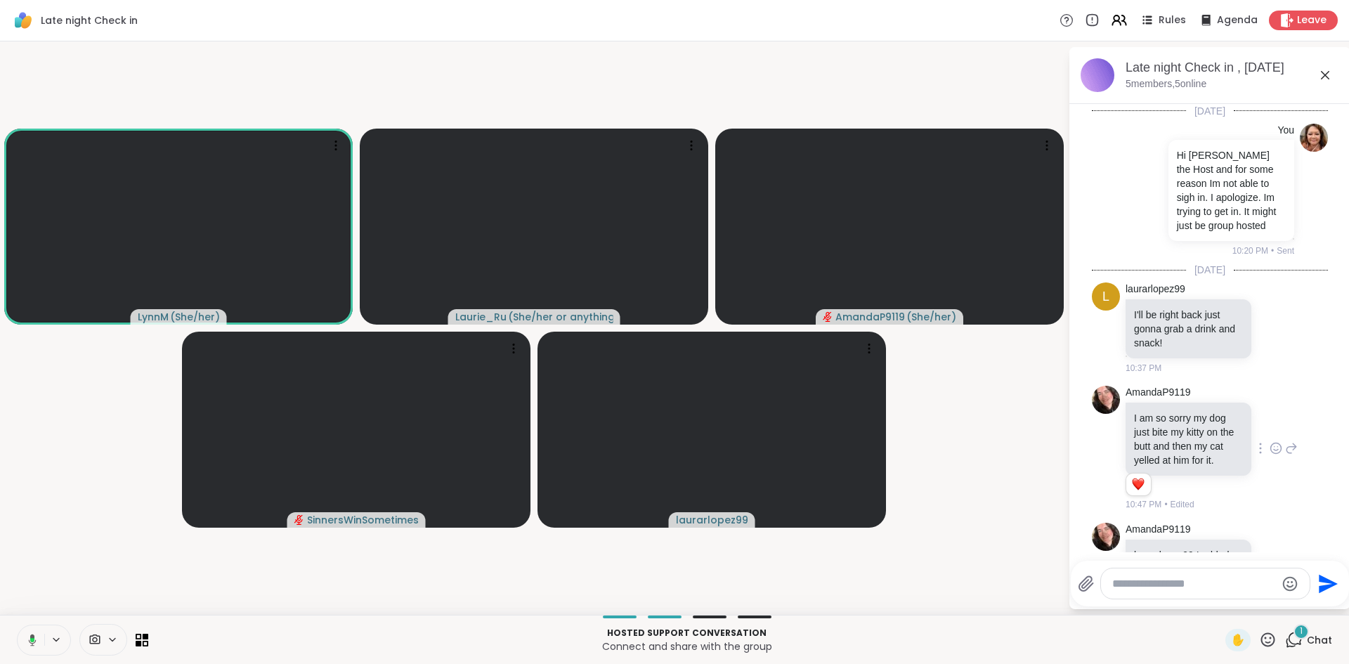
scroll to position [54, 0]
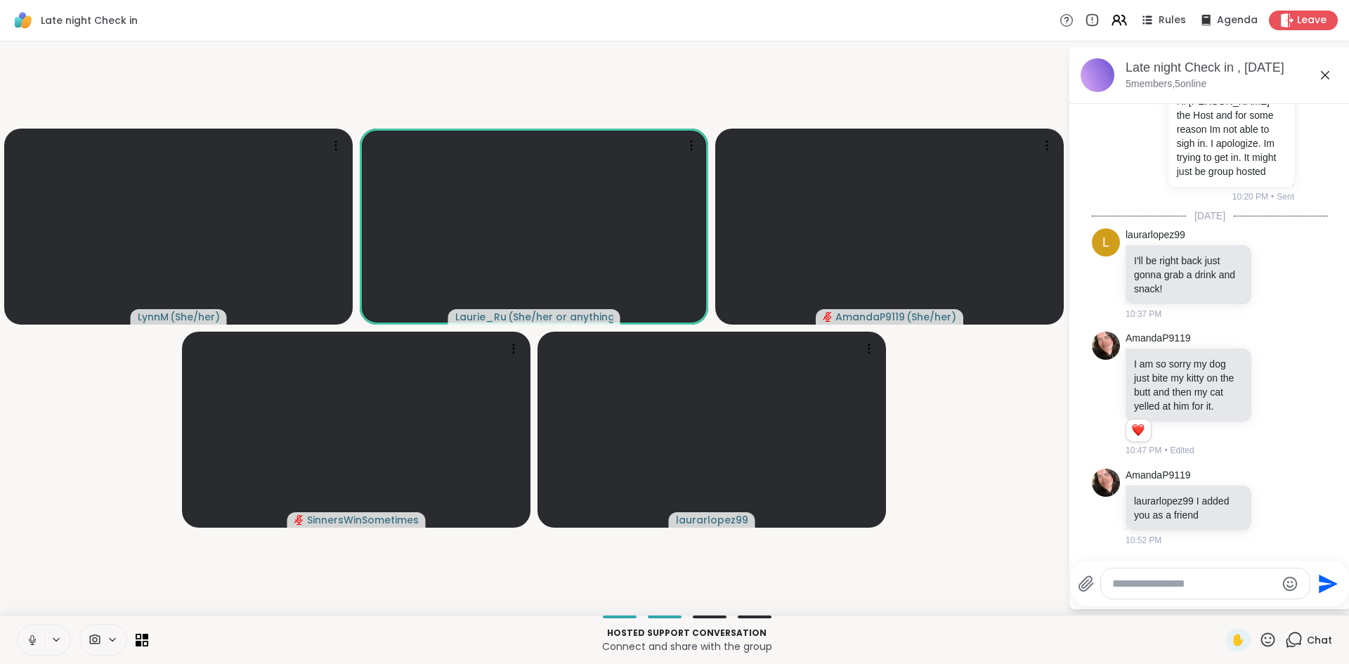
click at [34, 641] on icon at bounding box center [32, 640] width 13 height 13
click at [32, 639] on icon at bounding box center [32, 640] width 13 height 13
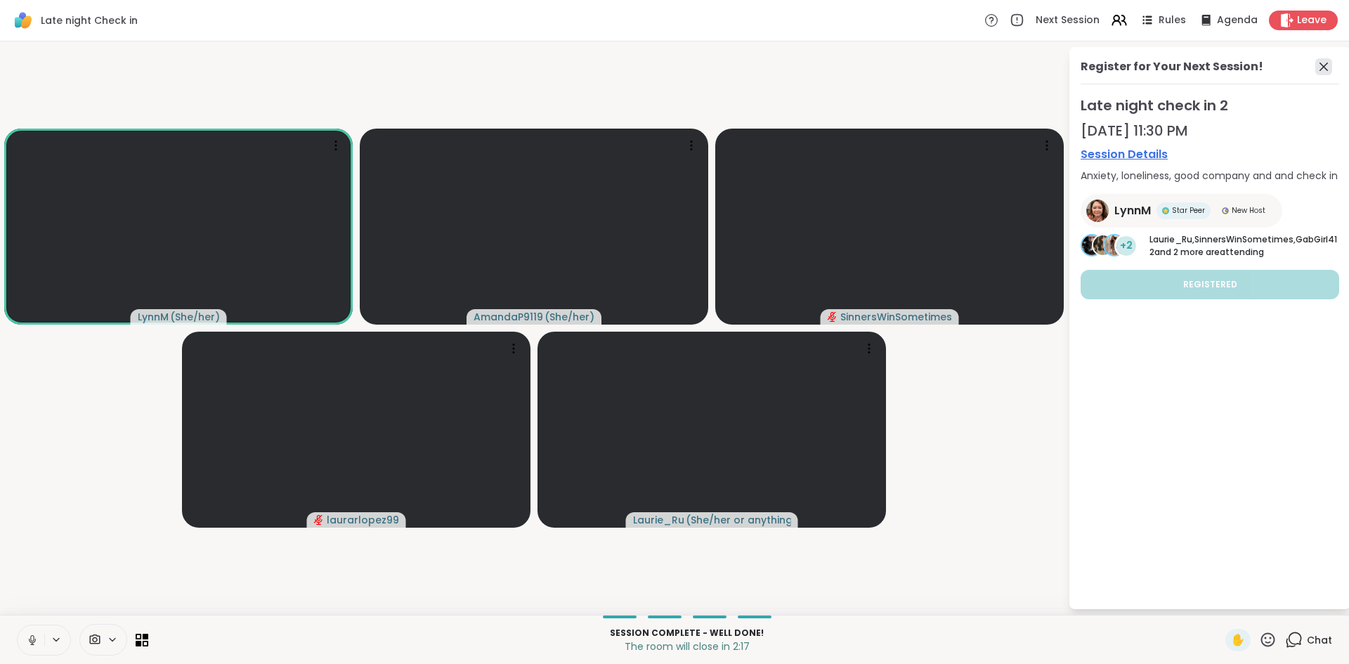
click at [1324, 64] on icon at bounding box center [1323, 66] width 17 height 17
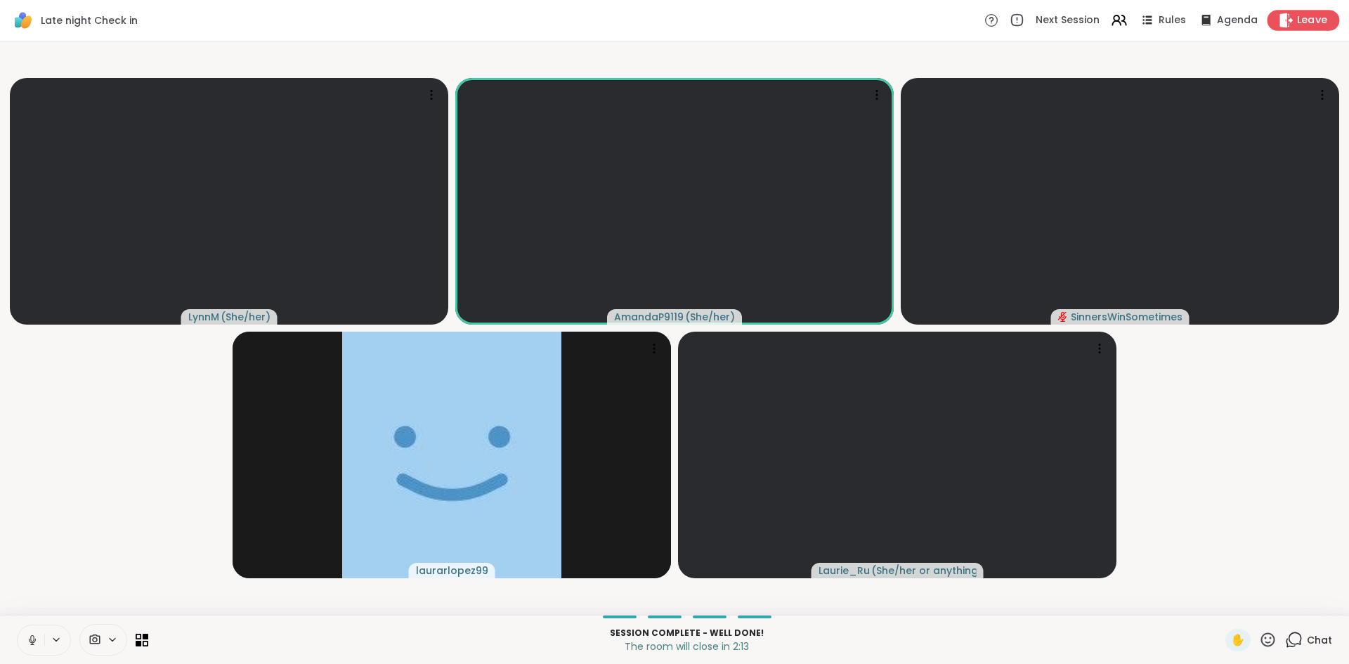
click at [1298, 25] on span "Leave" at bounding box center [1312, 20] width 31 height 15
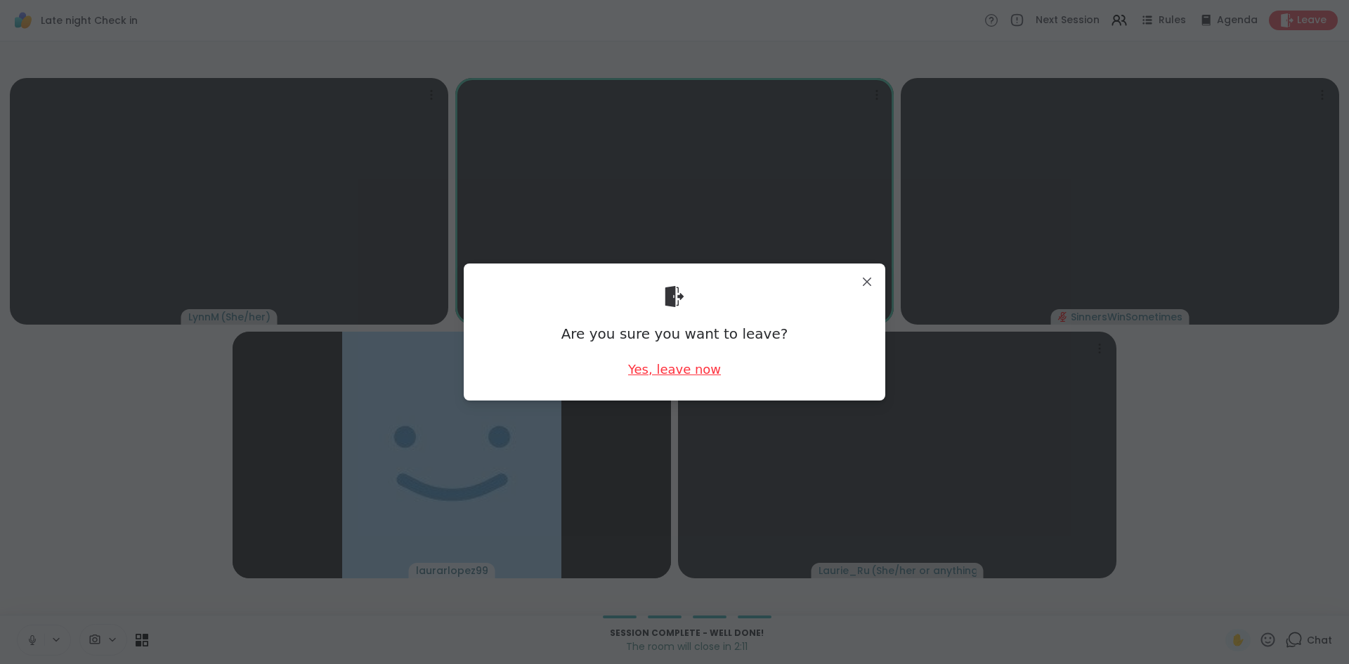
click at [683, 369] on div "Yes, leave now" at bounding box center [674, 369] width 93 height 18
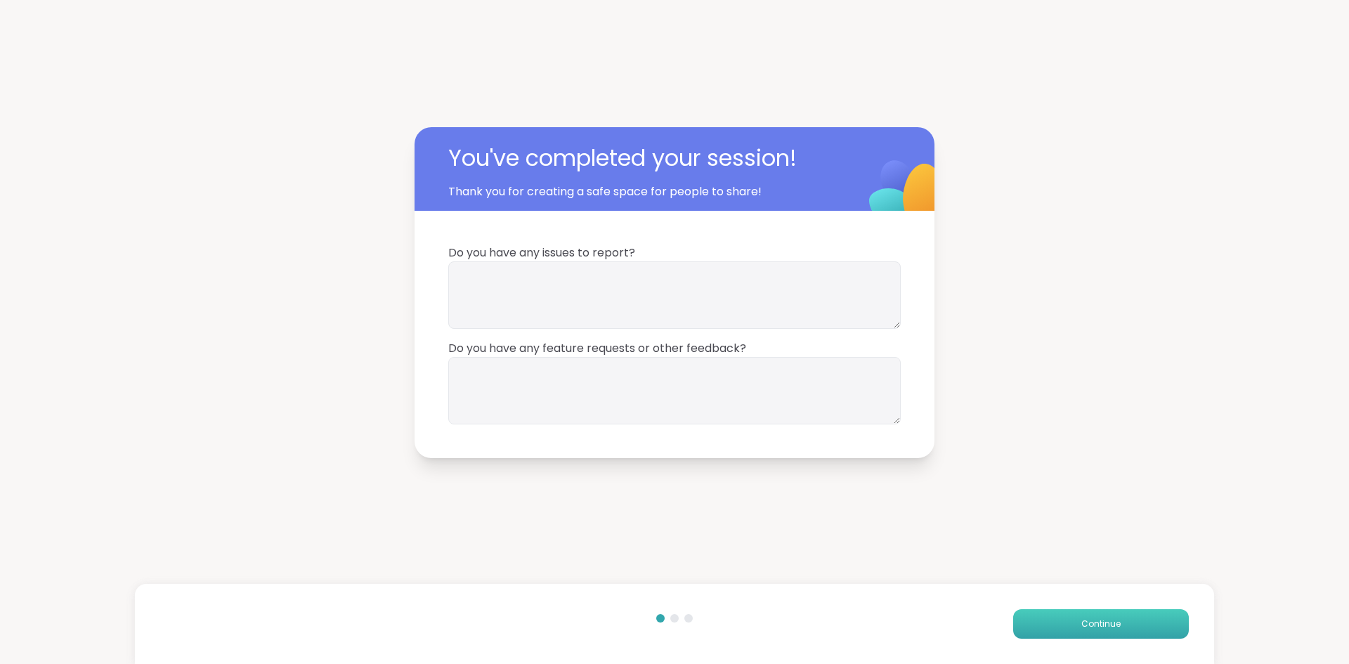
click at [1059, 629] on button "Continue" at bounding box center [1101, 623] width 176 height 29
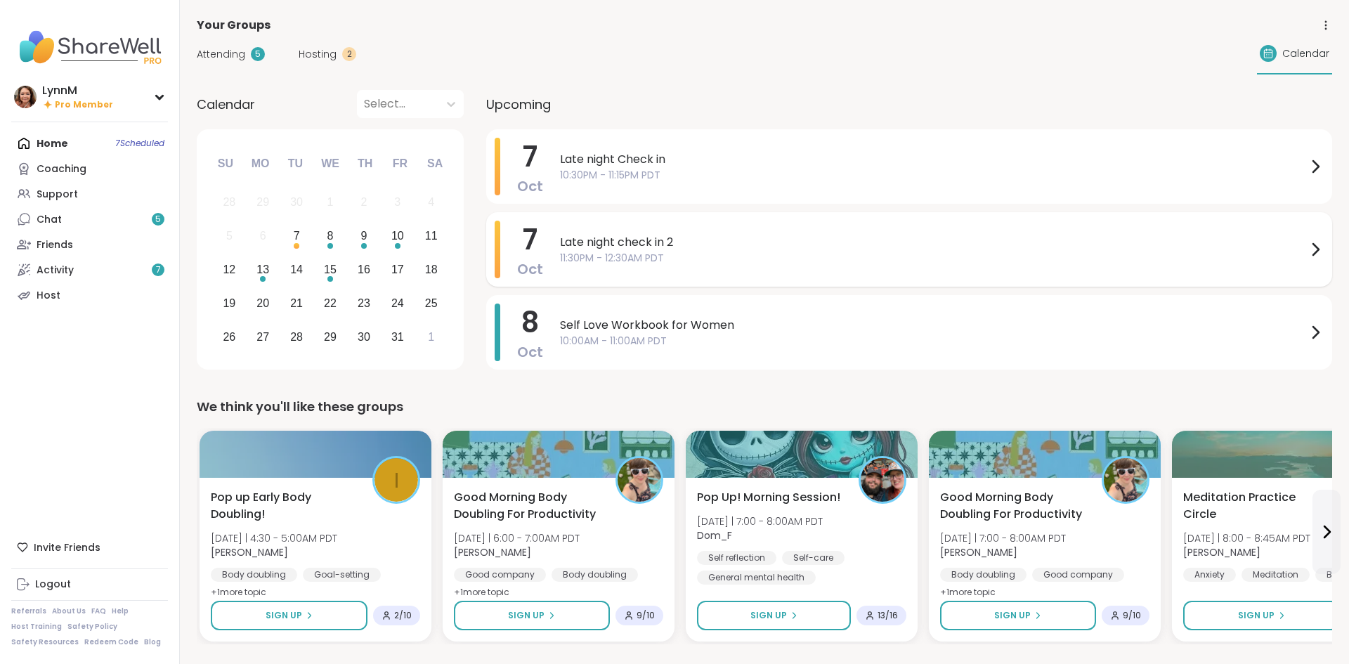
click at [623, 246] on span "Late night check in 2" at bounding box center [933, 242] width 747 height 17
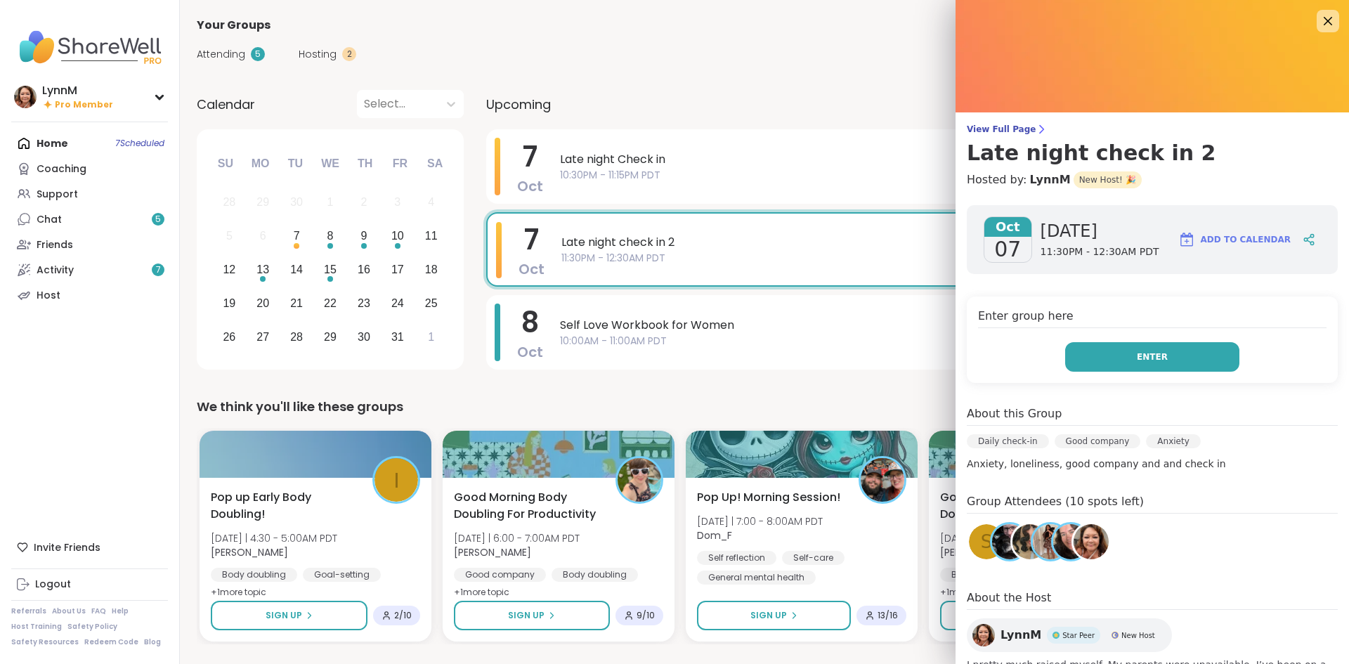
click at [1134, 356] on button "Enter" at bounding box center [1152, 356] width 174 height 29
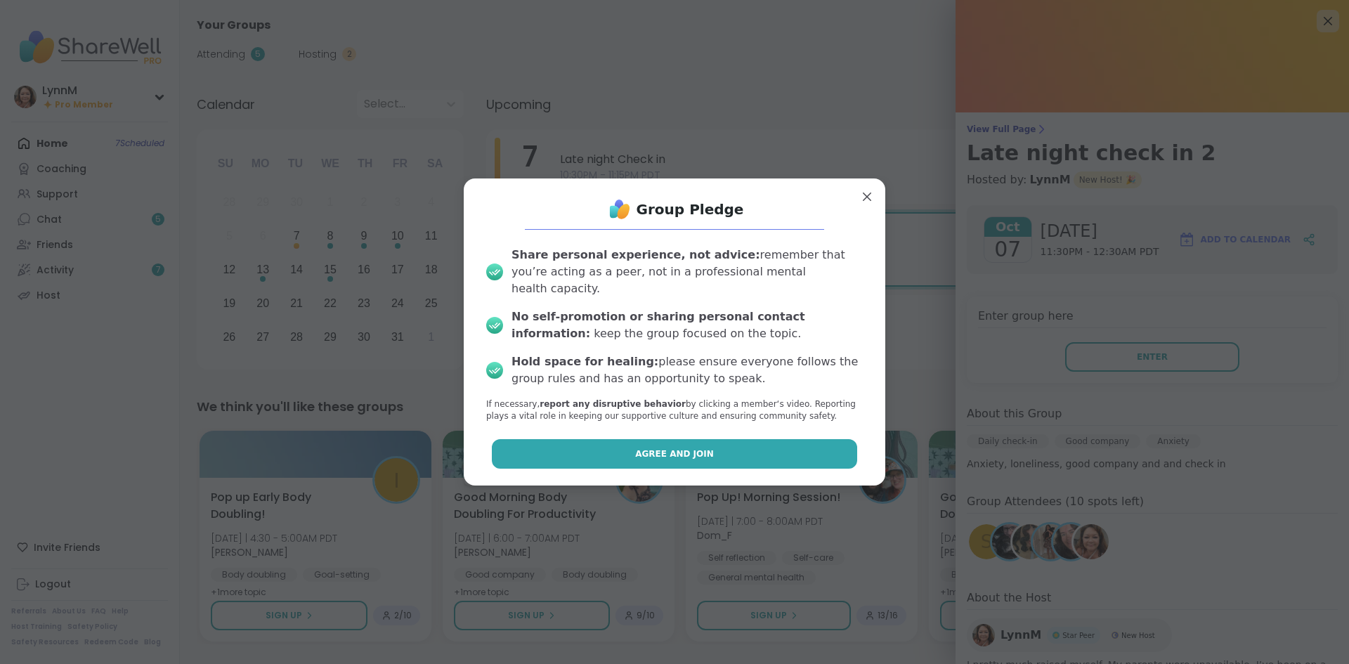
click at [696, 450] on span "Agree and Join" at bounding box center [674, 453] width 79 height 13
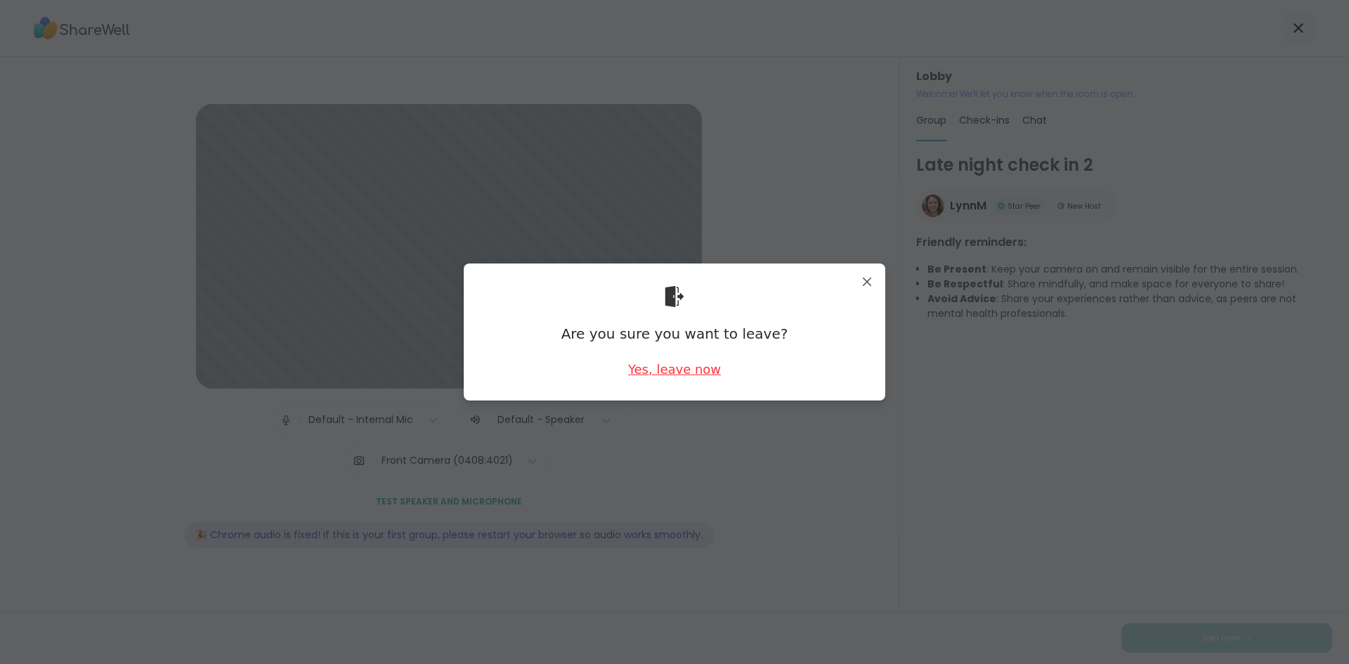
click at [678, 365] on div "Yes, leave now" at bounding box center [674, 369] width 93 height 18
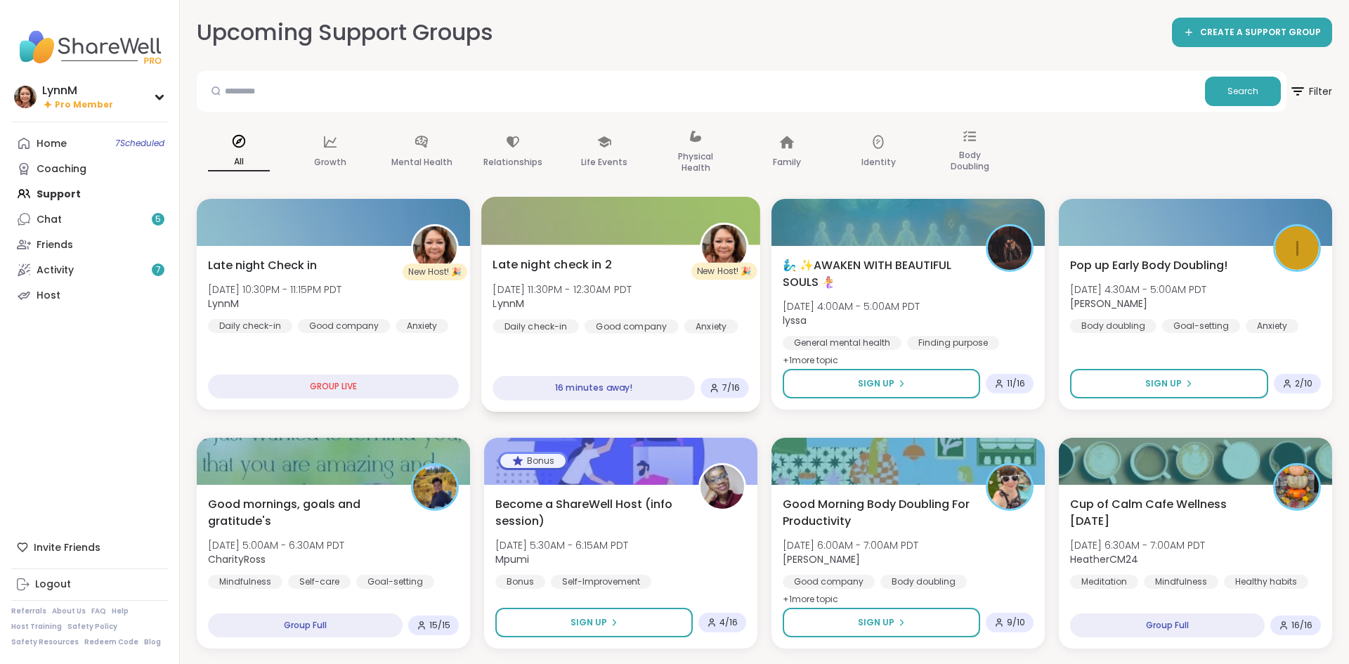
click at [610, 285] on span "[DATE] 11:30PM - 12:30AM PDT" at bounding box center [561, 289] width 139 height 14
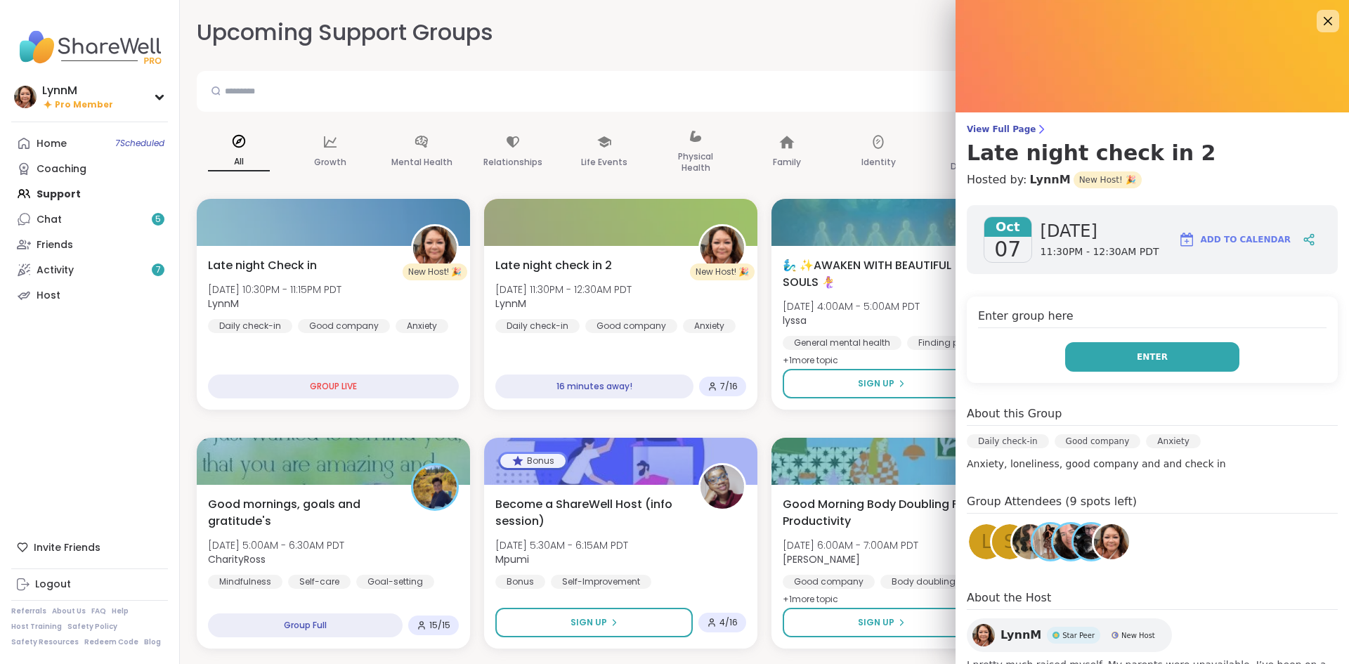
click at [1159, 361] on span "Enter" at bounding box center [1151, 356] width 31 height 13
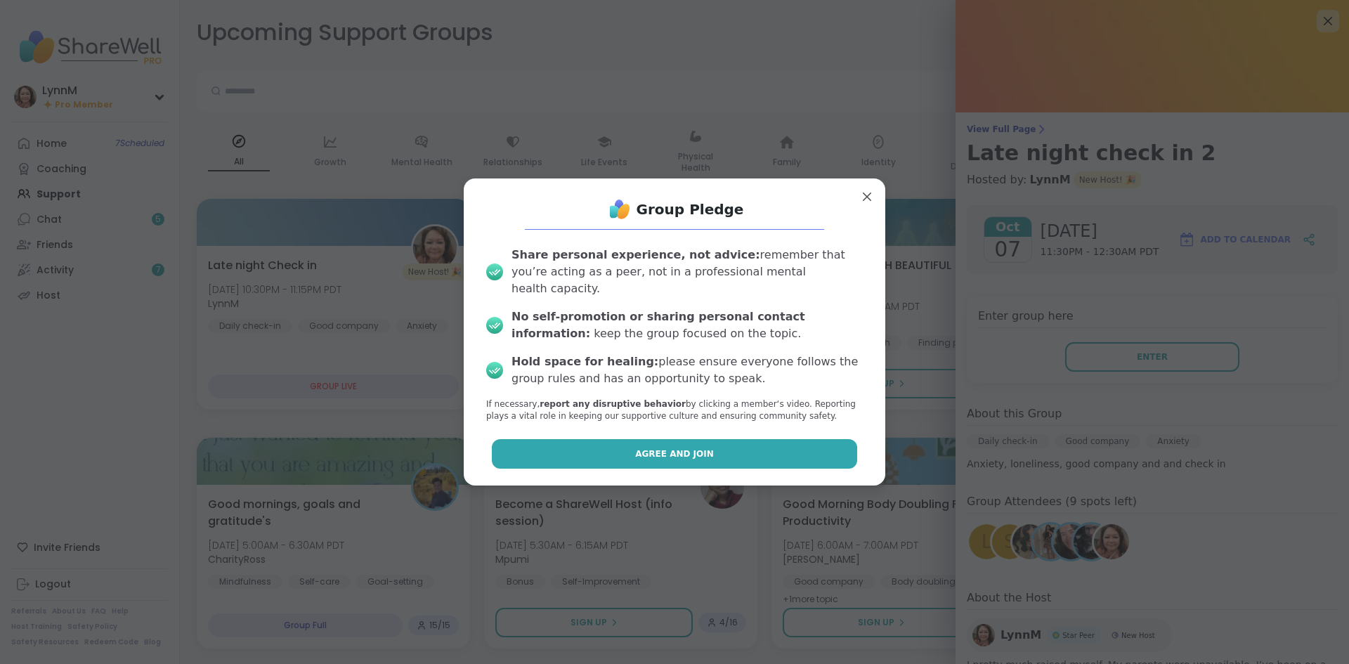
click at [772, 443] on button "Agree and Join" at bounding box center [675, 453] width 366 height 29
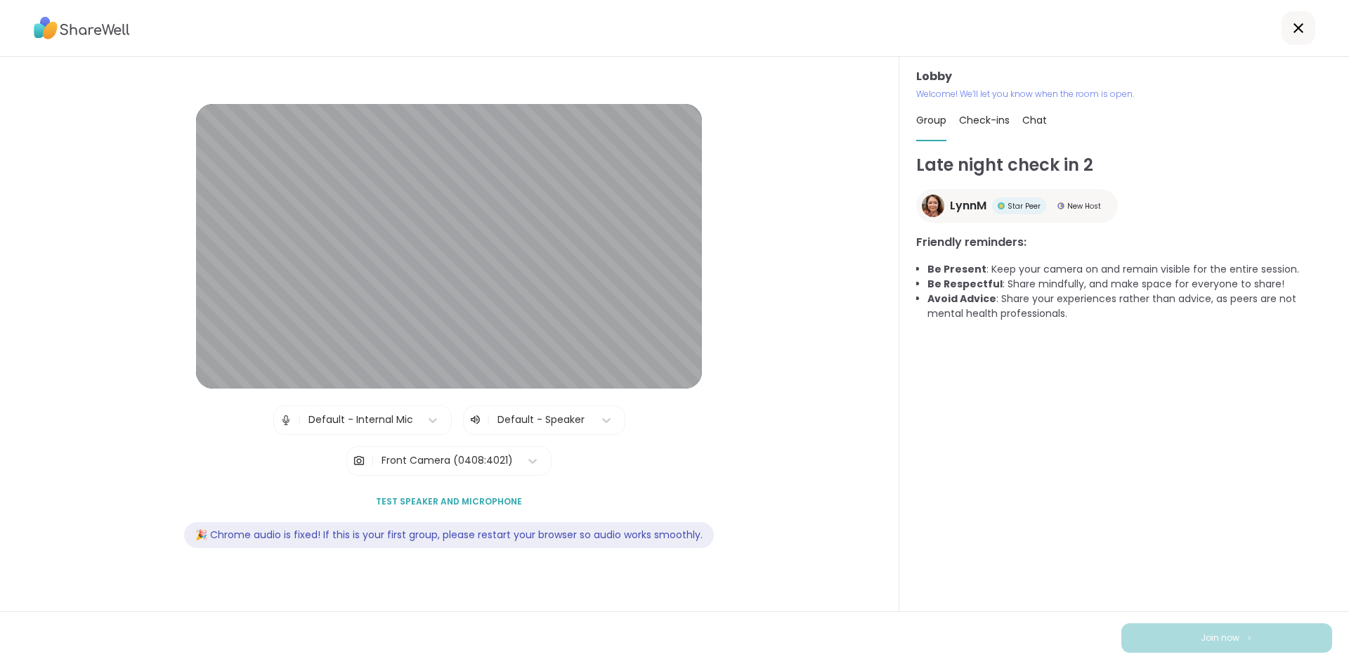
click at [419, 504] on span "Test speaker and microphone" at bounding box center [449, 501] width 146 height 13
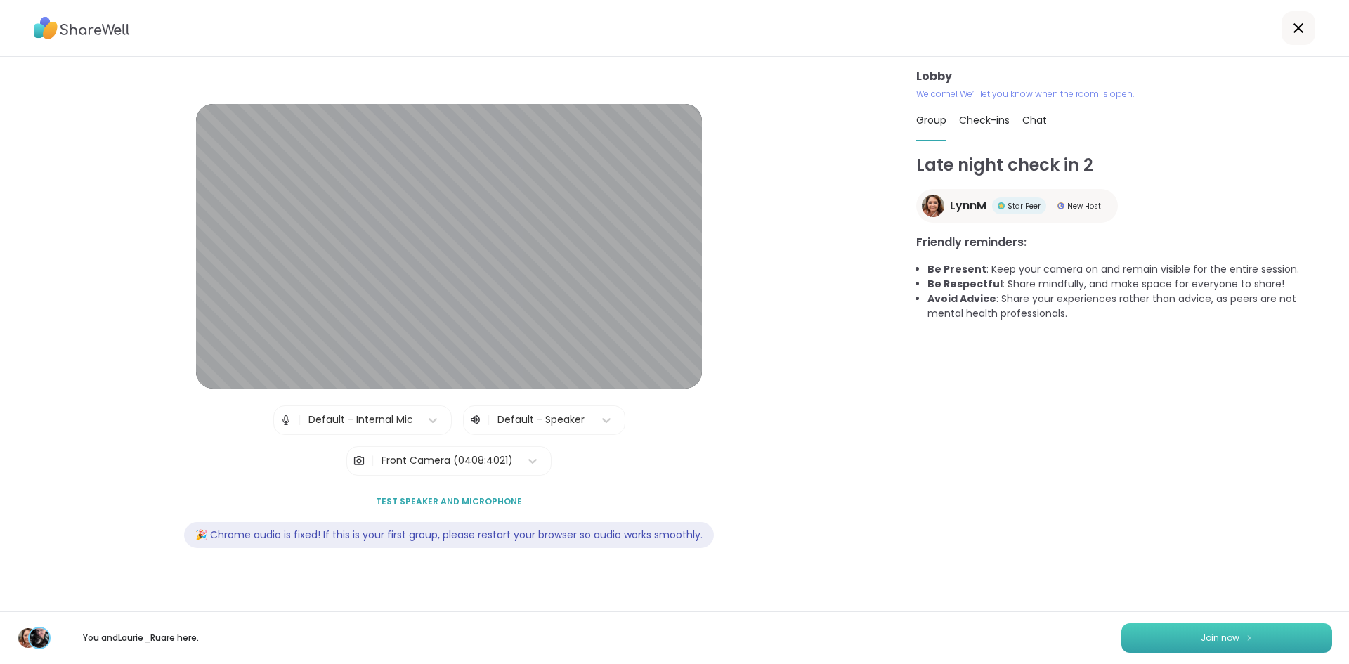
click at [1186, 640] on button "Join now" at bounding box center [1226, 637] width 211 height 29
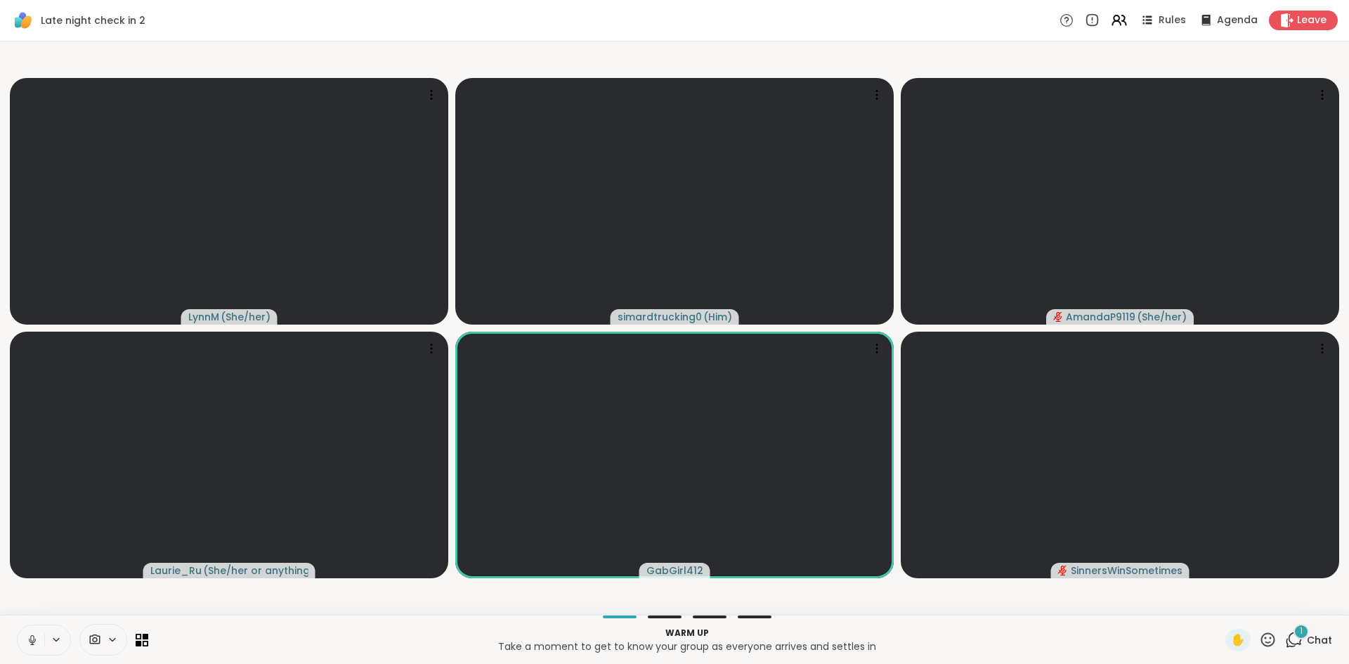
click at [1297, 641] on icon at bounding box center [1294, 640] width 18 height 18
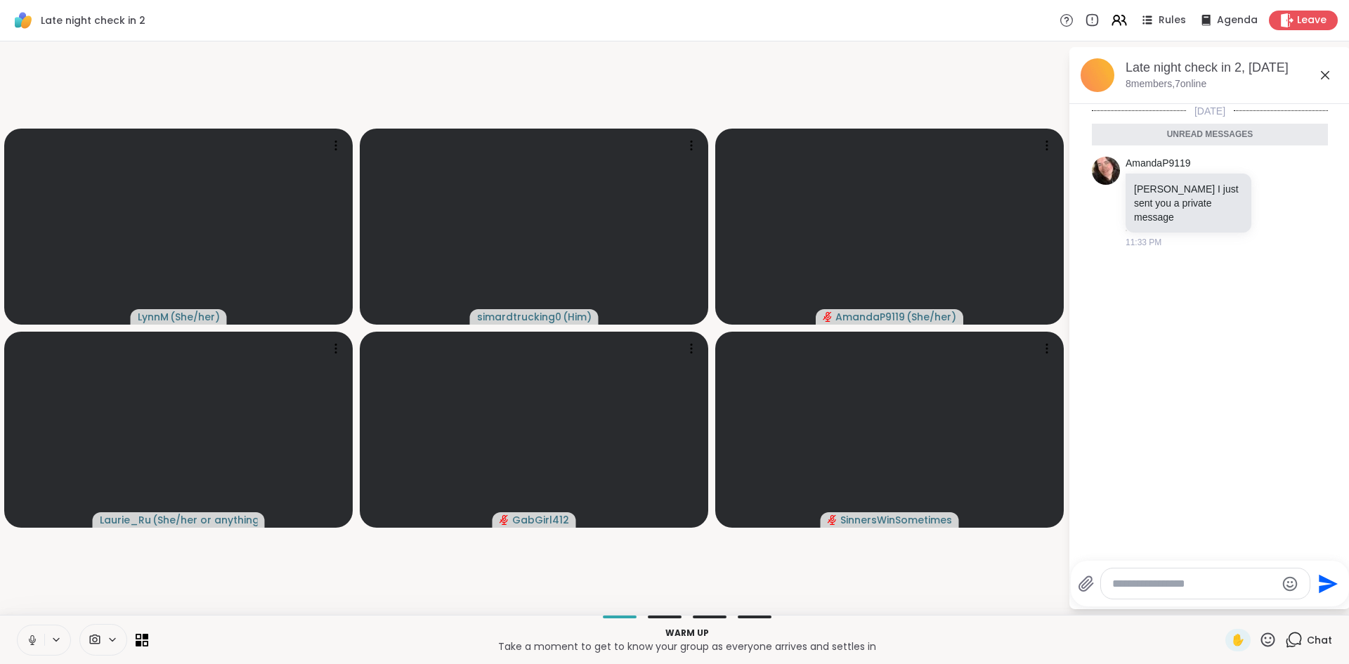
click at [1325, 79] on icon at bounding box center [1324, 75] width 17 height 17
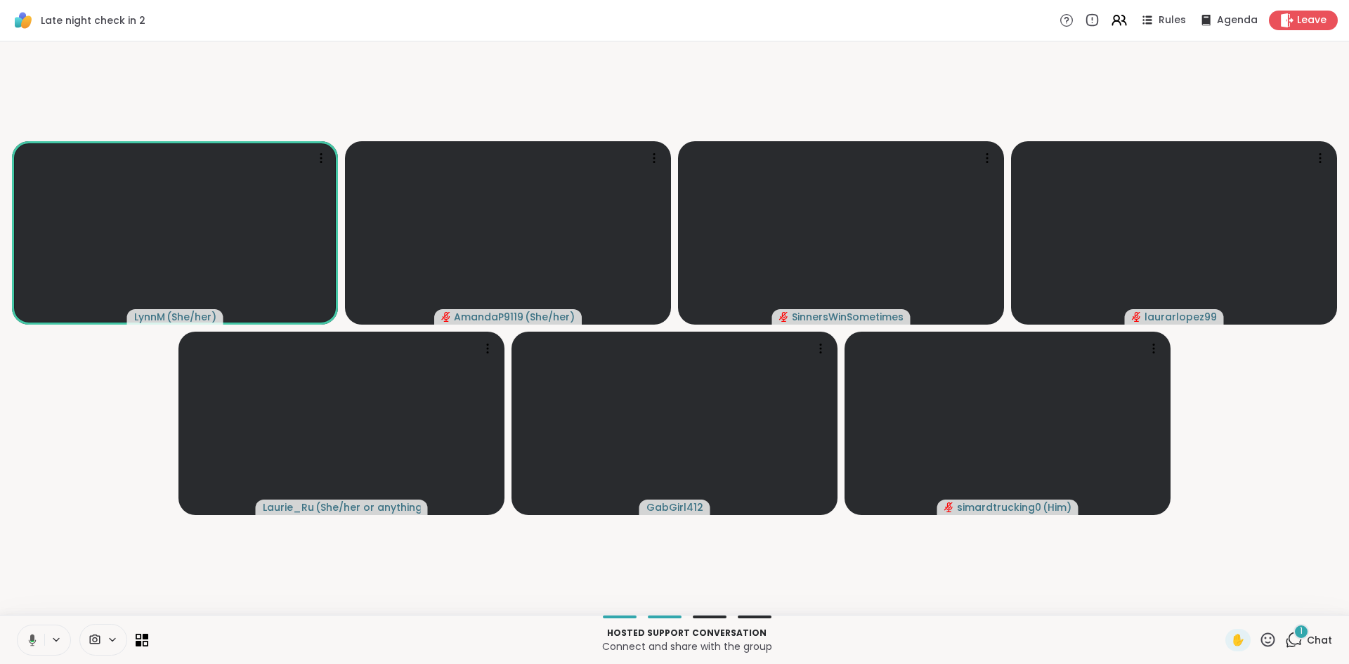
click at [1299, 642] on icon at bounding box center [1294, 640] width 18 height 18
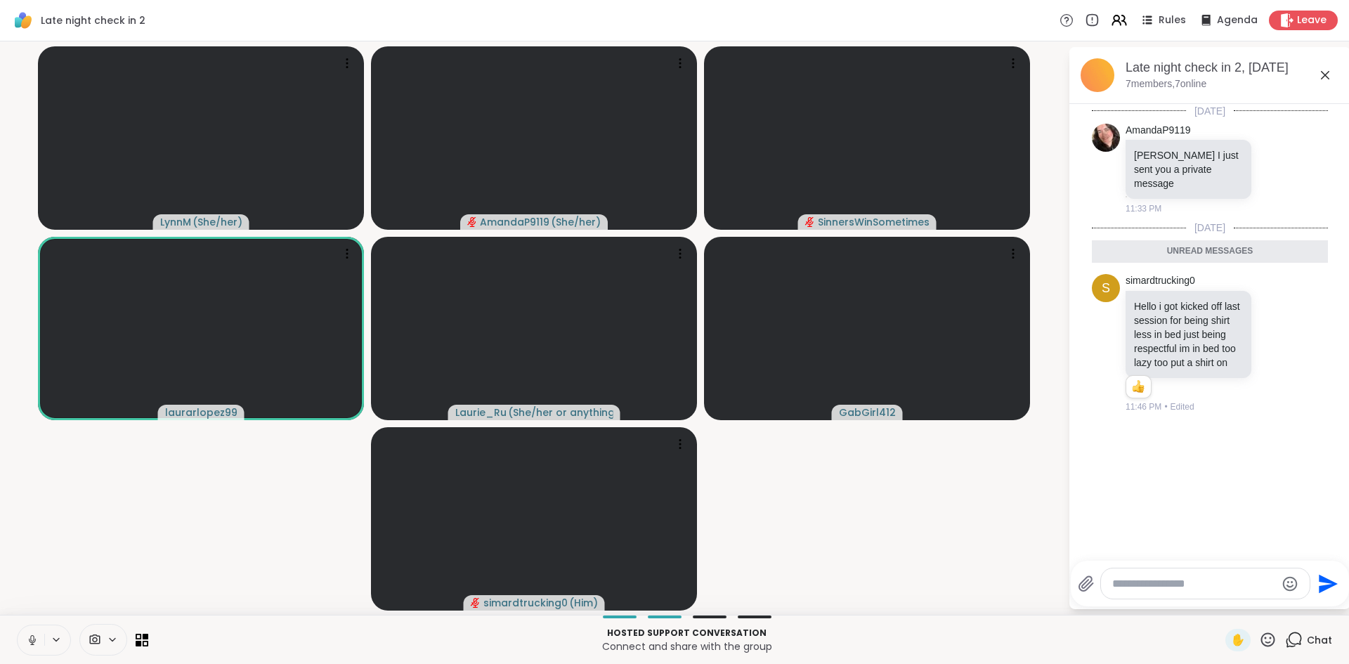
drag, startPoint x: 833, startPoint y: 582, endPoint x: 839, endPoint y: 579, distance: 7.2
click at [837, 582] on video-player-container "[PERSON_NAME] ( She/her ) AmandaP9119 ( She/her ) SinnersWinSometimes laurarlop…" at bounding box center [533, 328] width 1051 height 562
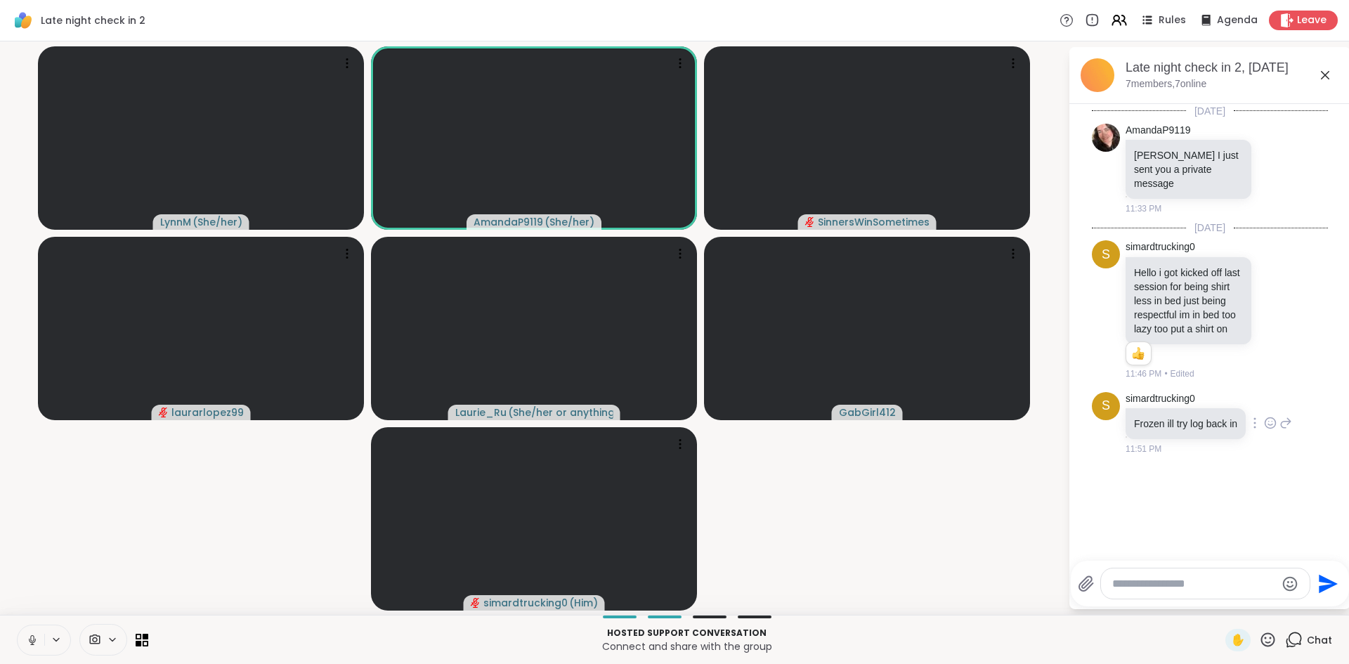
click at [1270, 416] on icon at bounding box center [1270, 423] width 13 height 14
click at [1235, 394] on div "Select Reaction: Thumbs up" at bounding box center [1239, 400] width 13 height 13
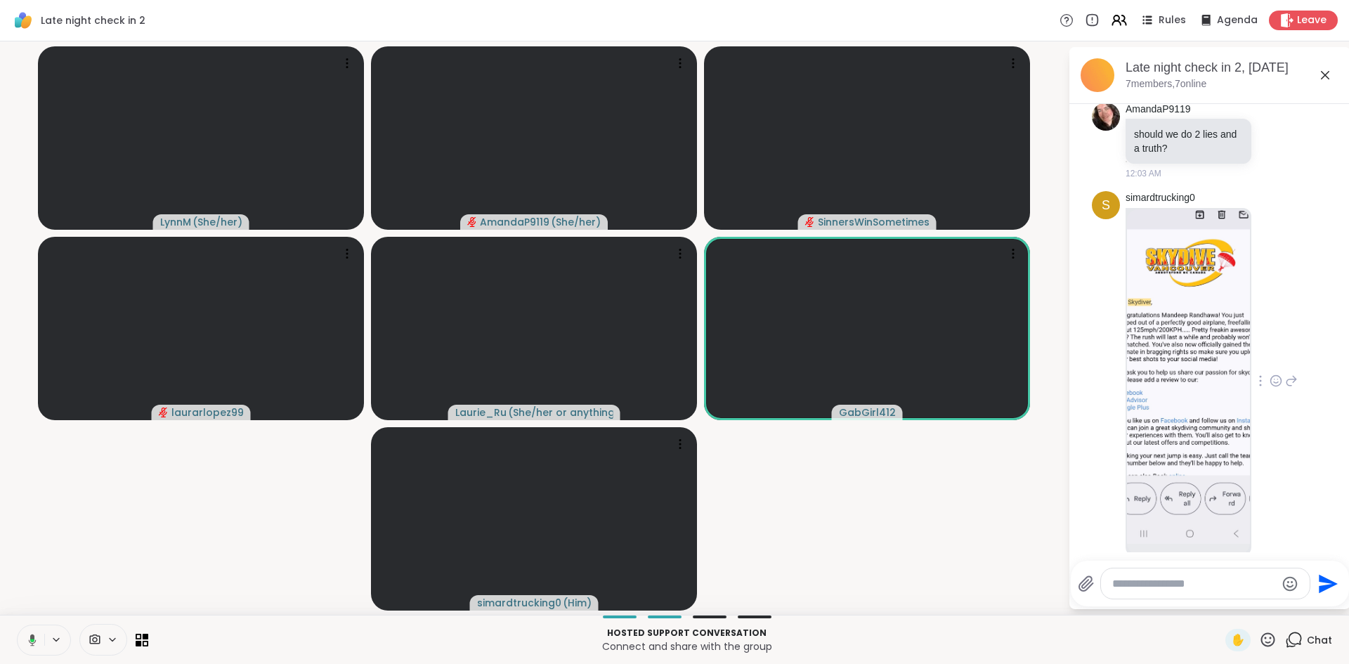
scroll to position [395, 0]
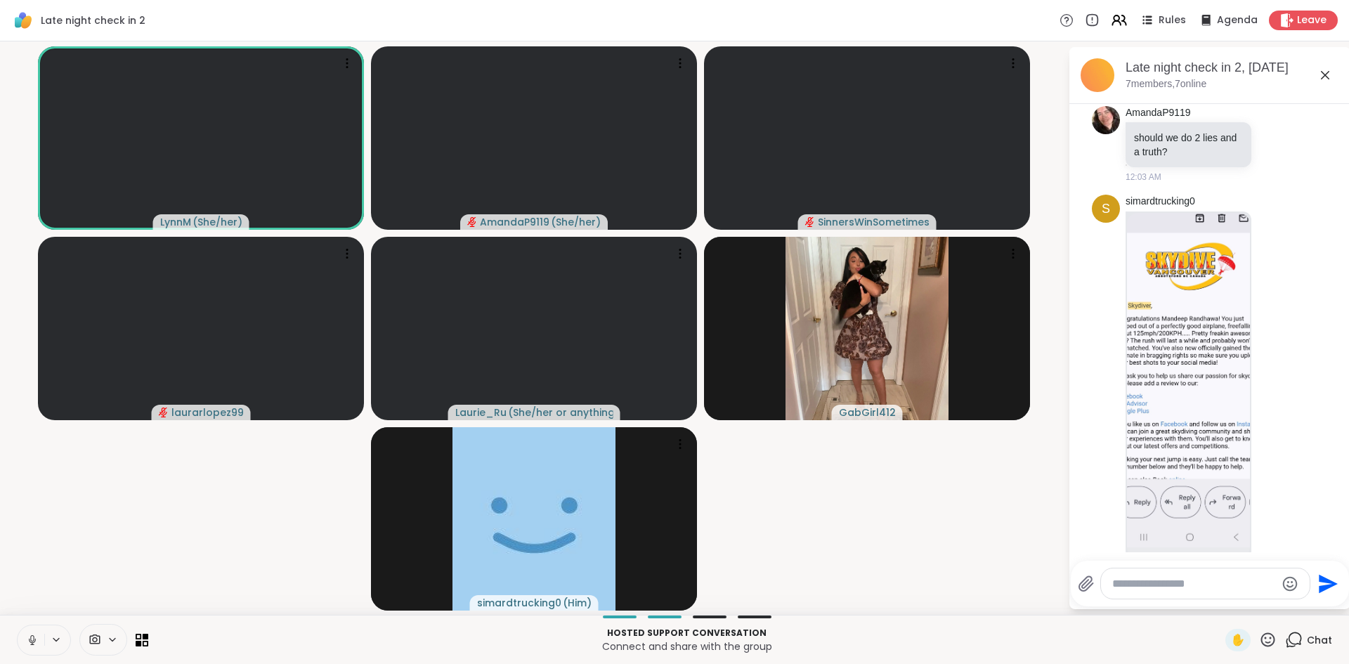
click at [1328, 82] on icon at bounding box center [1324, 75] width 17 height 17
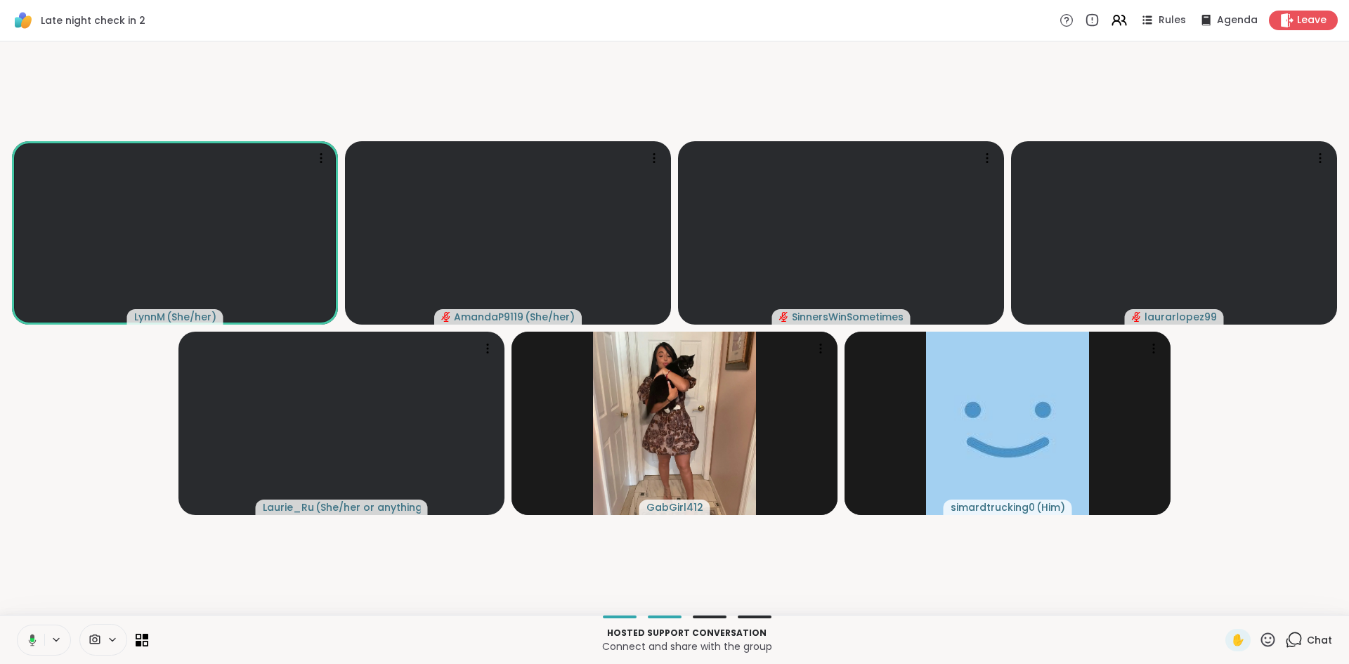
click at [1319, 638] on span "Chat" at bounding box center [1318, 640] width 25 height 14
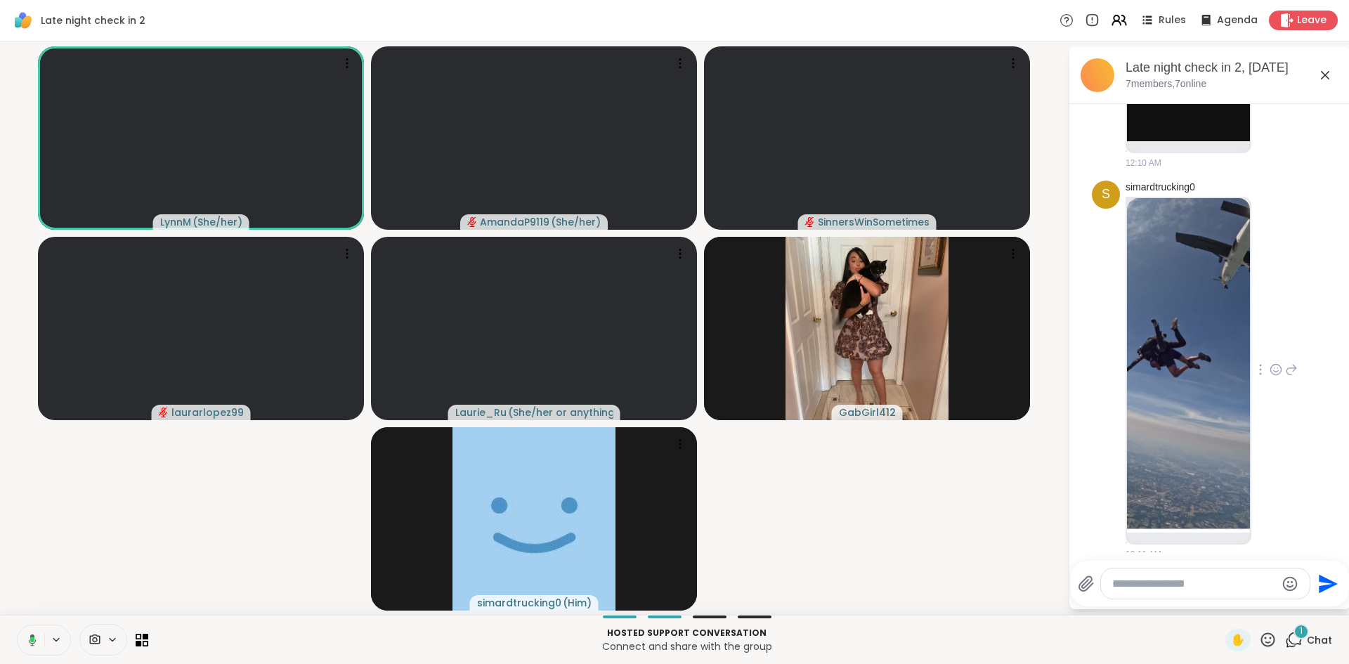
scroll to position [1268, 0]
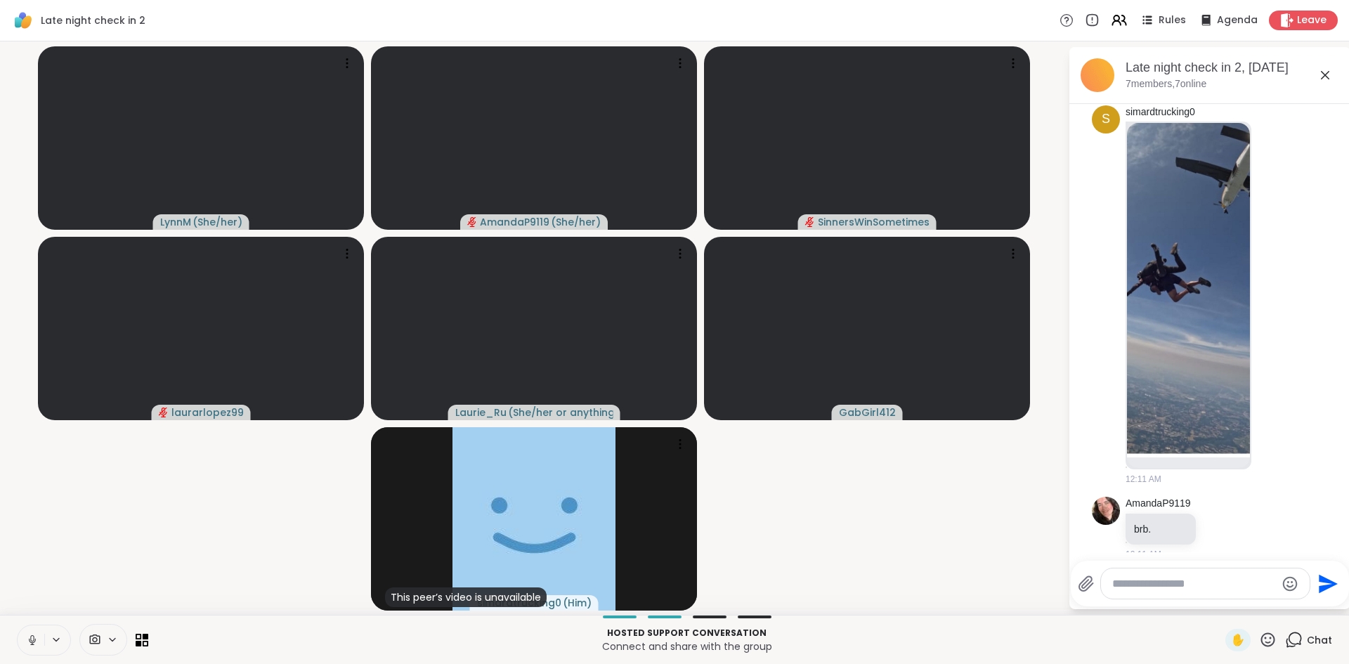
click at [1324, 80] on icon at bounding box center [1324, 75] width 17 height 17
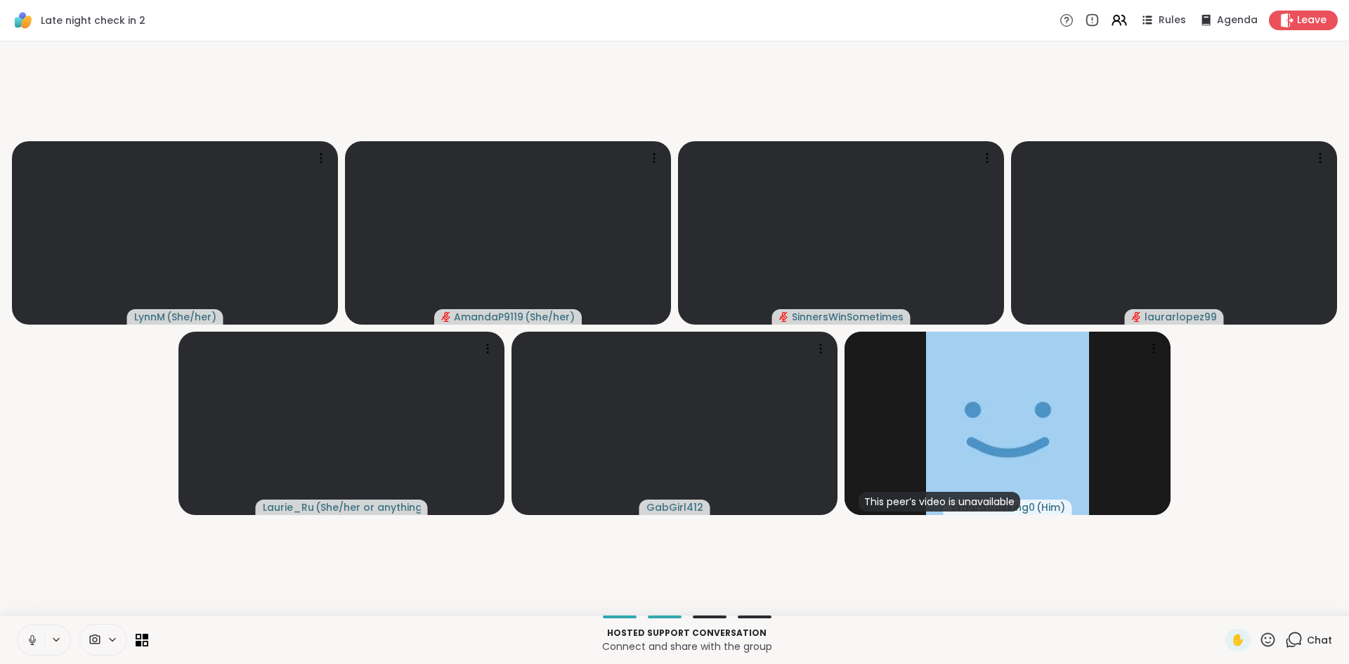
click at [1297, 643] on icon at bounding box center [1294, 638] width 13 height 13
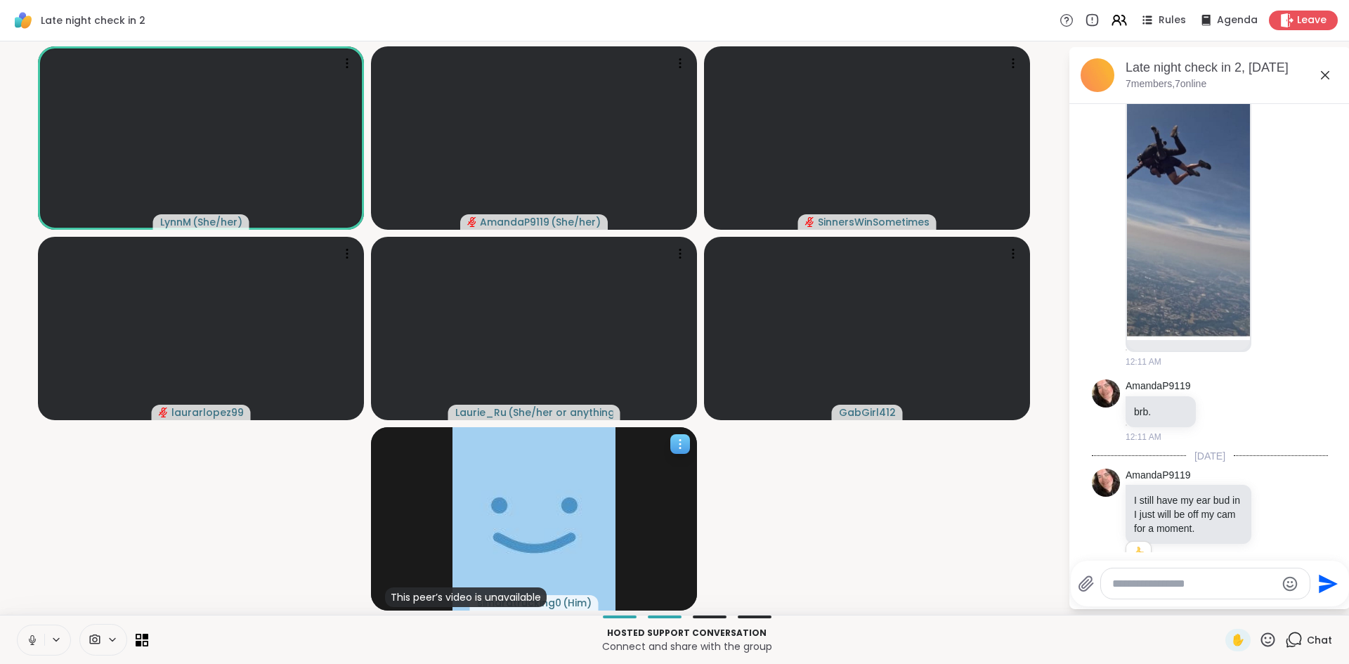
scroll to position [1391, 0]
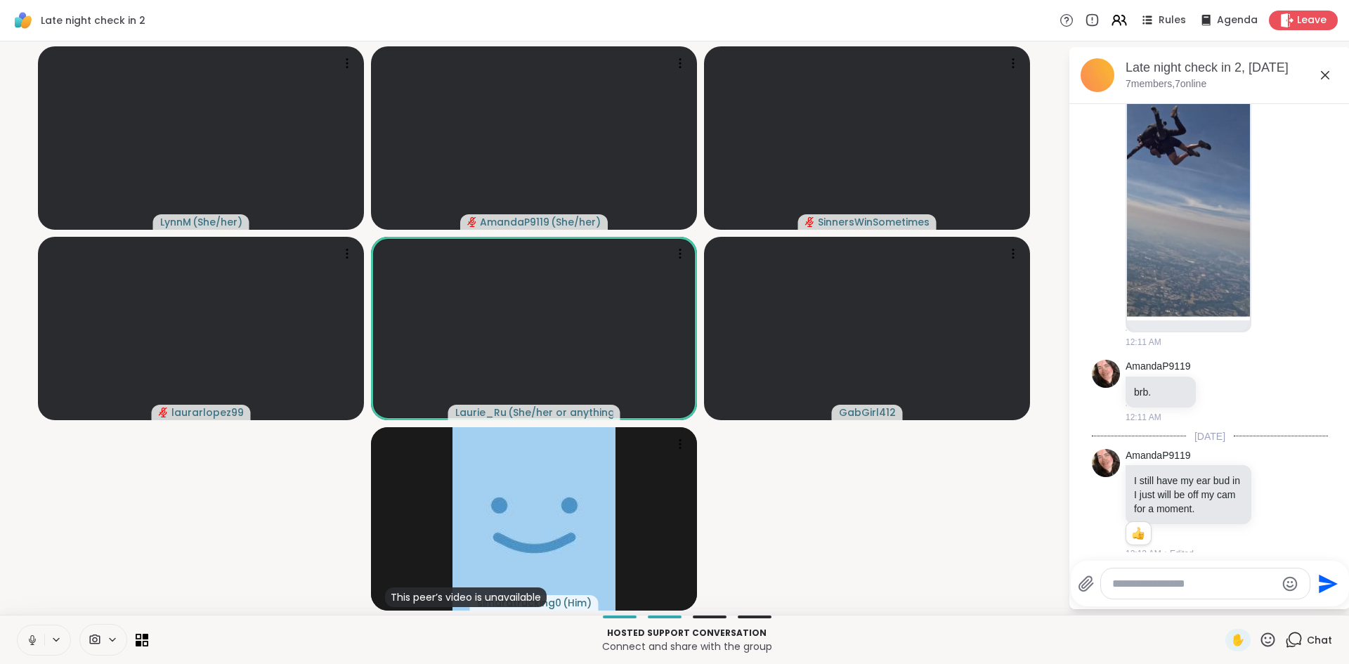
click at [1323, 77] on icon at bounding box center [1324, 75] width 17 height 17
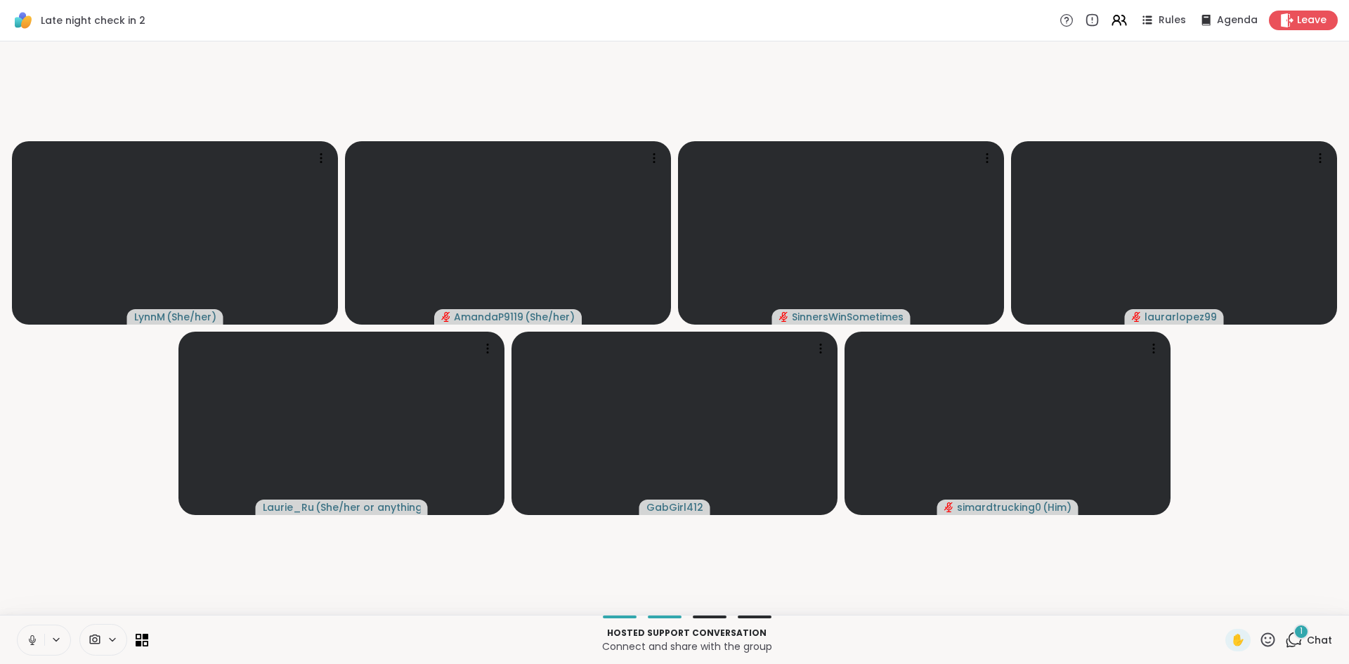
click at [1301, 641] on icon at bounding box center [1294, 640] width 18 height 18
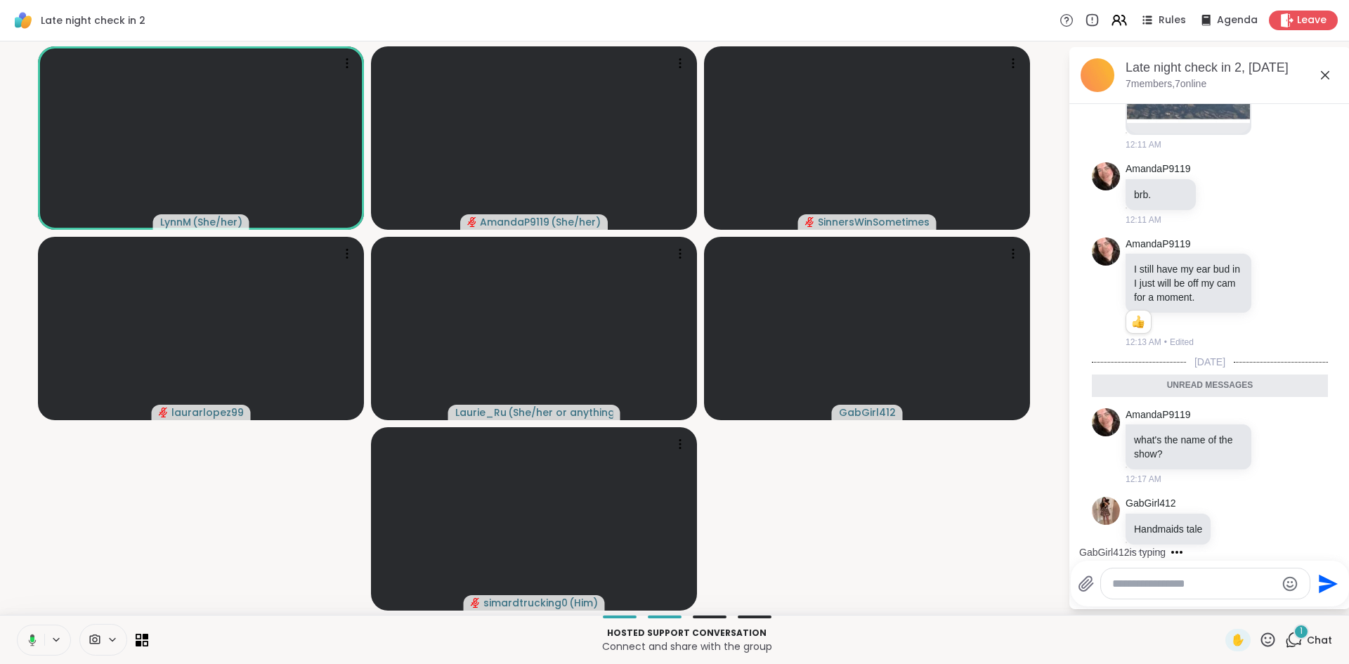
scroll to position [1554, 0]
